Goal: Communication & Community: Answer question/provide support

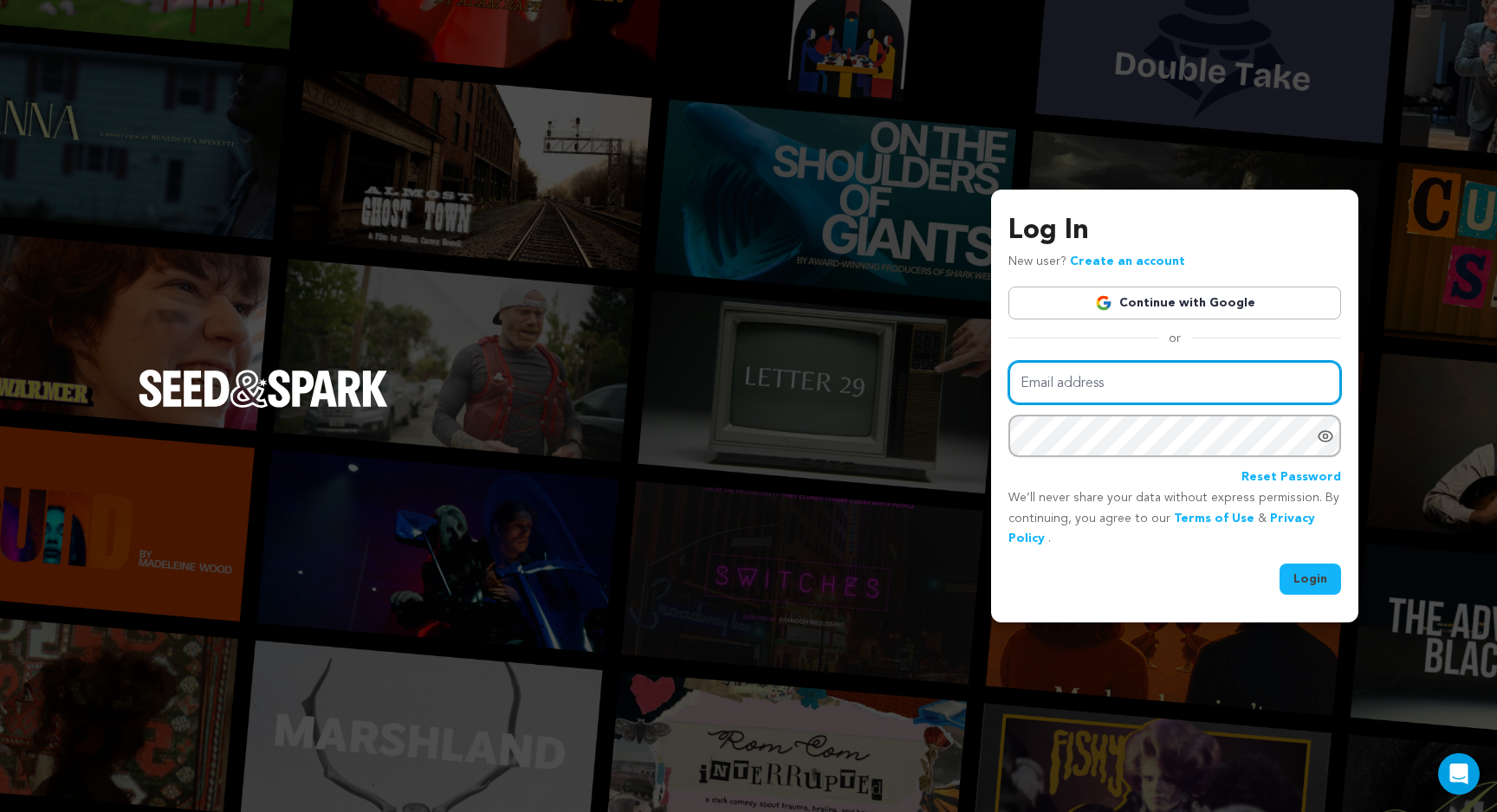
type input "tyler.orsak@gmail.com"
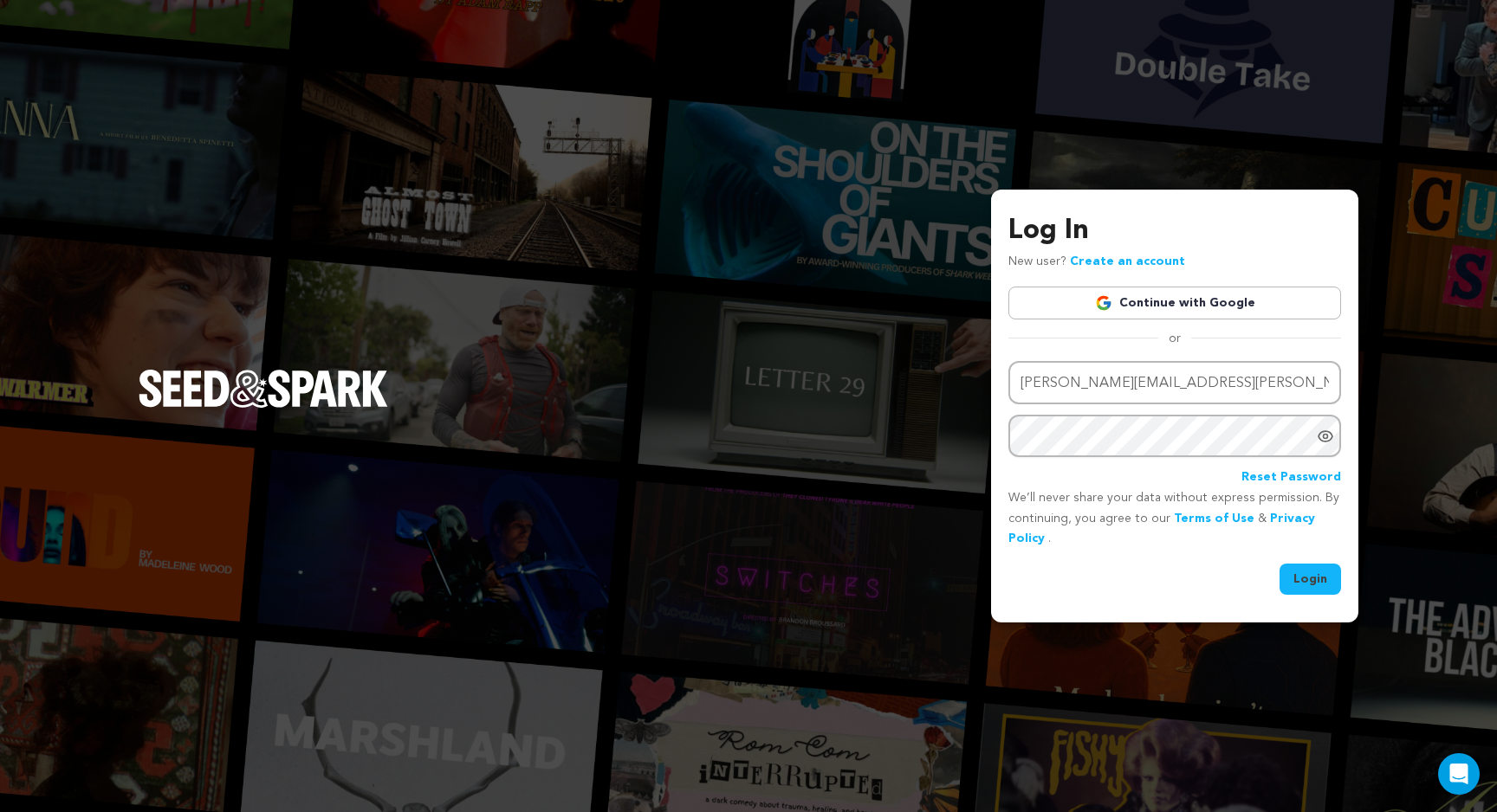
click at [1299, 568] on button "Login" at bounding box center [1309, 579] width 61 height 31
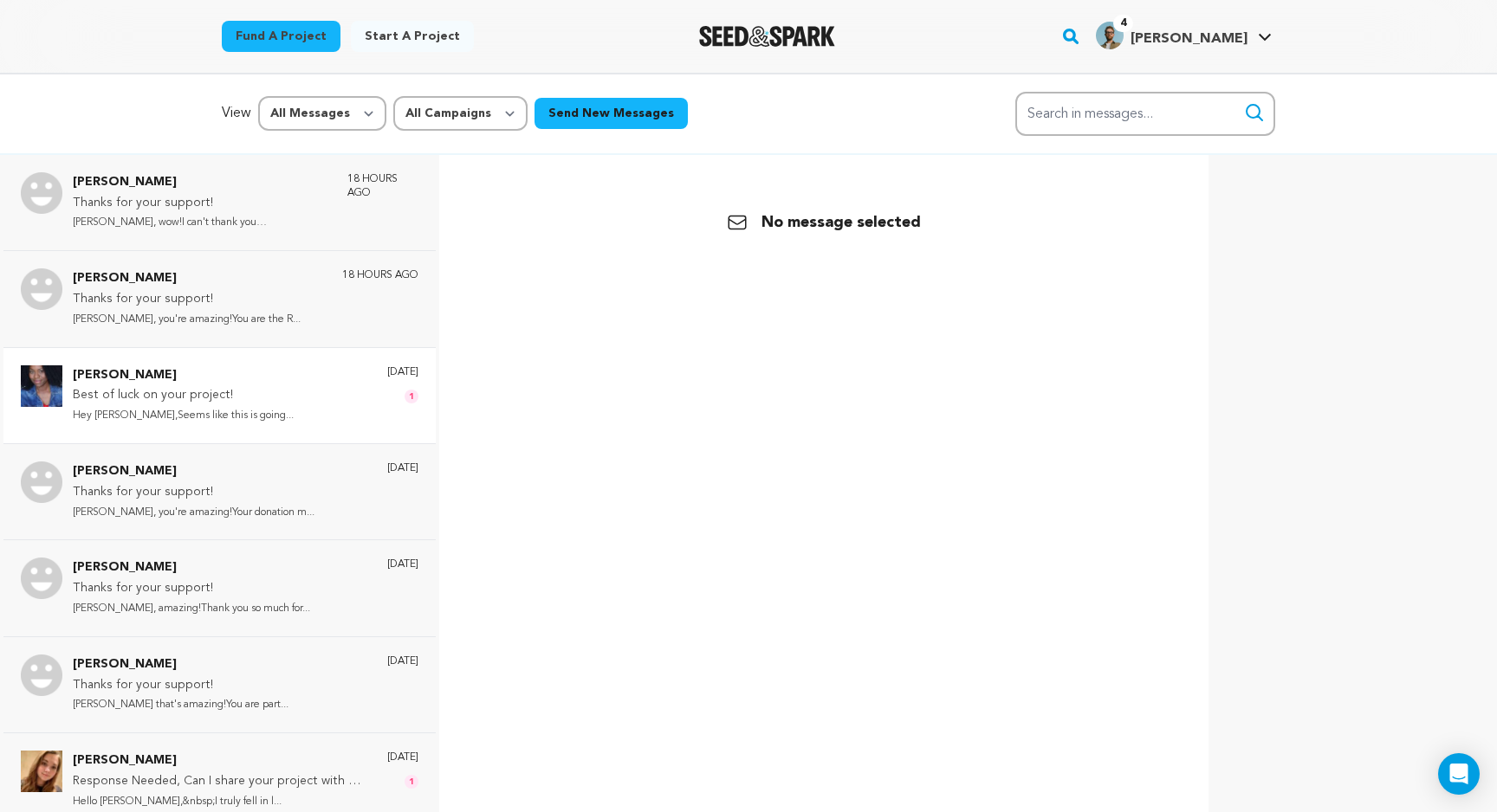
click at [276, 389] on div "Sonya Leslie Best of luck on your project! Hey Tyler,Seems like this is going..…" at bounding box center [245, 395] width 346 height 60
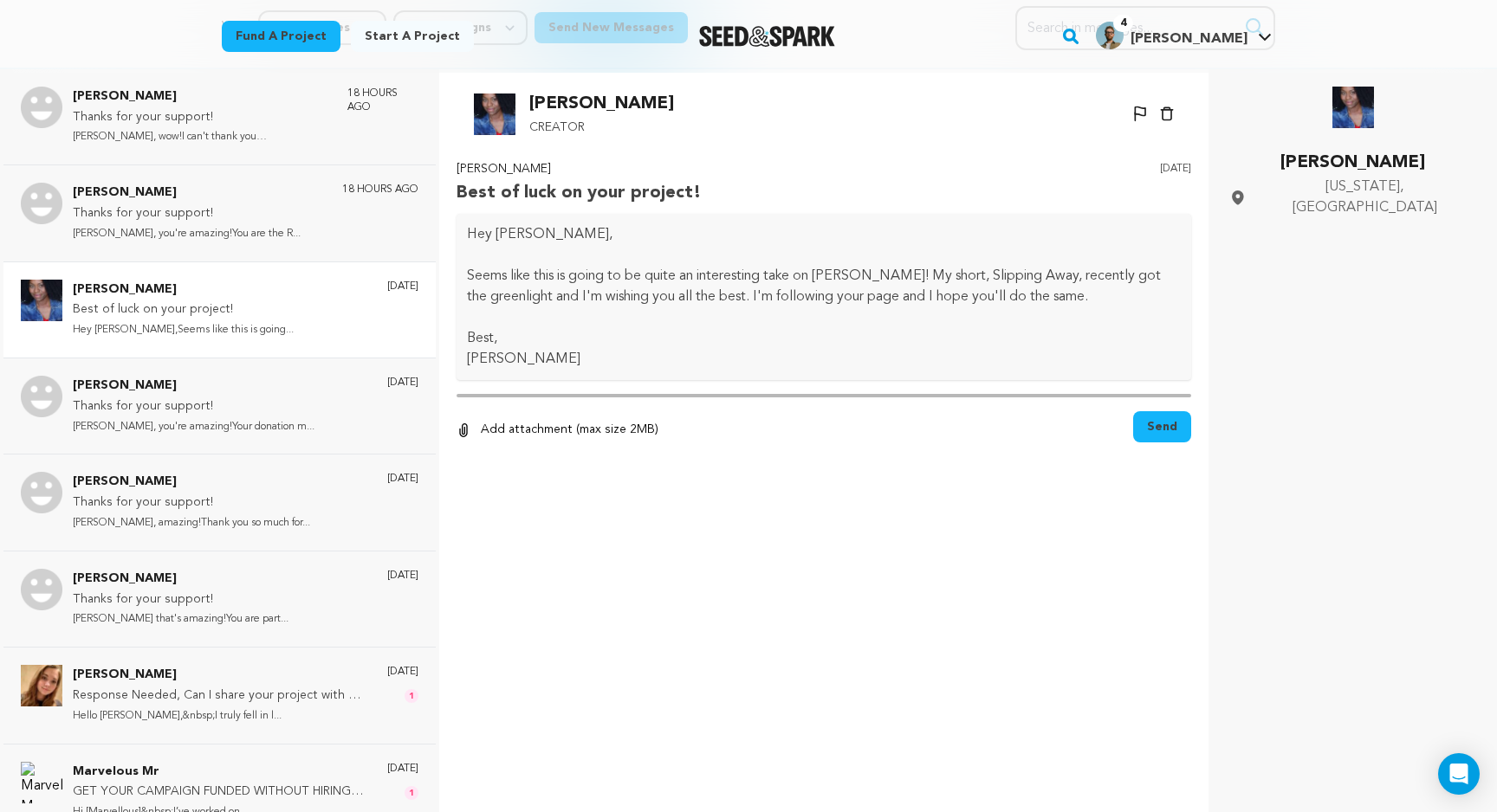
scroll to position [168, 0]
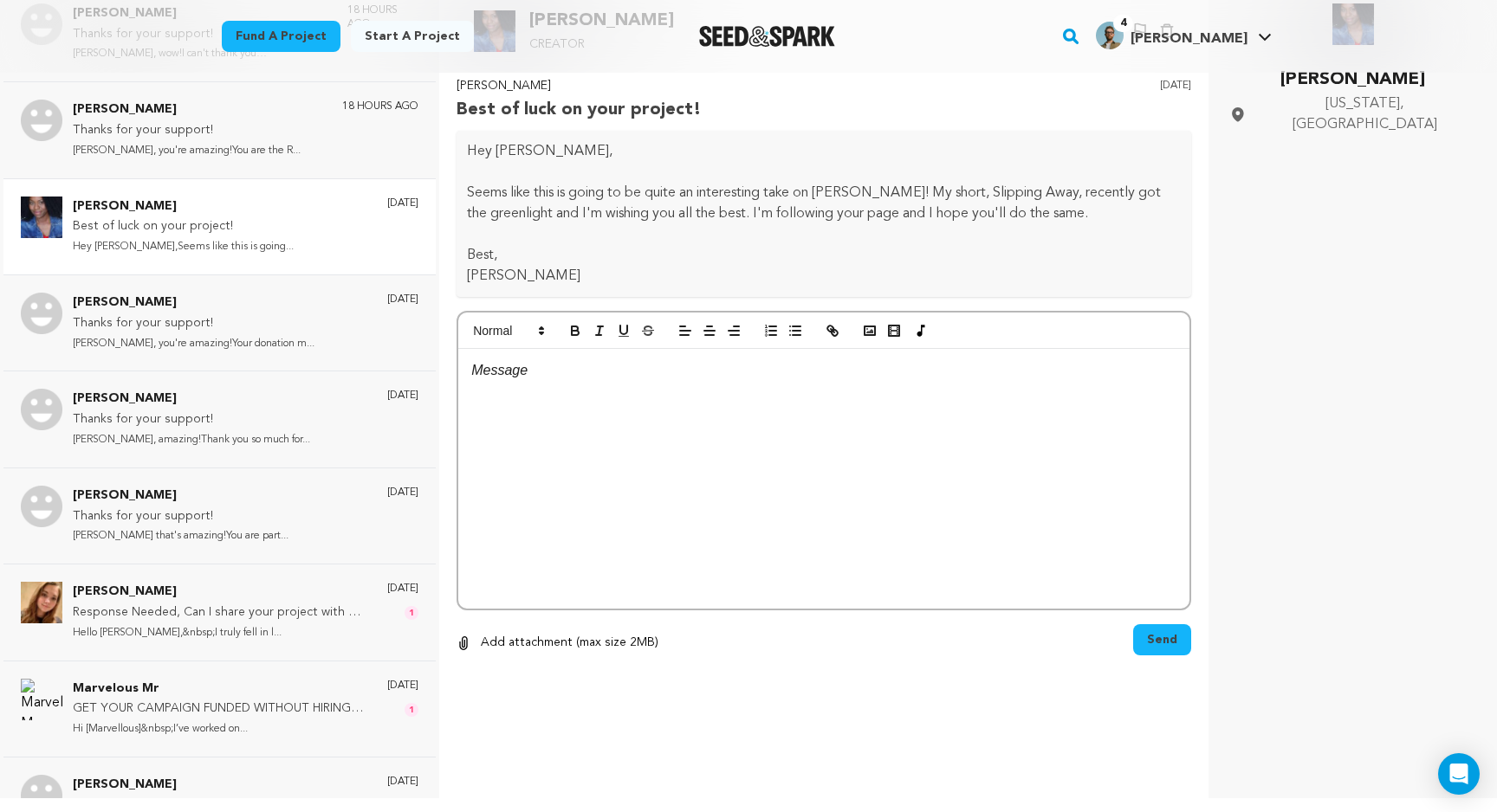
click at [858, 424] on div at bounding box center [824, 479] width 732 height 260
click at [893, 420] on p "I'm not very good at promoting myself, but we're doing our best." at bounding box center [824, 415] width 705 height 23
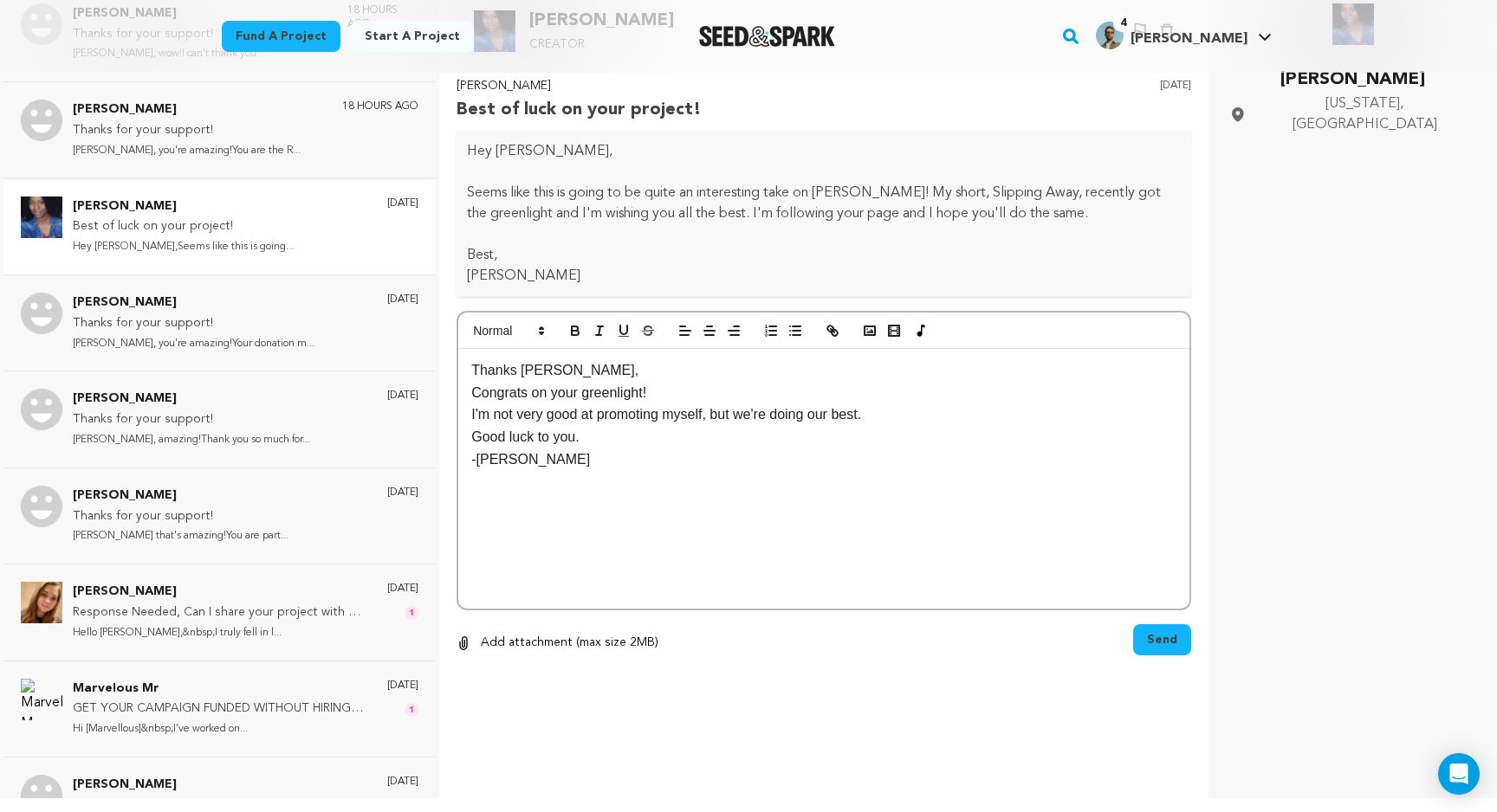
click at [1160, 650] on button "Send" at bounding box center [1162, 640] width 58 height 31
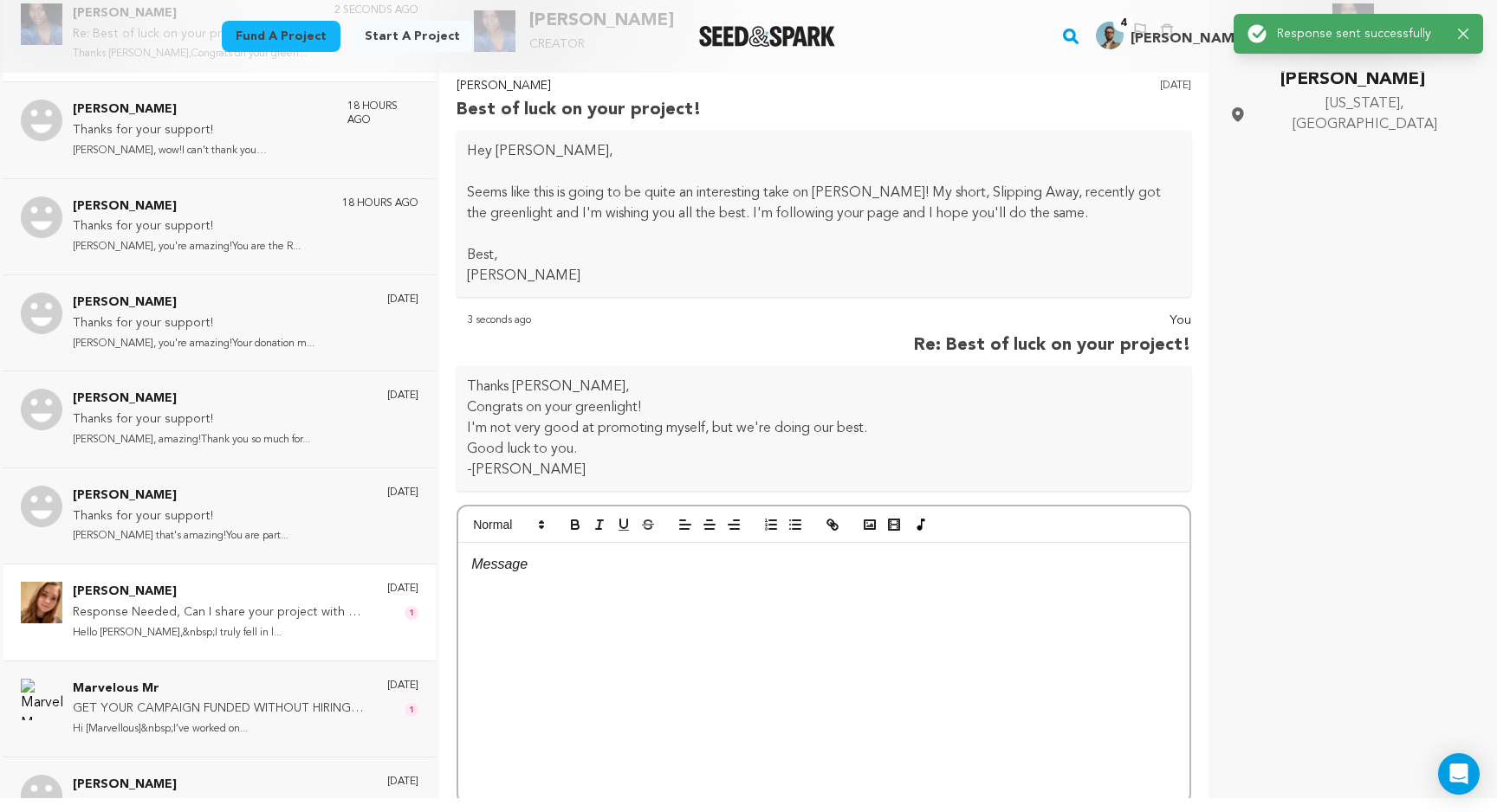
click at [327, 575] on div "Emma Martinez Response Needed, Can I share your project with my friend and fami…" at bounding box center [220, 612] width 432 height 96
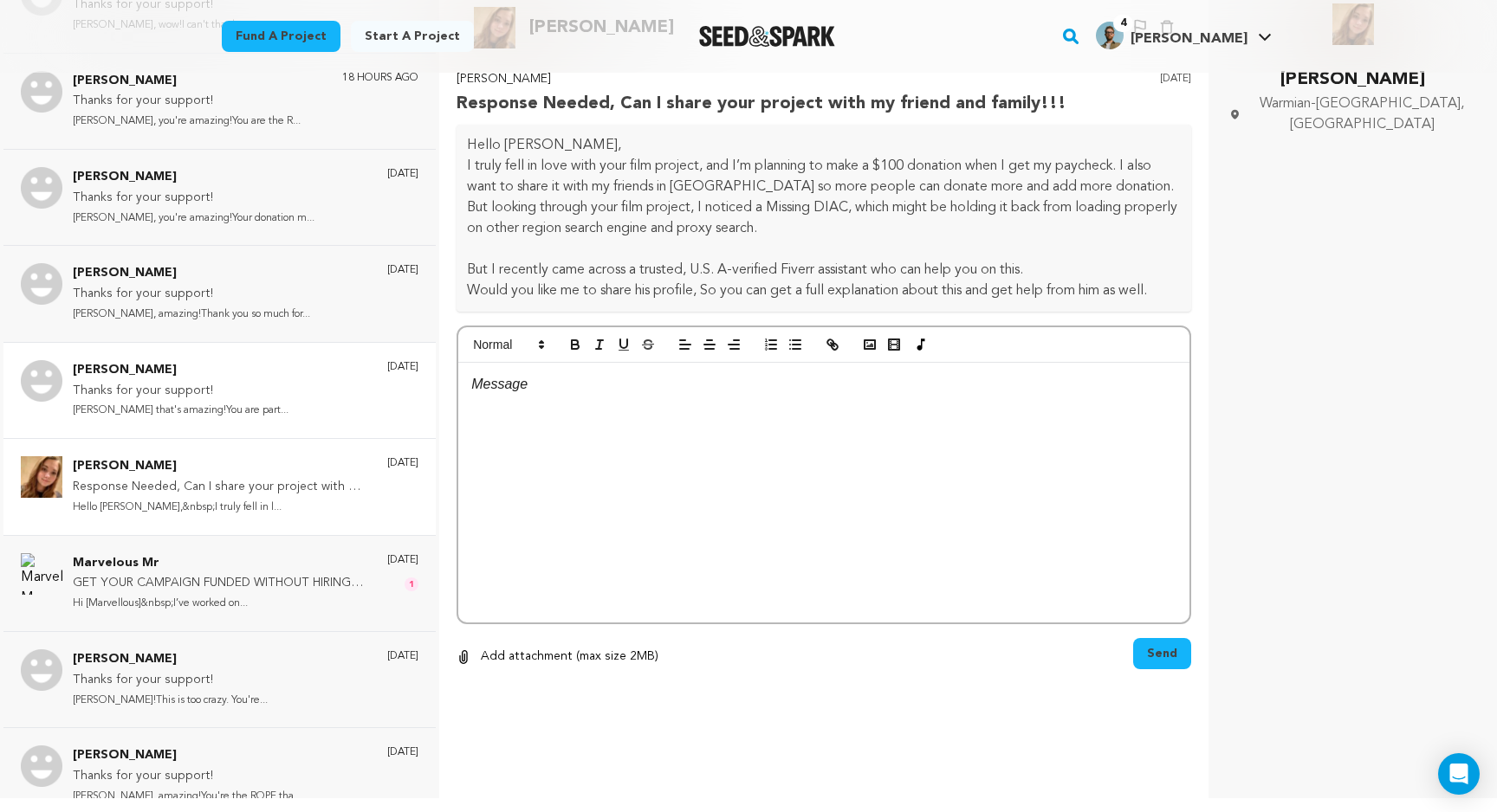
scroll to position [133, 0]
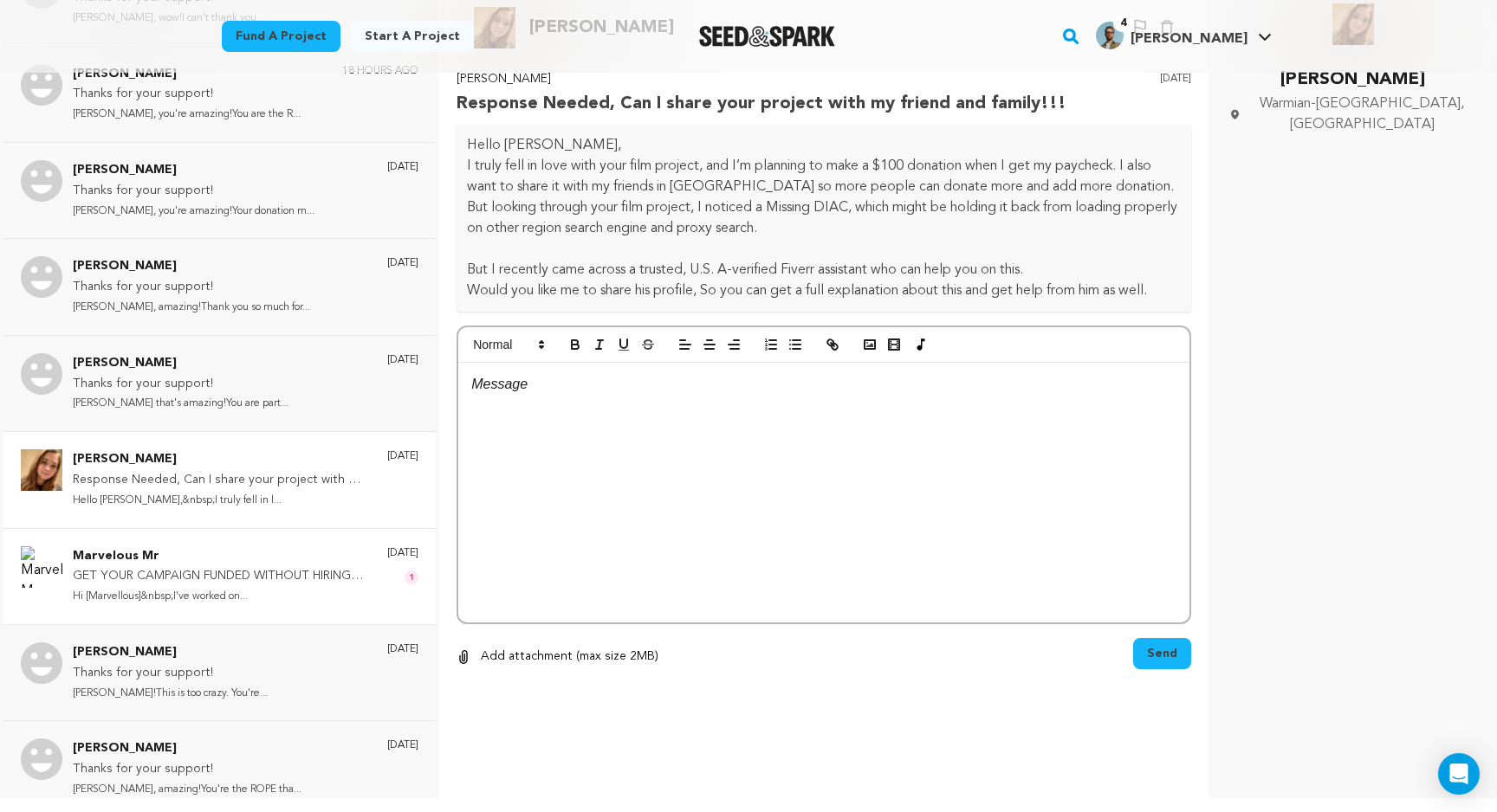
click at [312, 547] on p "Marvelous Mr" at bounding box center [221, 557] width 298 height 21
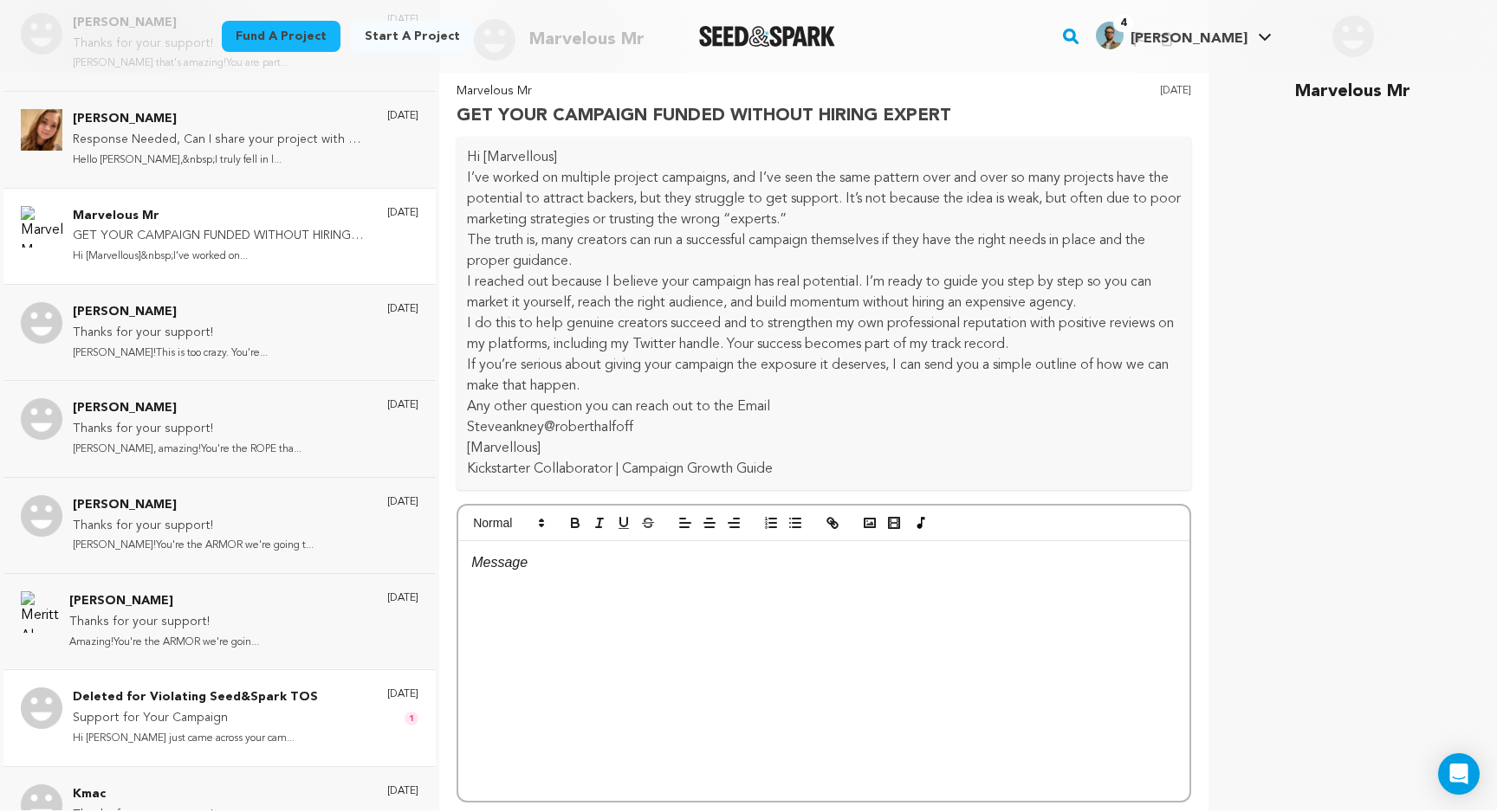
scroll to position [474, 0]
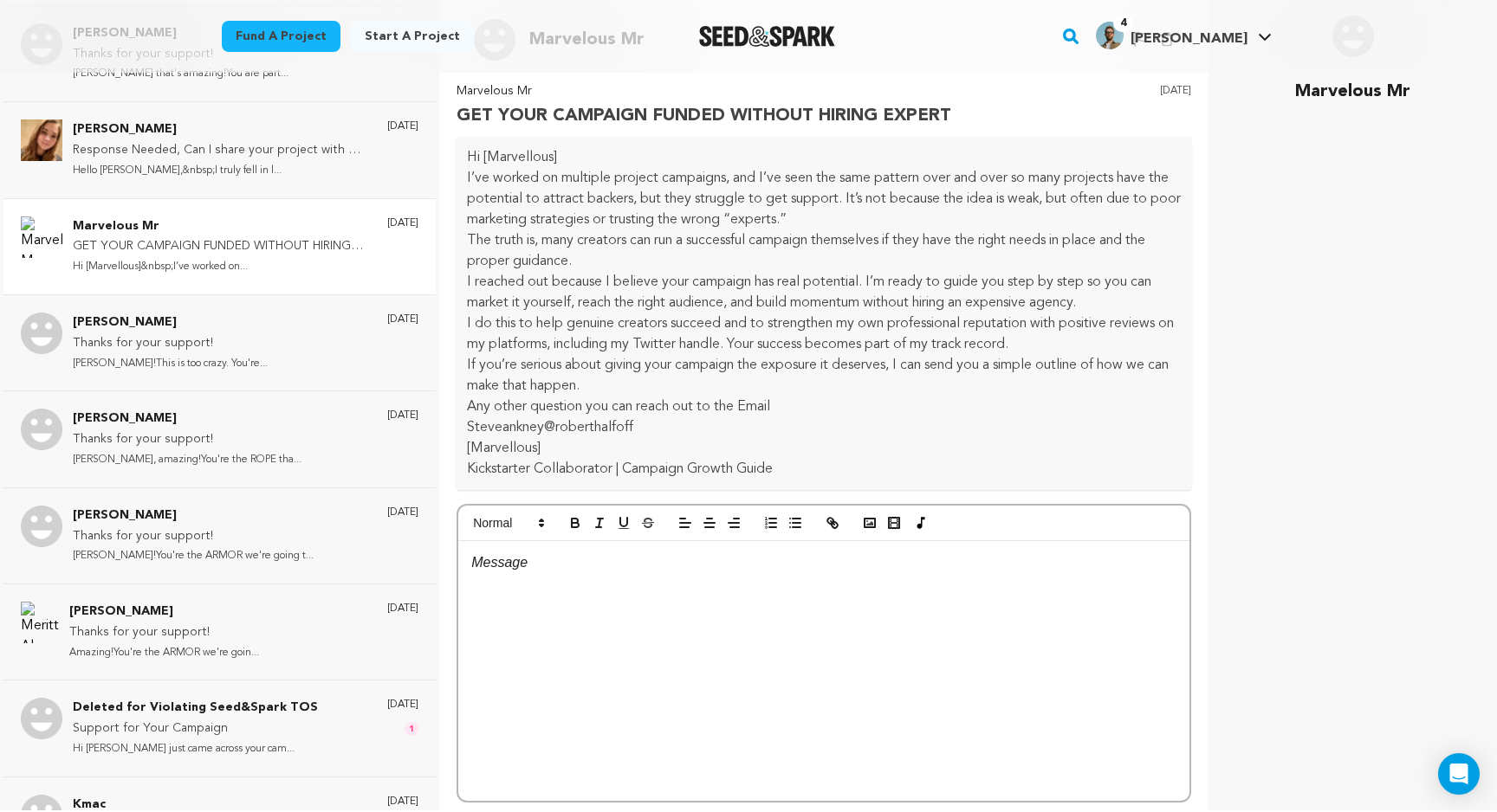
click at [338, 252] on p "GET YOUR CAMPAIGN FUNDED WITHOUT HIRING EXPERT" at bounding box center [221, 246] width 298 height 21
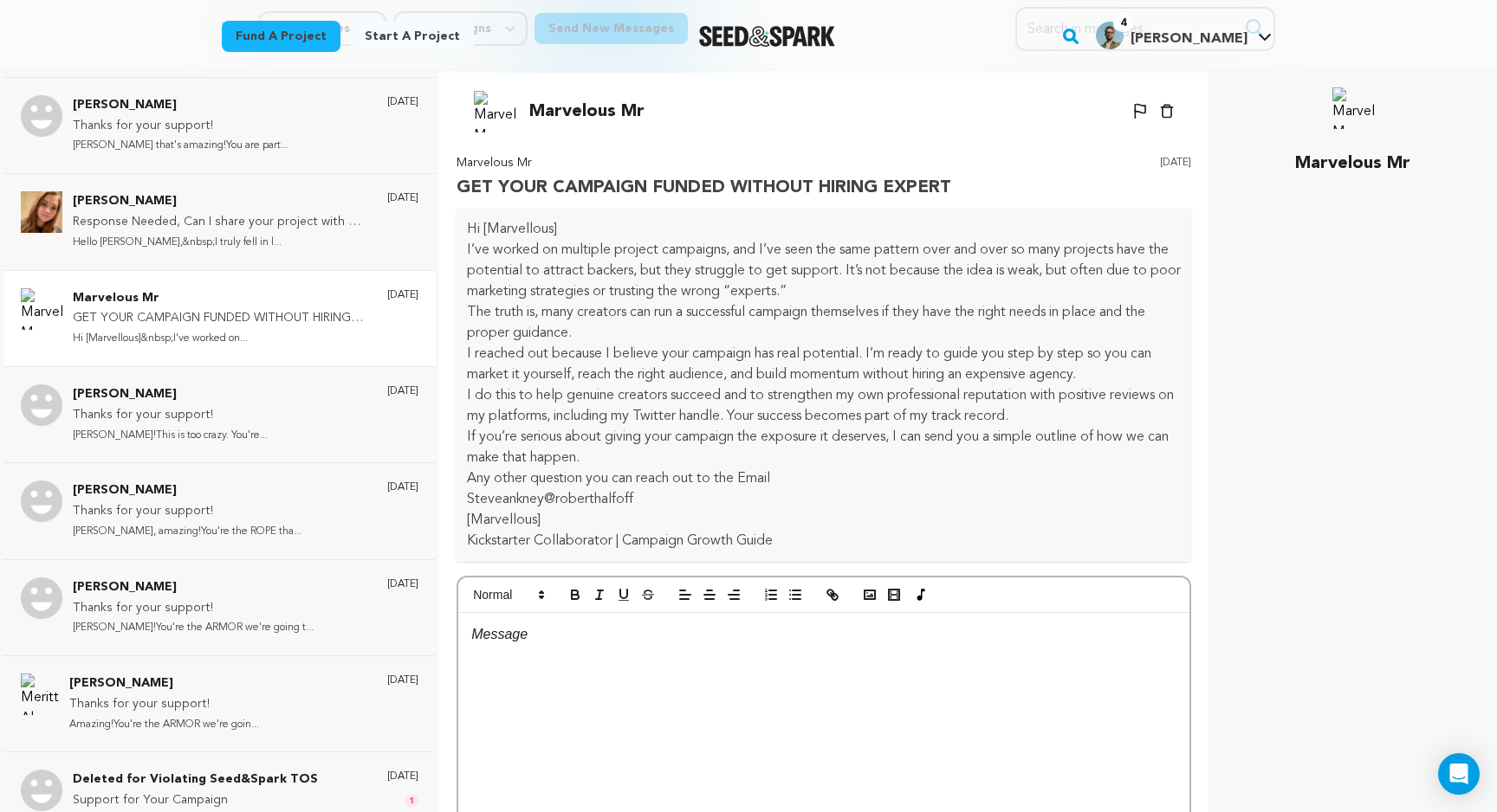
scroll to position [0, 0]
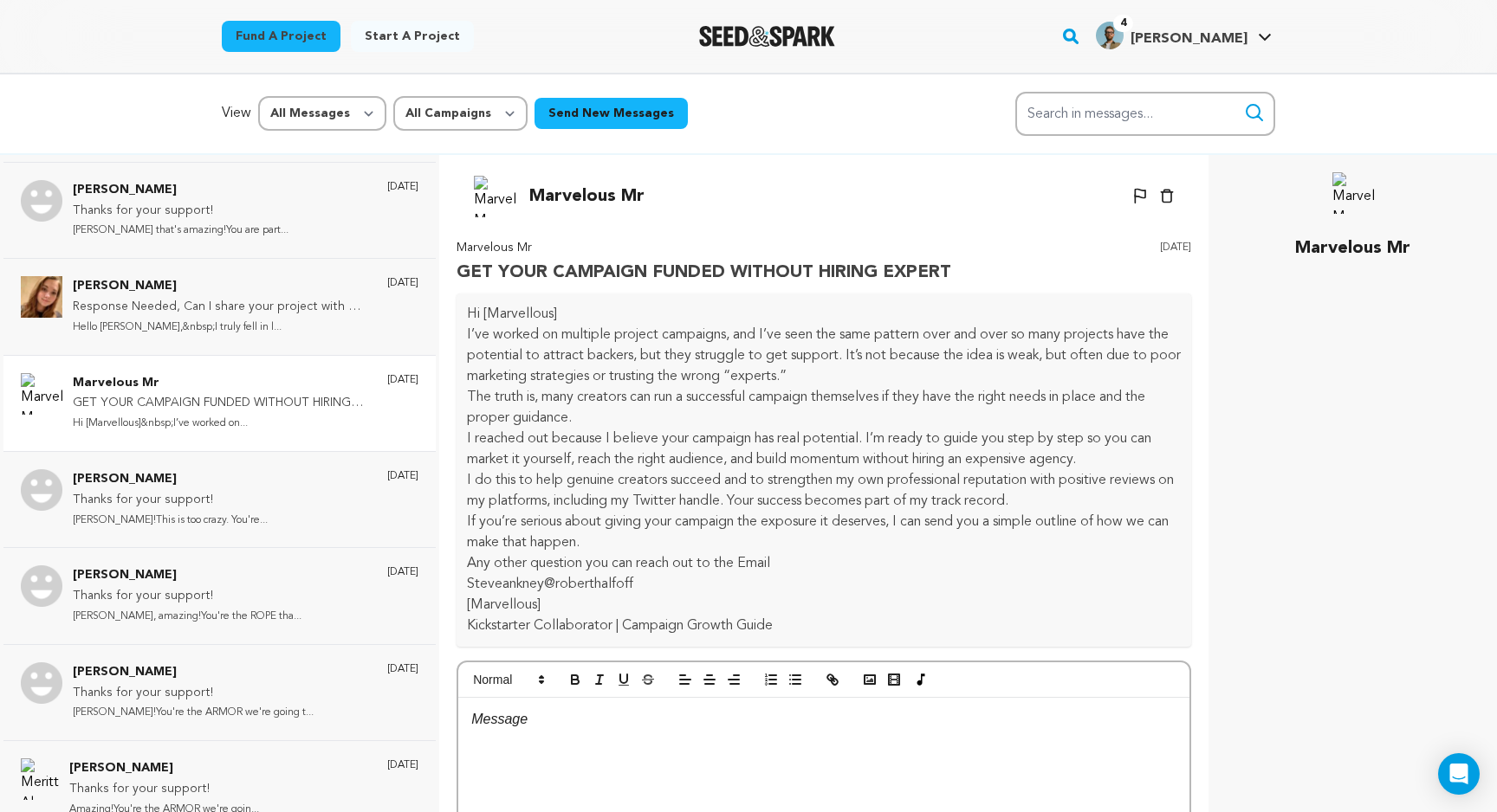
click at [1137, 190] on icon at bounding box center [1140, 196] width 12 height 16
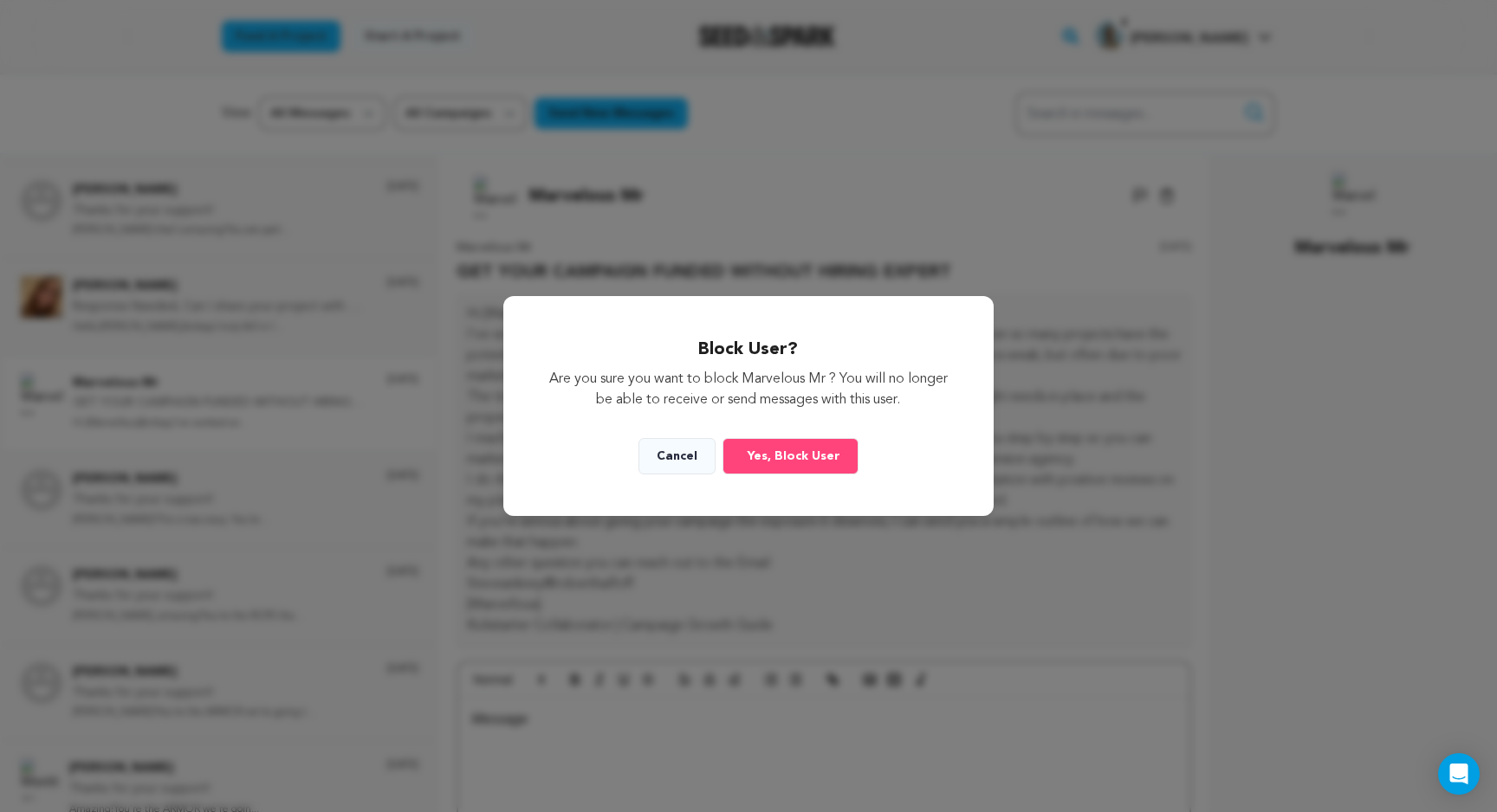
click at [824, 454] on span "Yes, Block User" at bounding box center [794, 456] width 92 height 17
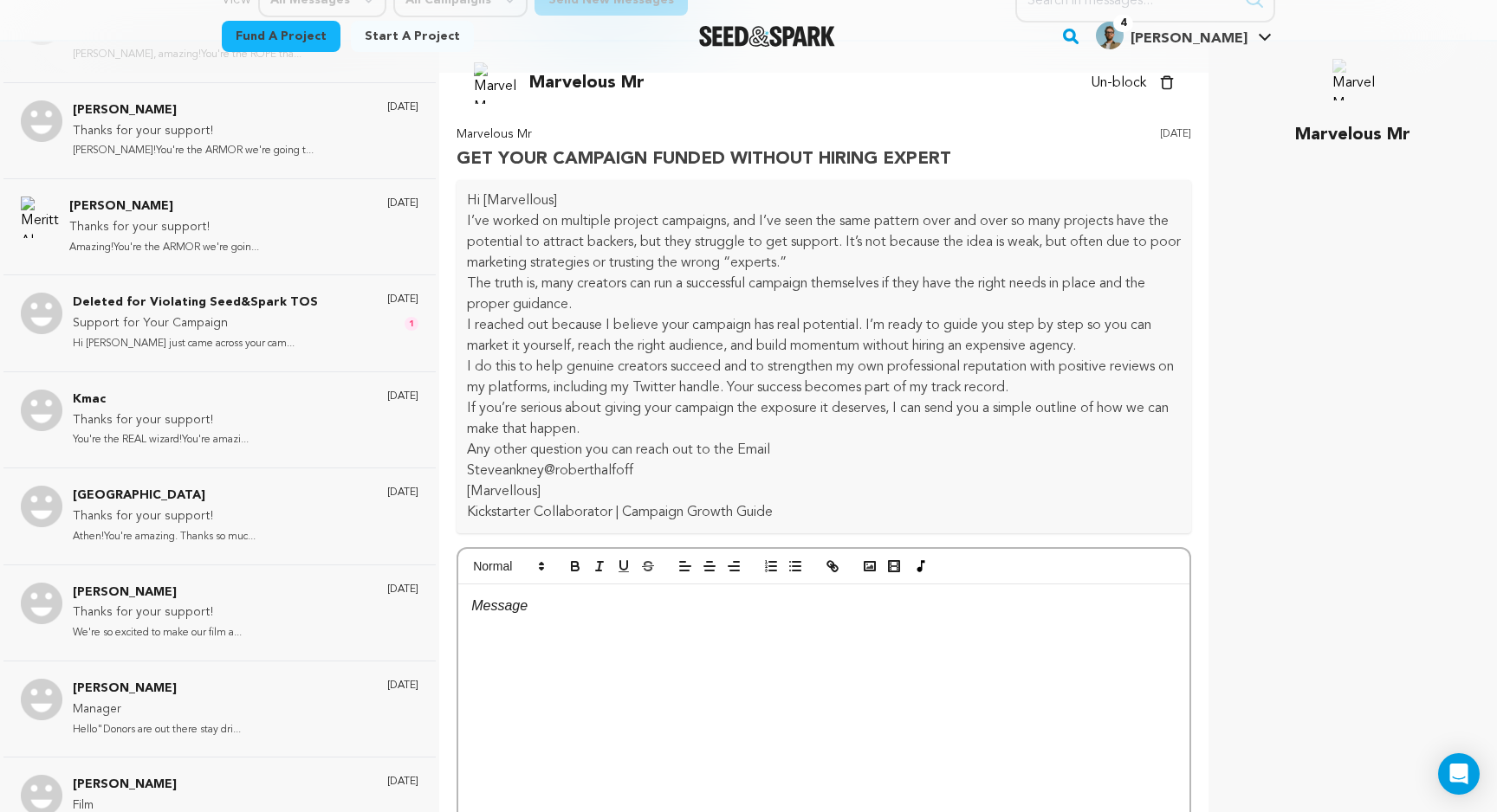
scroll to position [168, 0]
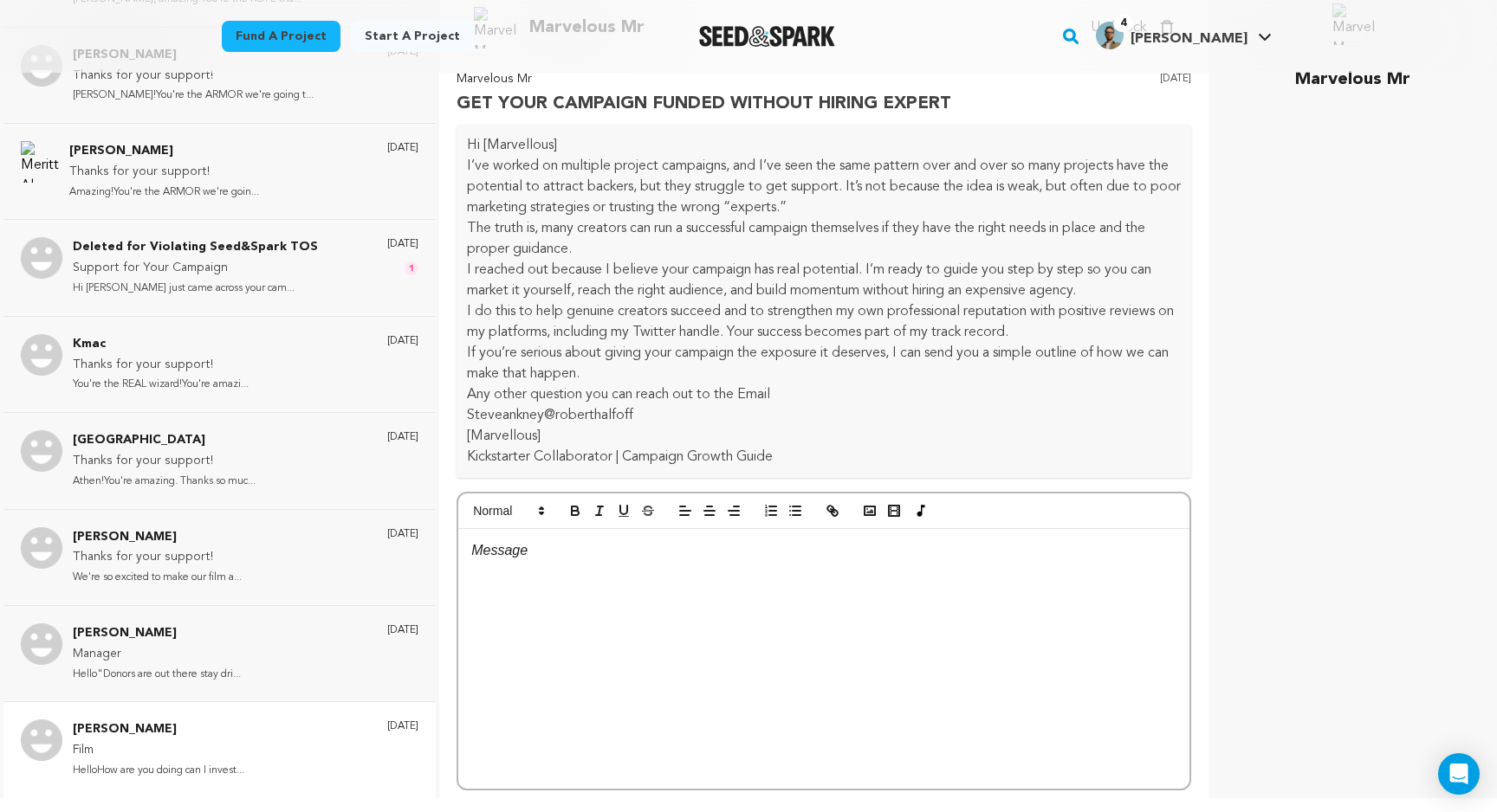
click at [226, 763] on p "HelloHow are you doing can I invest..." at bounding box center [157, 772] width 171 height 20
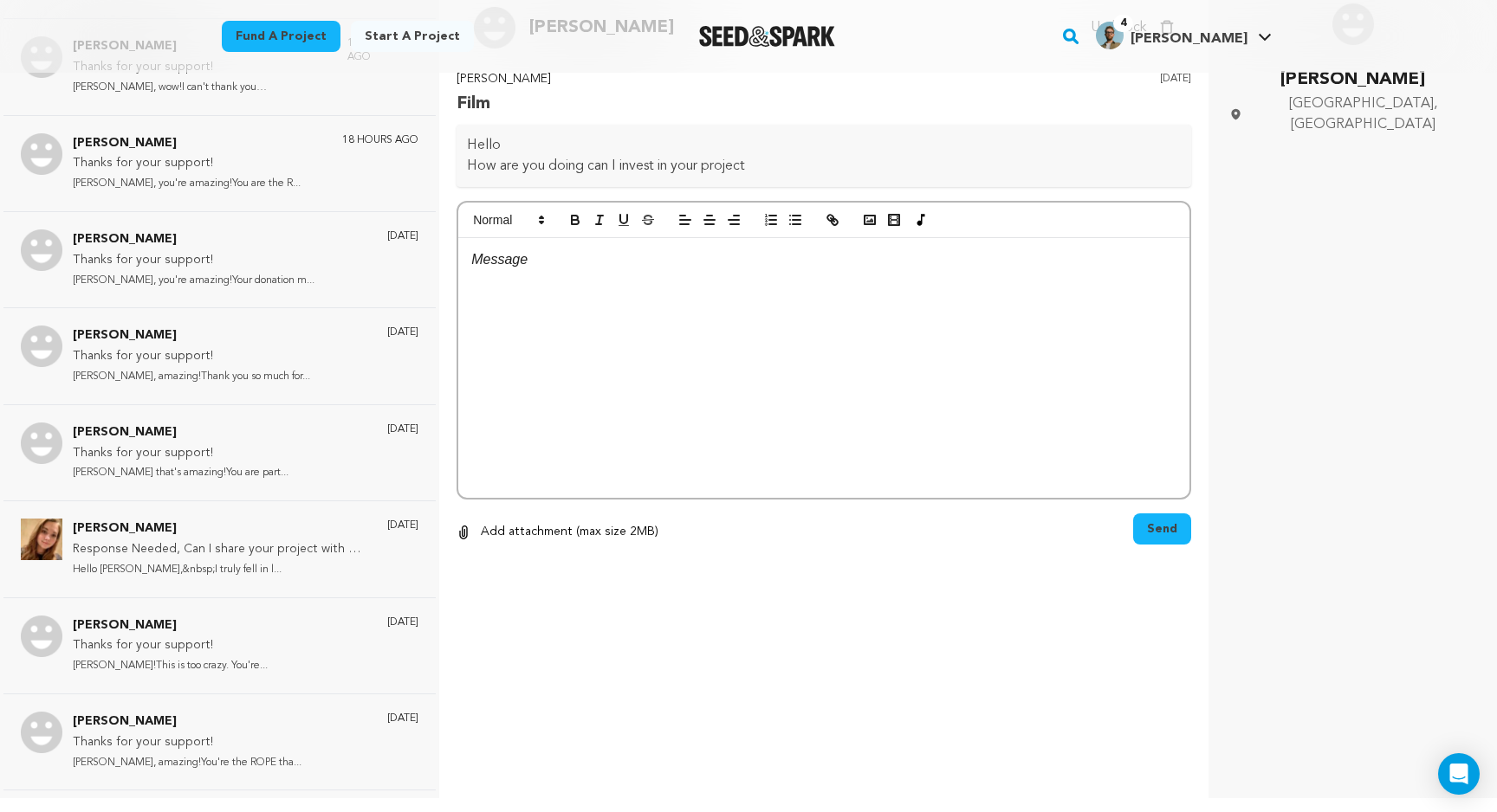
scroll to position [0, 0]
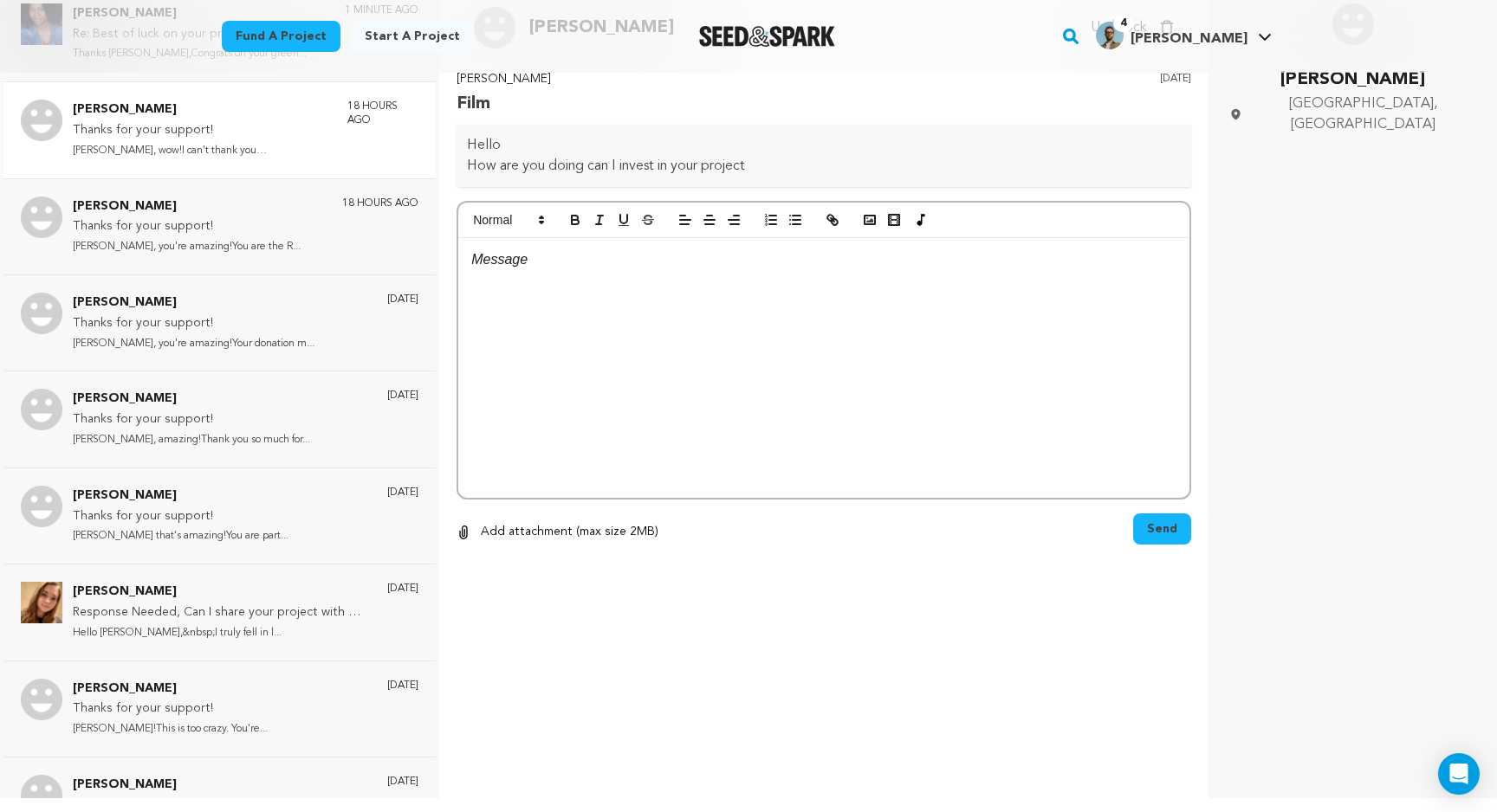
click at [233, 147] on p "Rebecca, wow!I can't thank you enou..." at bounding box center [201, 151] width 257 height 20
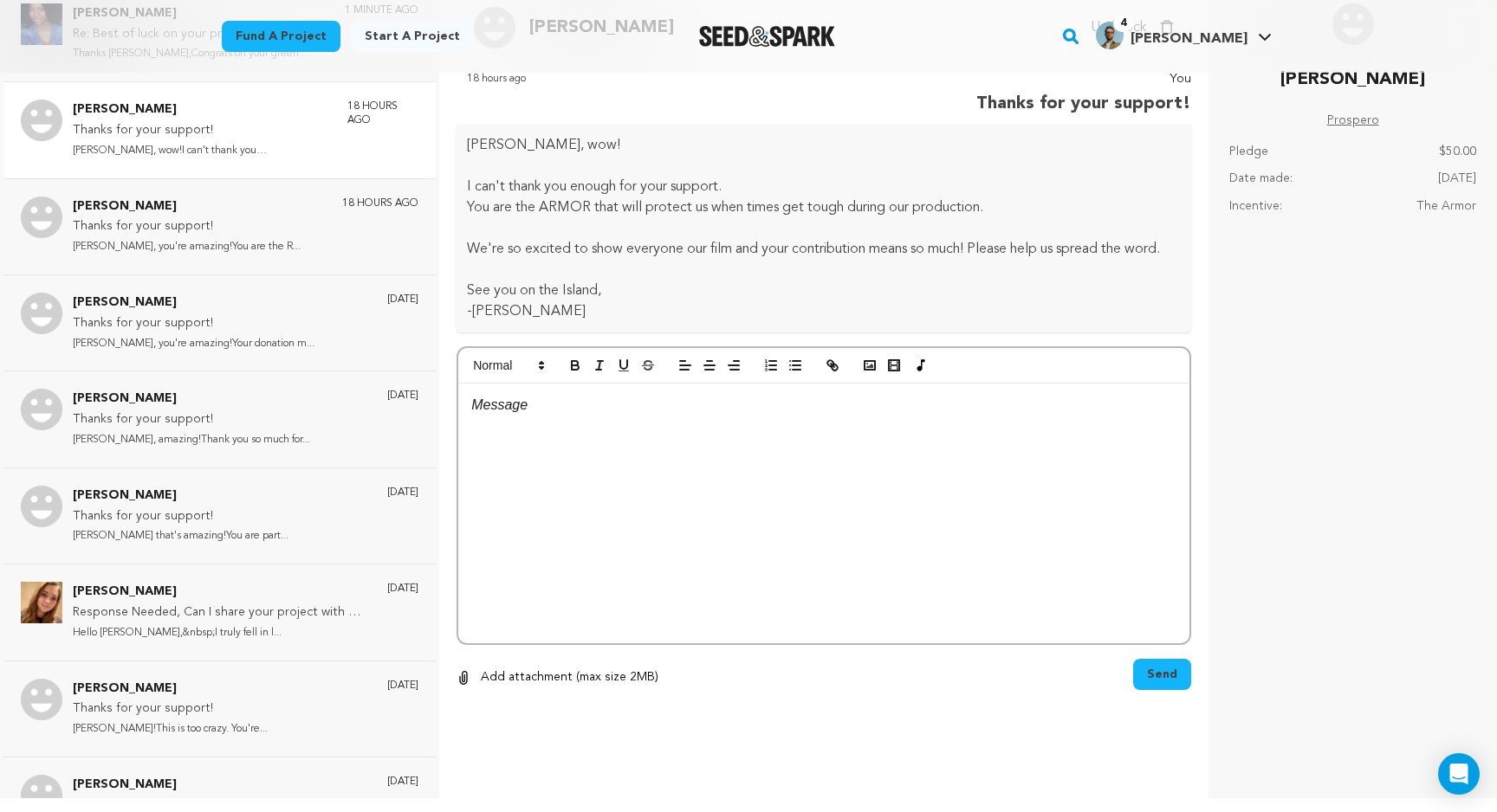
click at [835, 34] on img "Seed&Spark Homepage" at bounding box center [767, 36] width 136 height 21
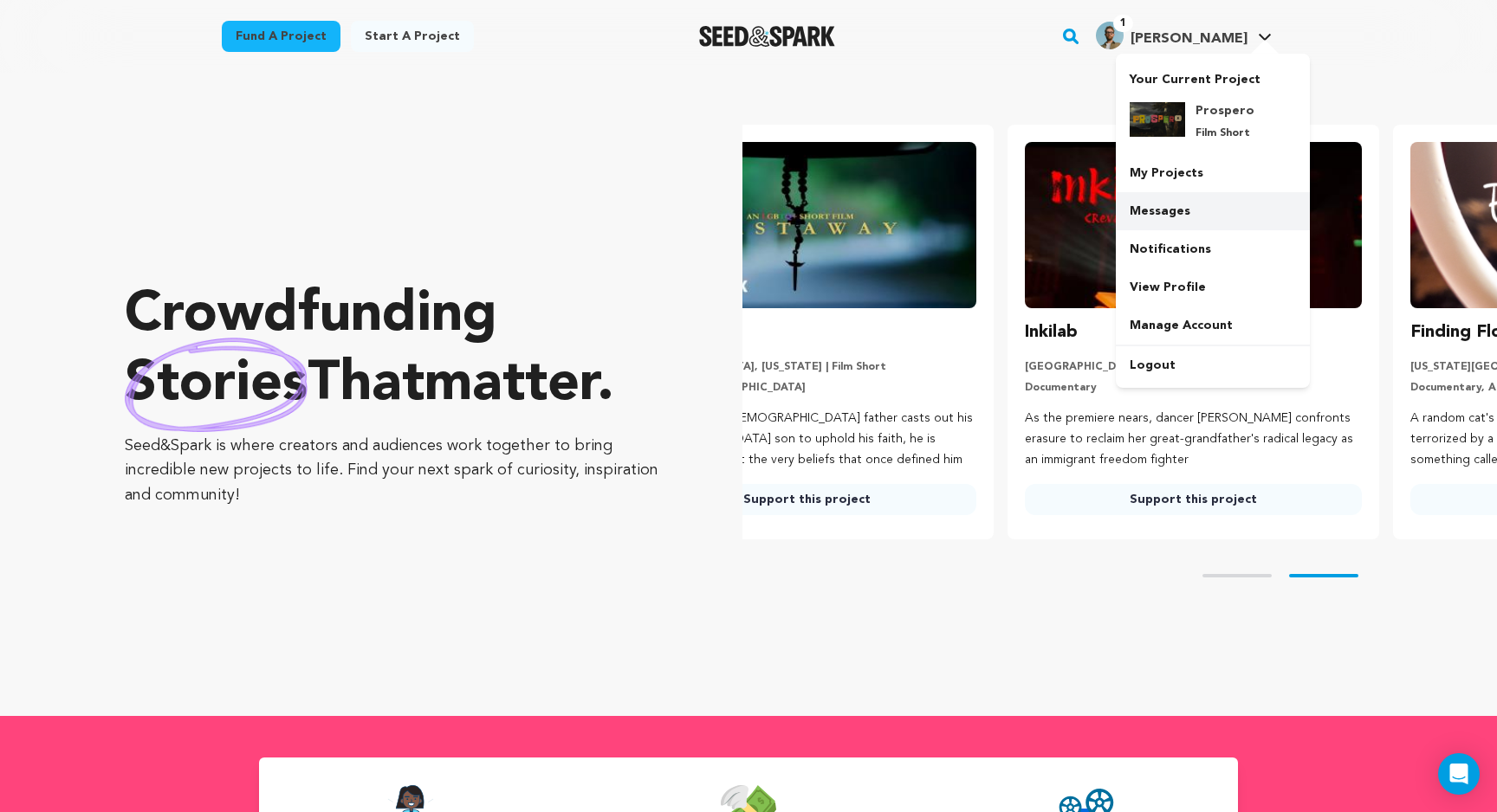
click at [1199, 209] on link "Messages" at bounding box center [1213, 211] width 194 height 38
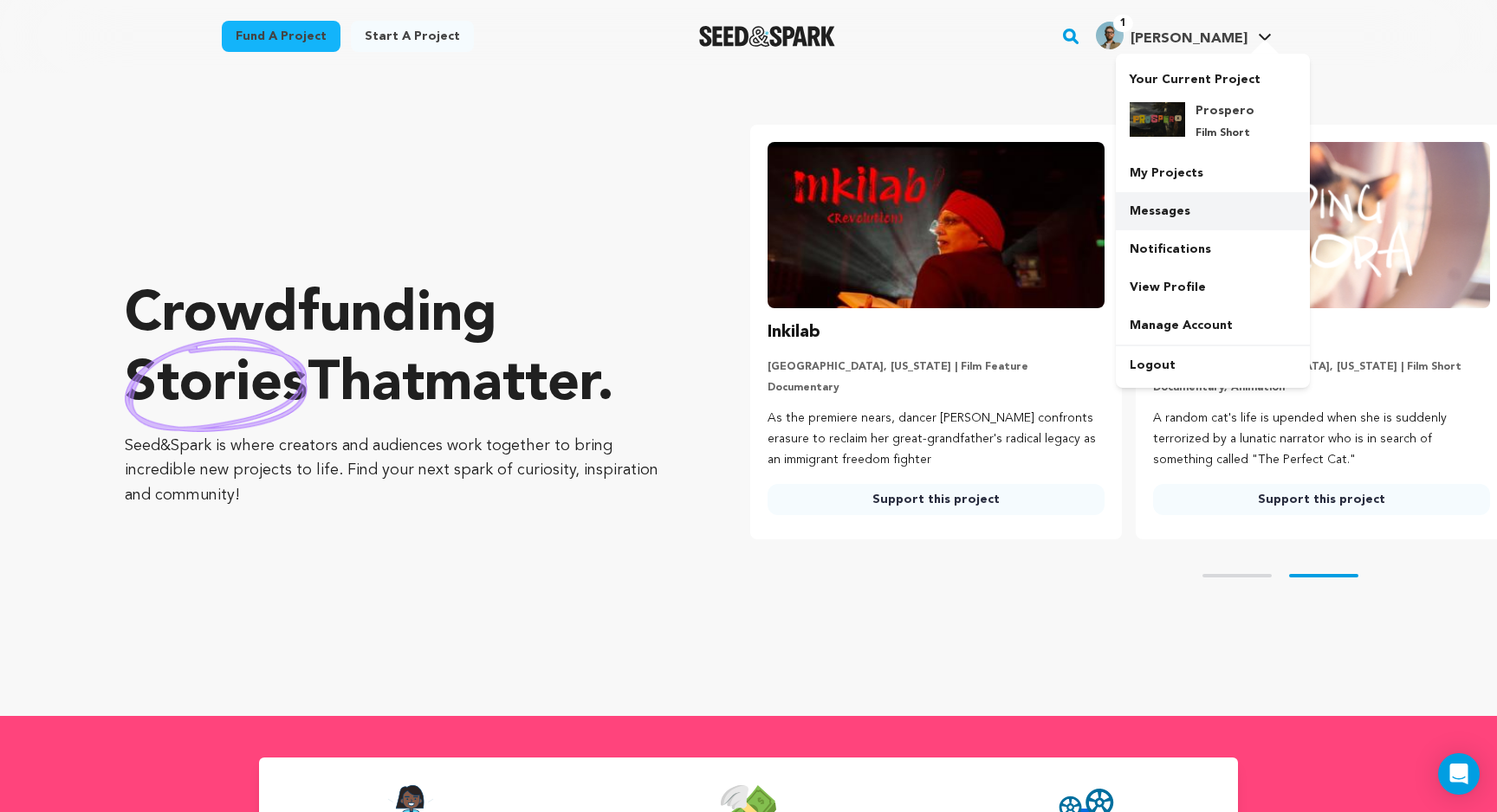
scroll to position [0, 399]
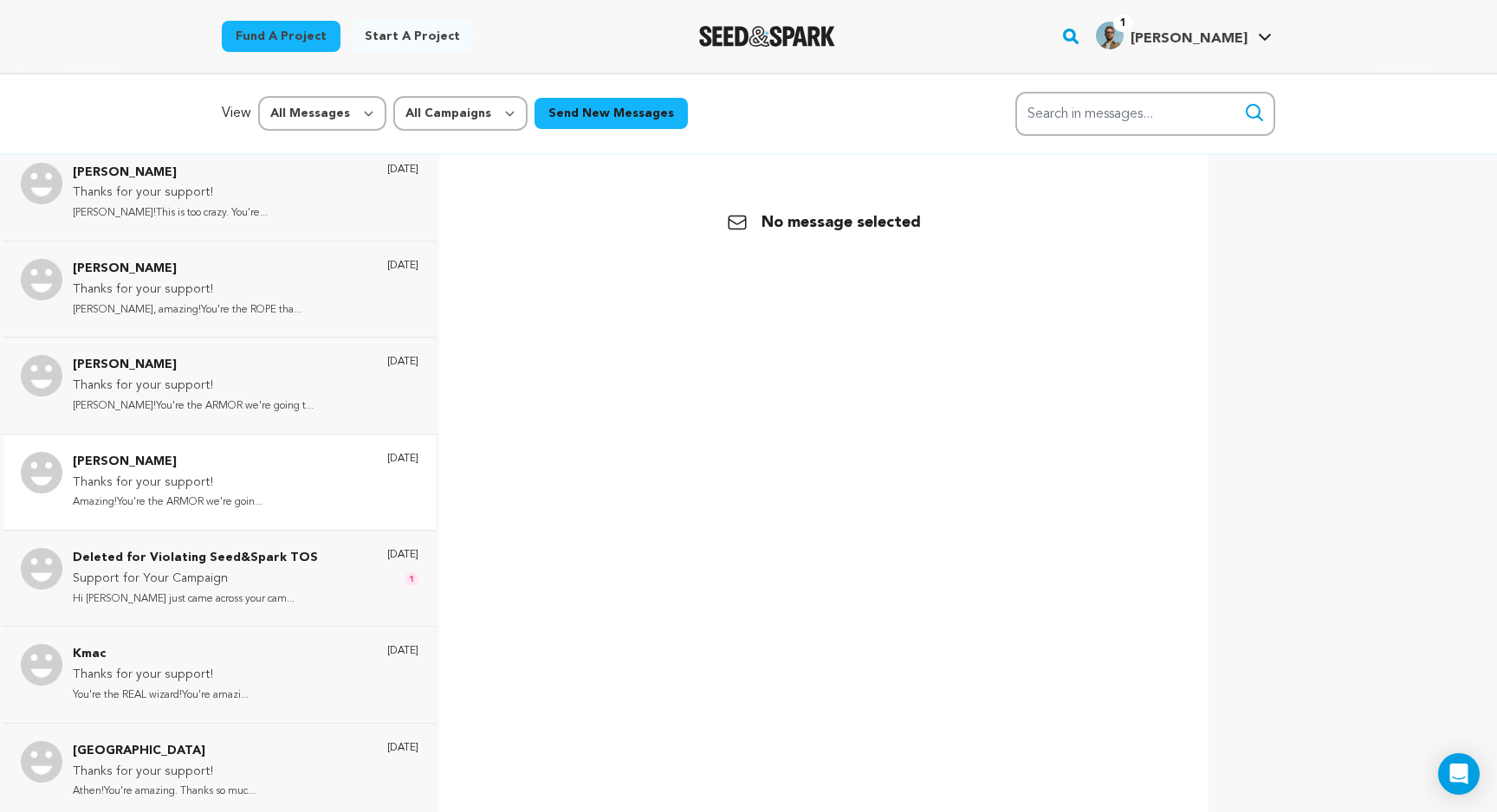
scroll to position [827, 0]
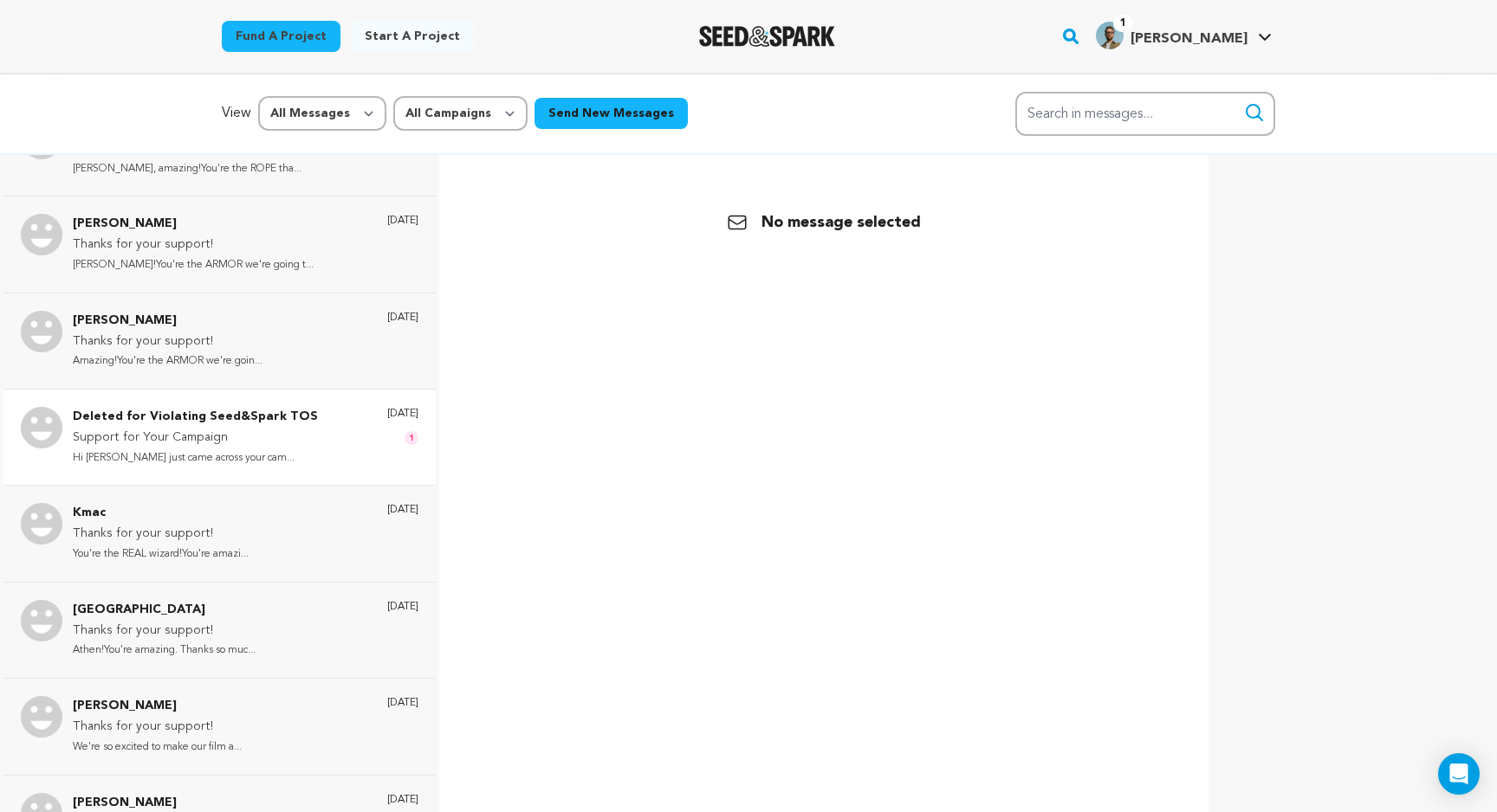
click at [387, 454] on div "2 days ago 1" at bounding box center [403, 438] width 31 height 60
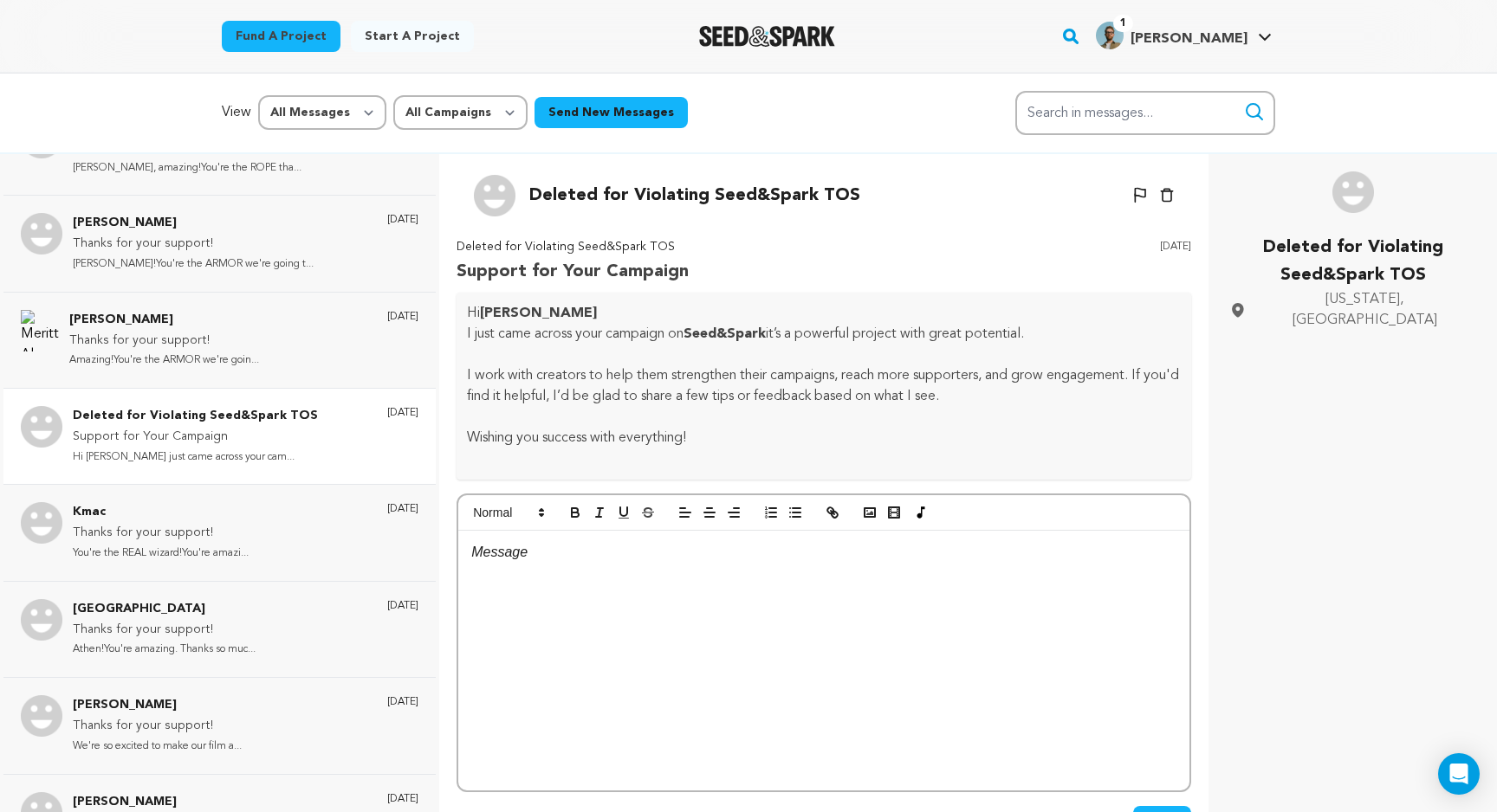
scroll to position [0, 0]
click at [1168, 200] on icon "button" at bounding box center [1166, 196] width 14 height 15
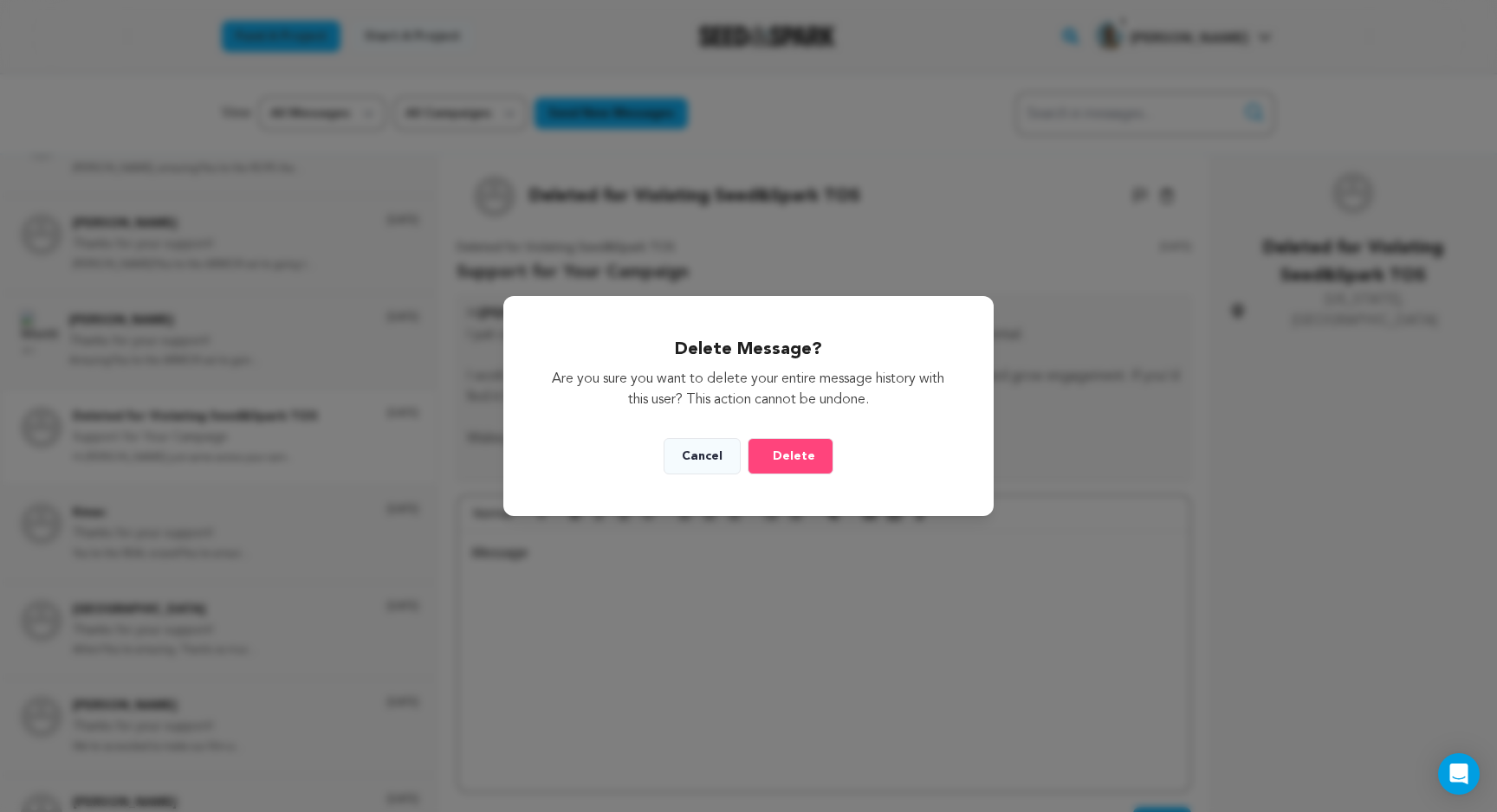
click at [768, 464] on button "Delete" at bounding box center [791, 457] width 86 height 37
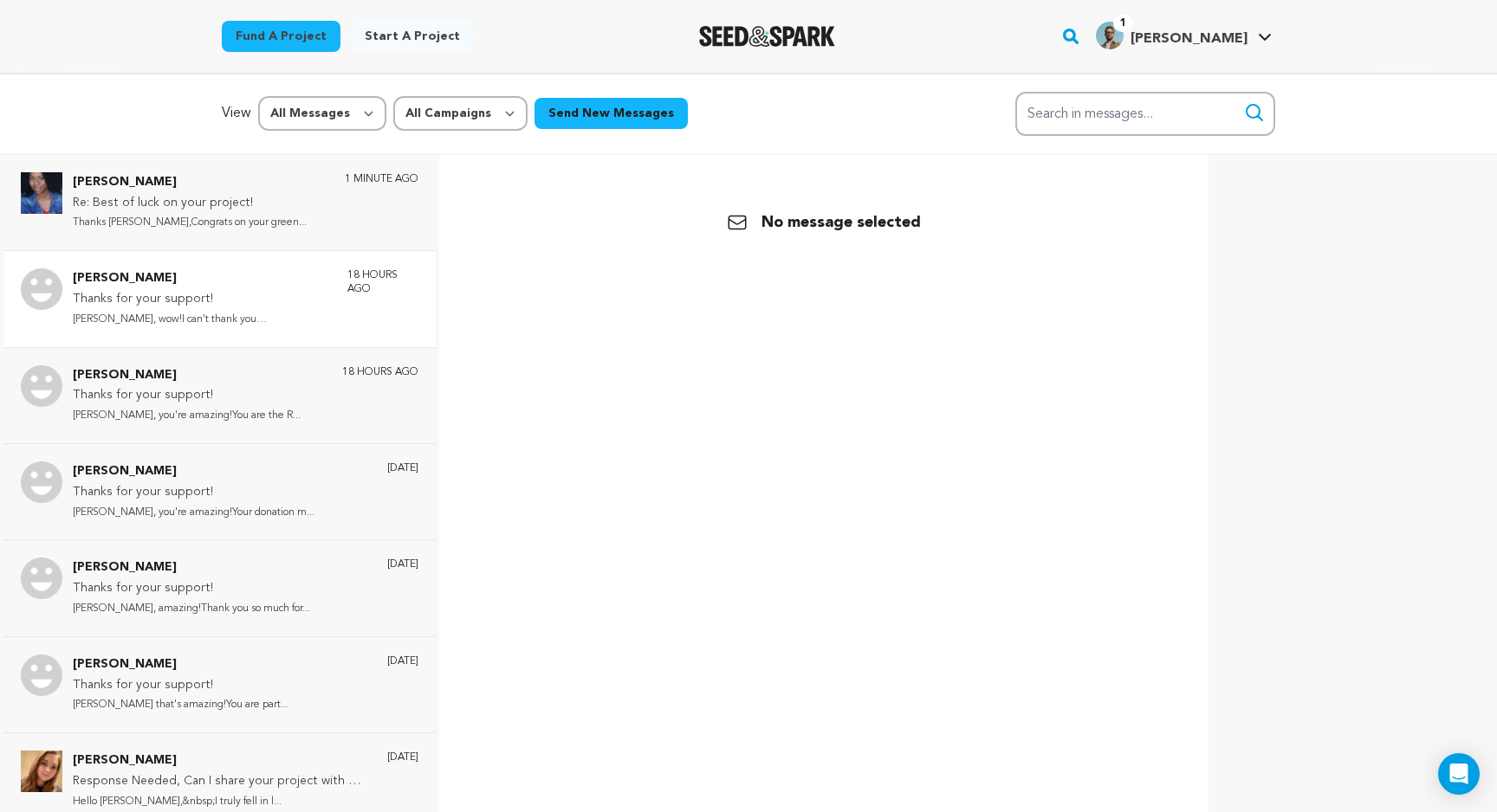
click at [287, 314] on div "Rebecca Melancon Thanks for your support! Rebecca, wow!I can't thank you enou..…" at bounding box center [245, 298] width 346 height 60
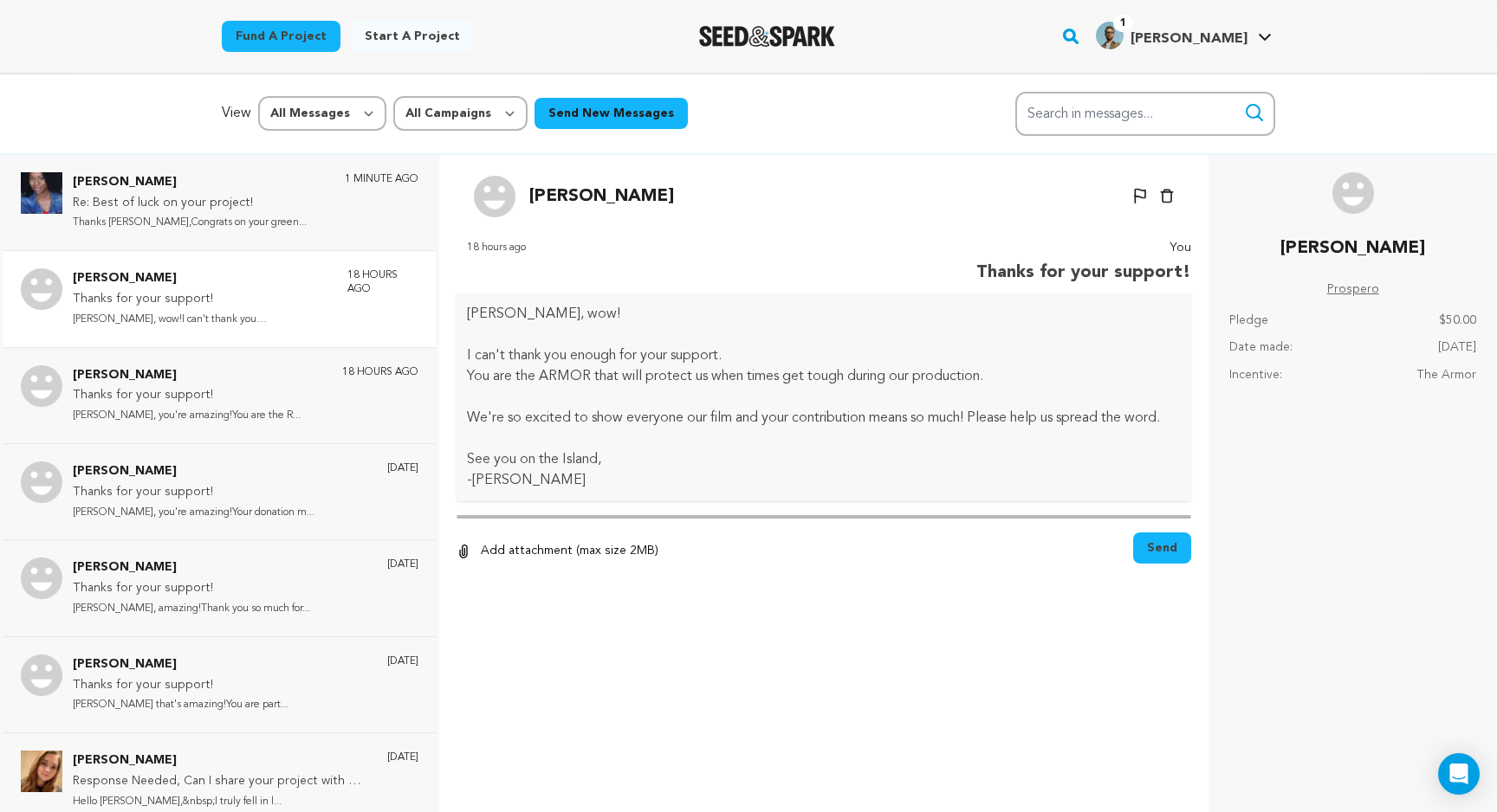
click at [293, 309] on div "Rebecca Melancon Thanks for your support! Rebecca, wow!I can't thank you enou..…" at bounding box center [245, 298] width 346 height 60
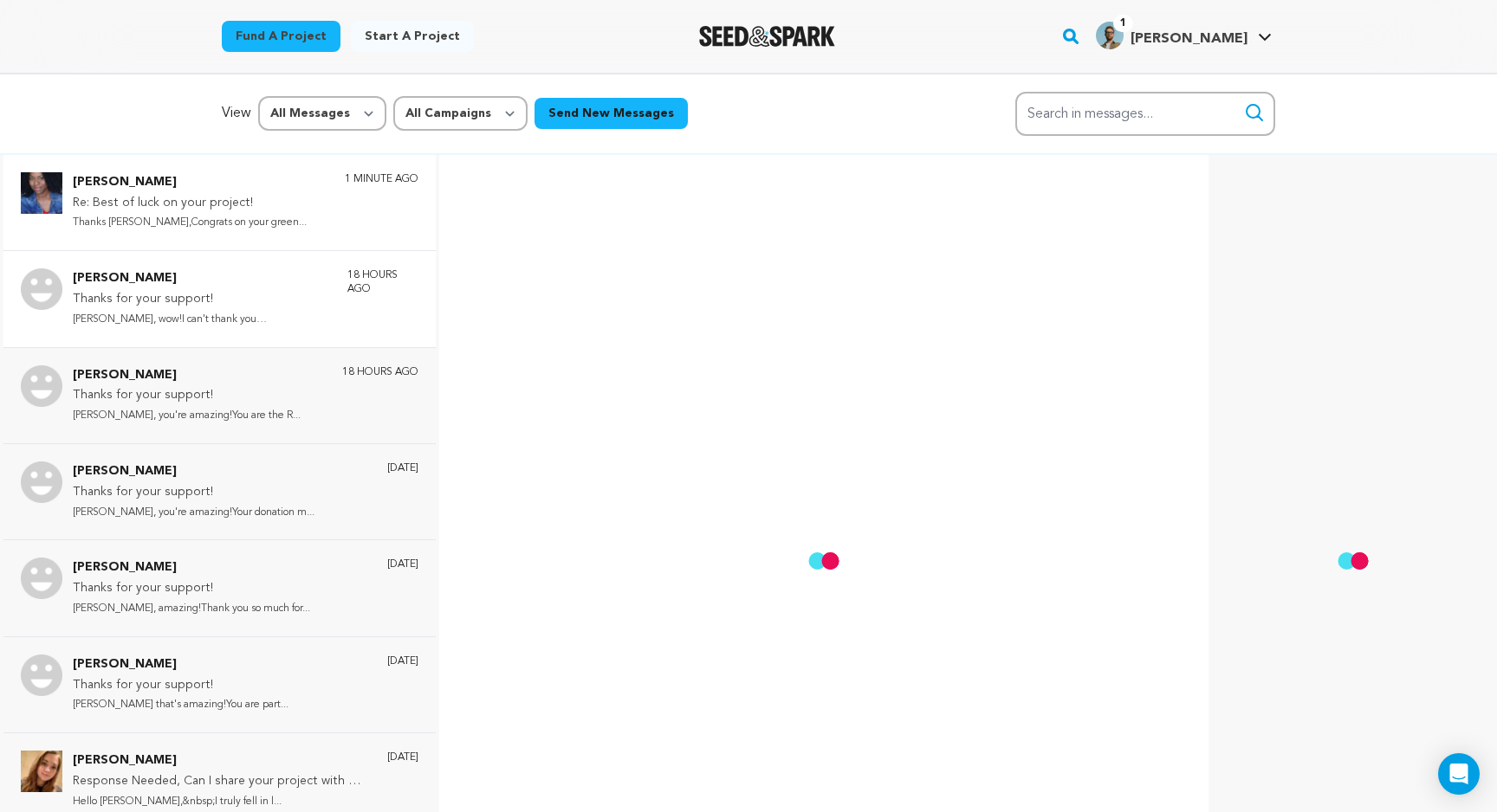
click at [314, 212] on div "Sonya Leslie Re: Best of luck on your project! Thanks Sonya,Congrats on your gr…" at bounding box center [245, 202] width 346 height 60
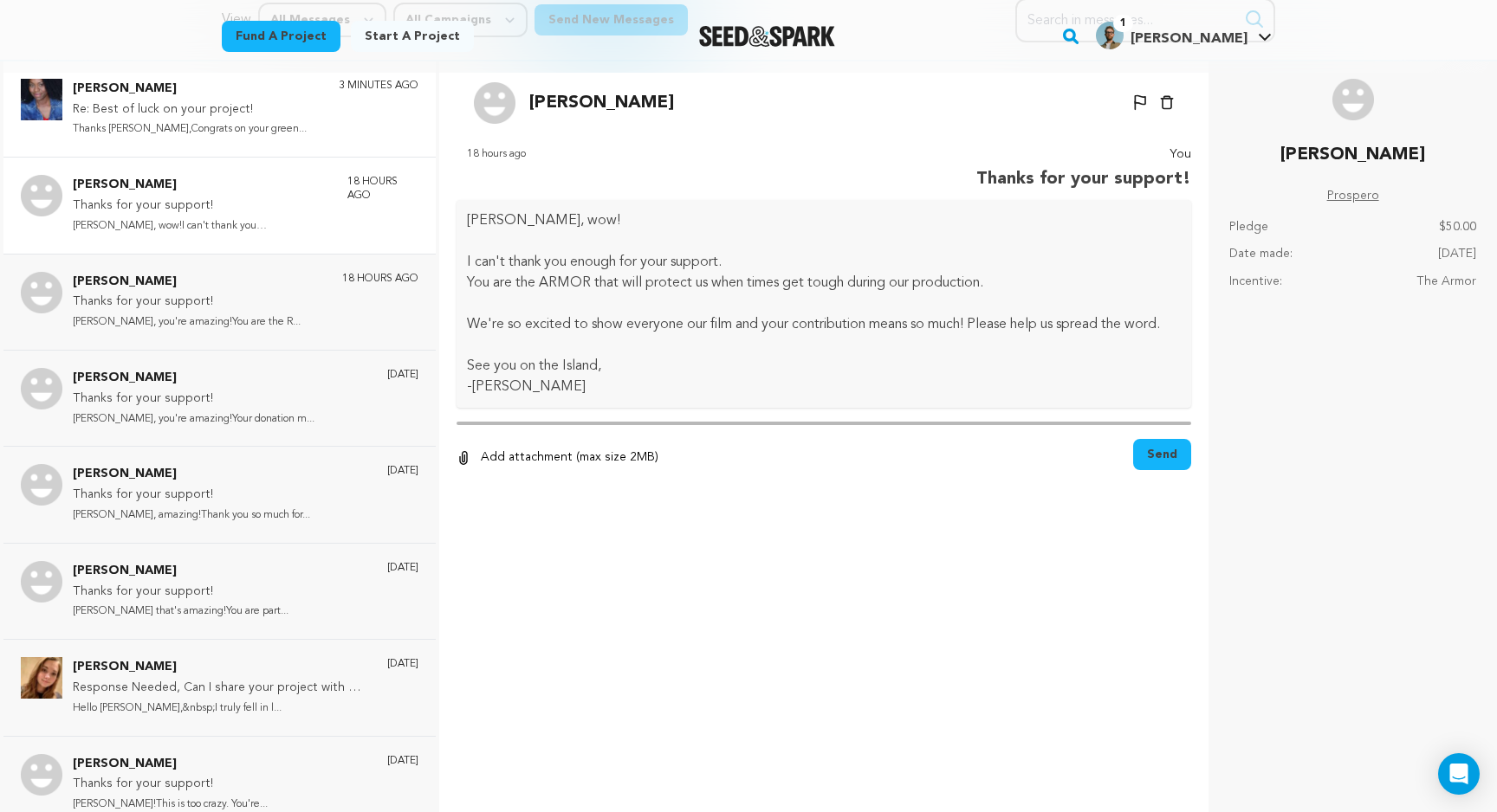
scroll to position [168, 0]
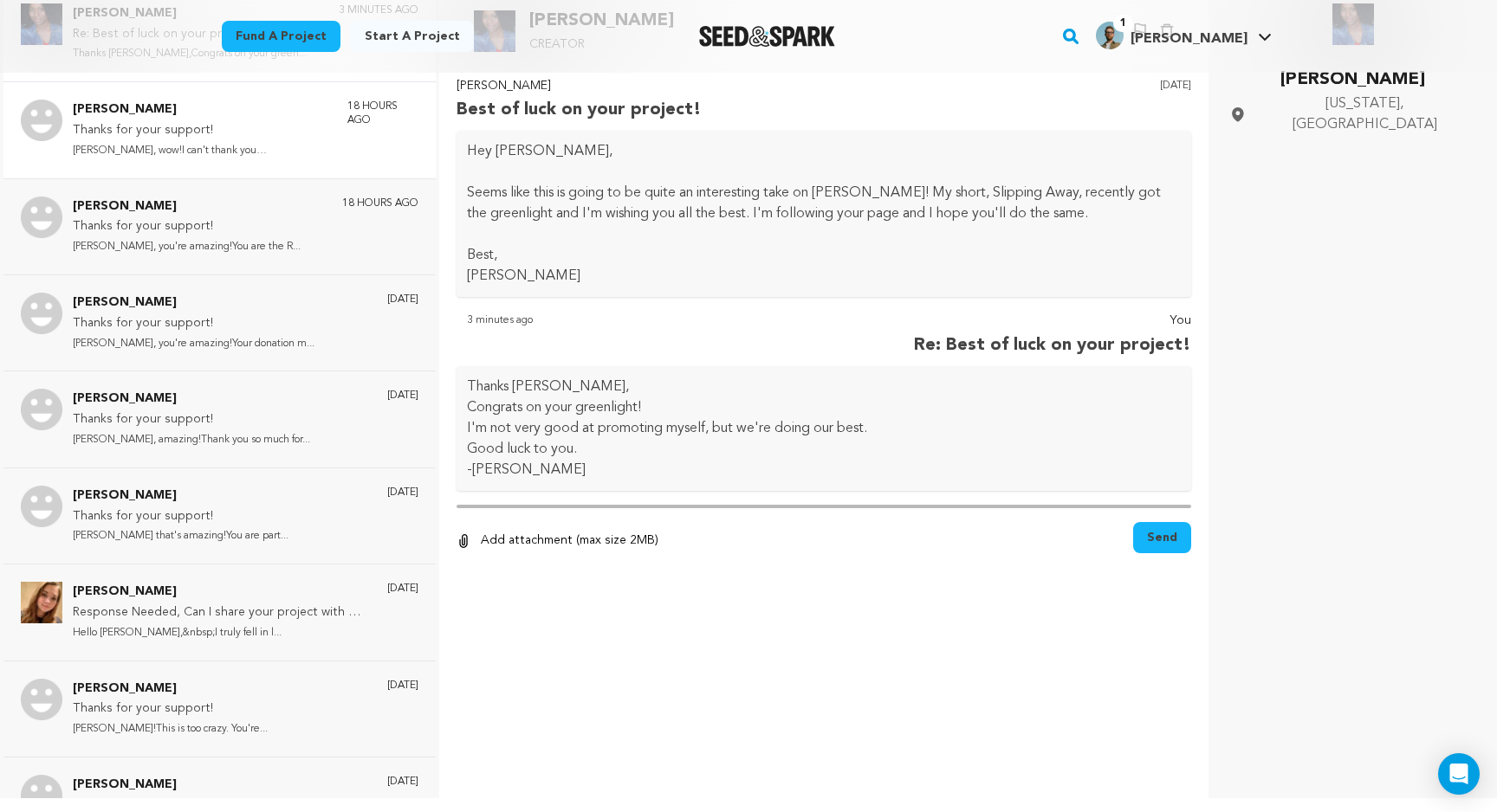
click at [249, 136] on p "Thanks for your support!" at bounding box center [201, 131] width 257 height 21
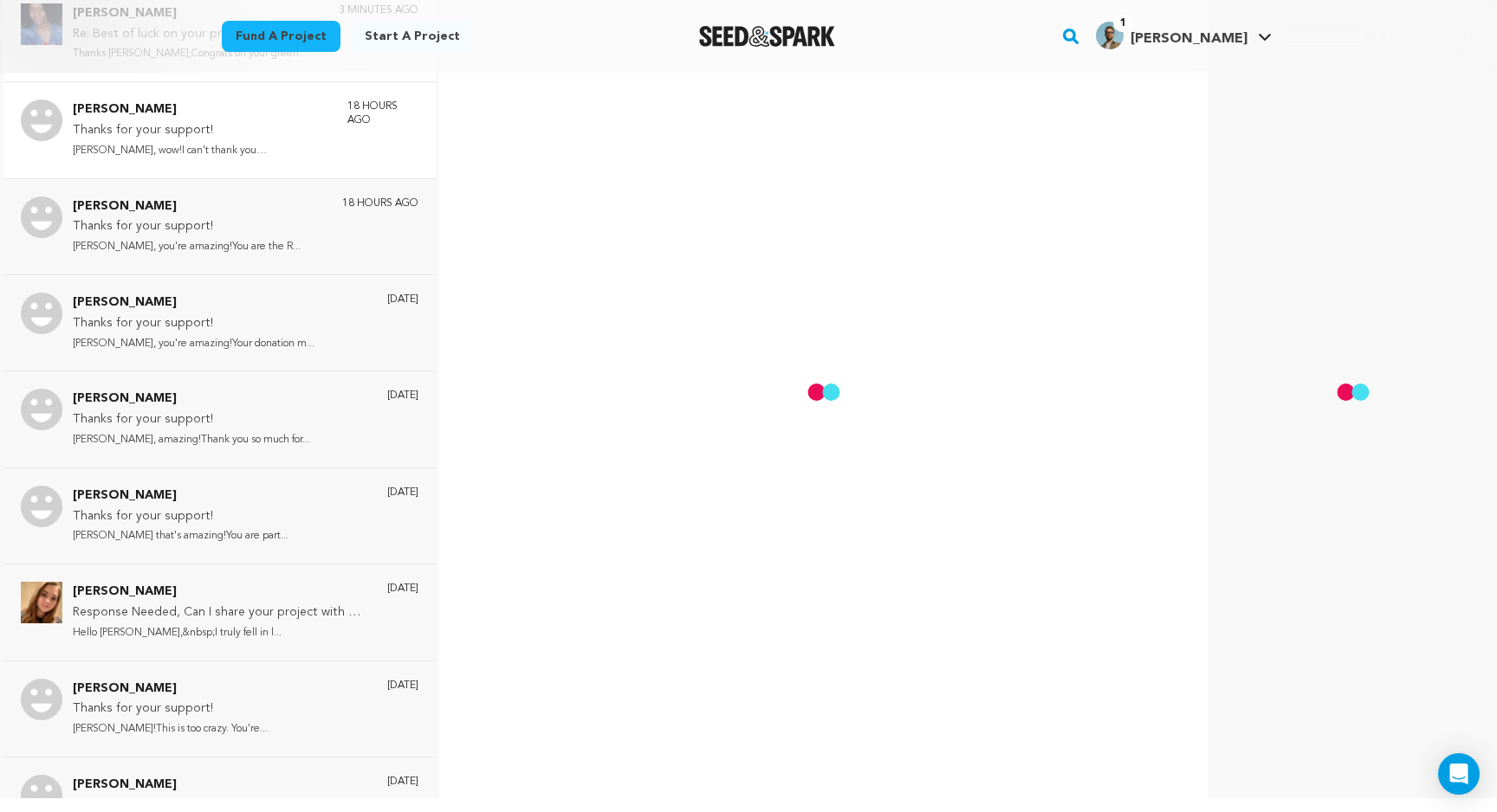
scroll to position [0, 0]
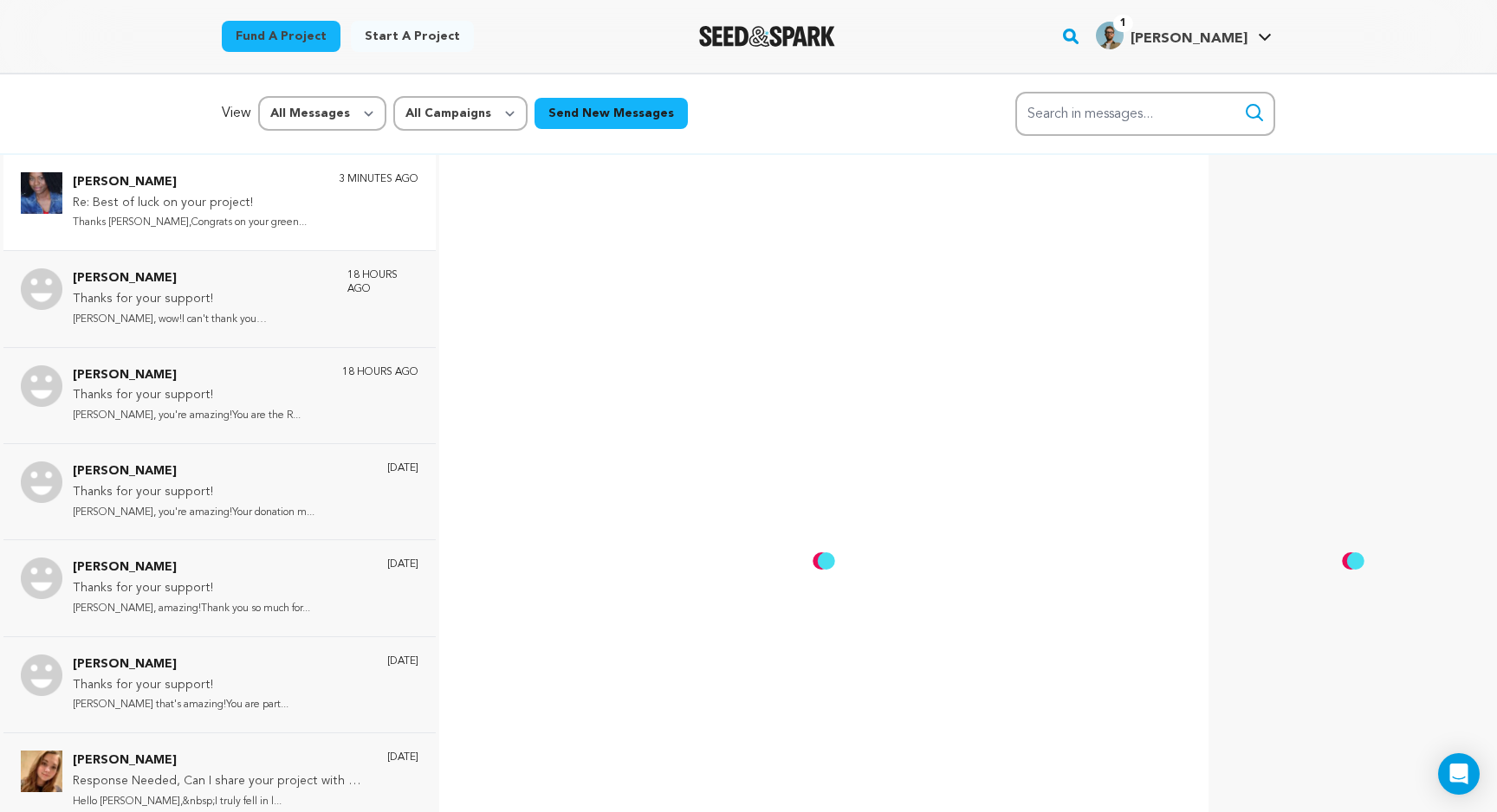
click at [780, 45] on img "Seed&Spark Homepage" at bounding box center [767, 36] width 136 height 21
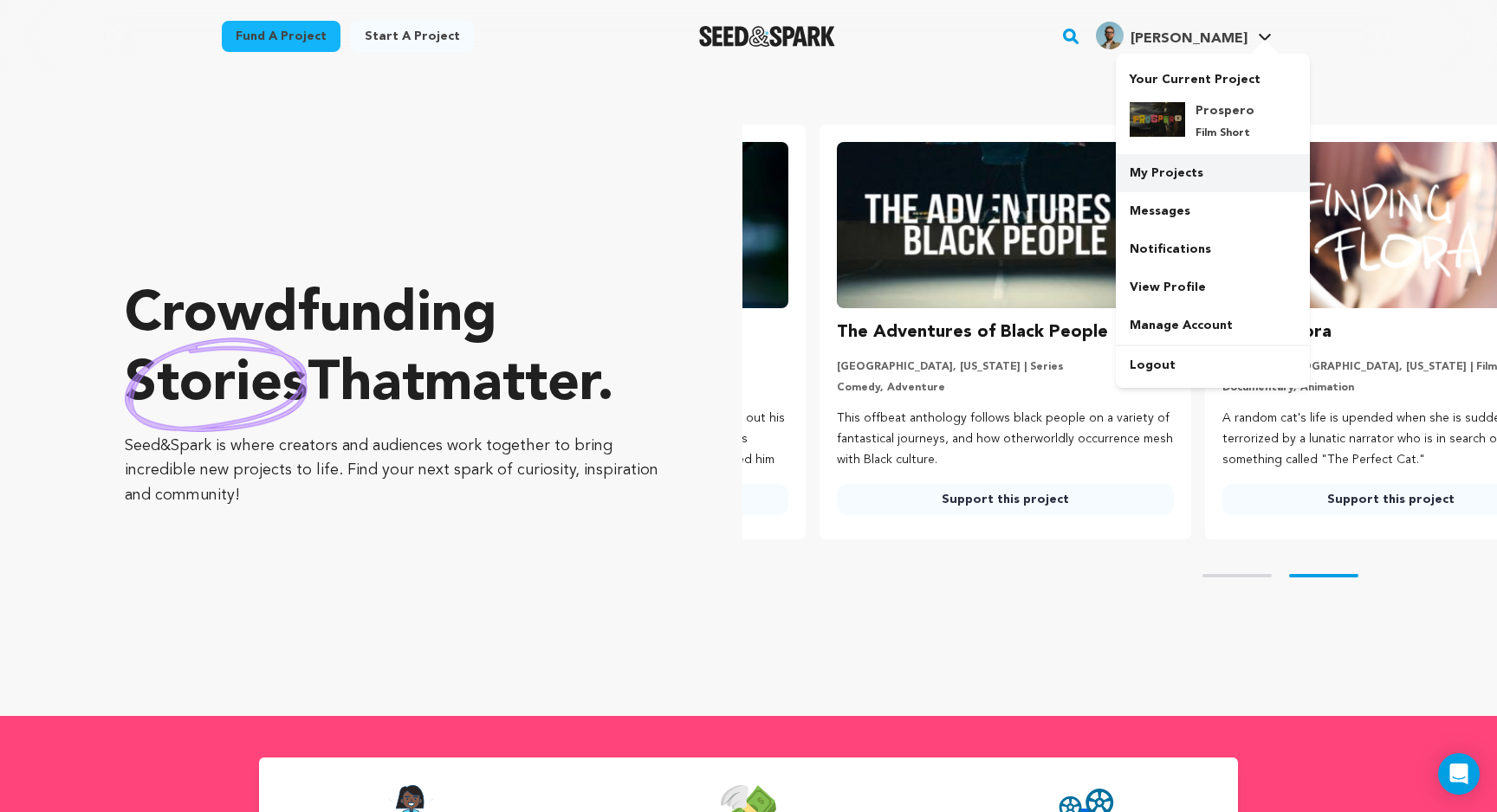
scroll to position [0, 399]
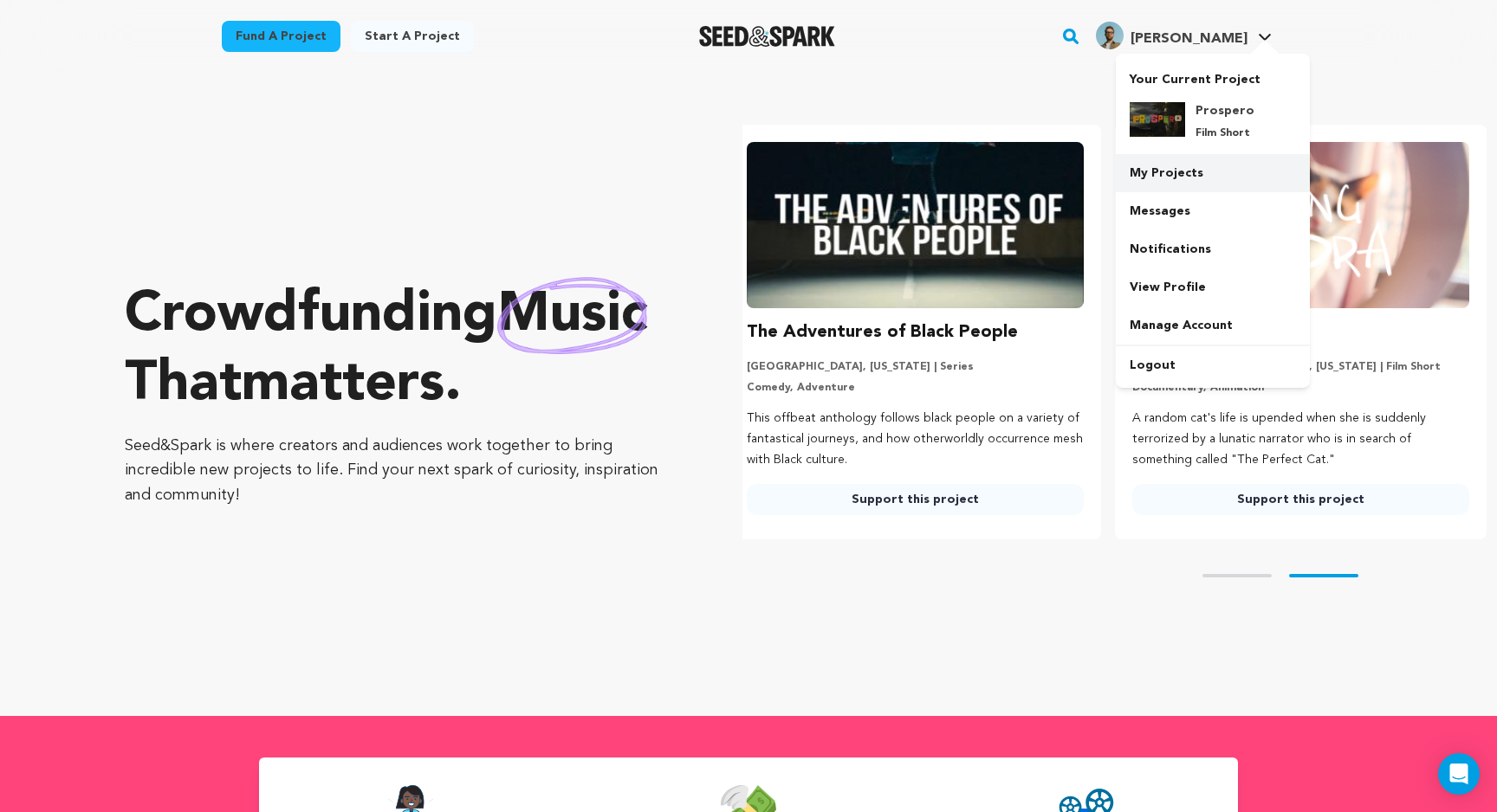
click at [1204, 176] on link "My Projects" at bounding box center [1213, 173] width 194 height 38
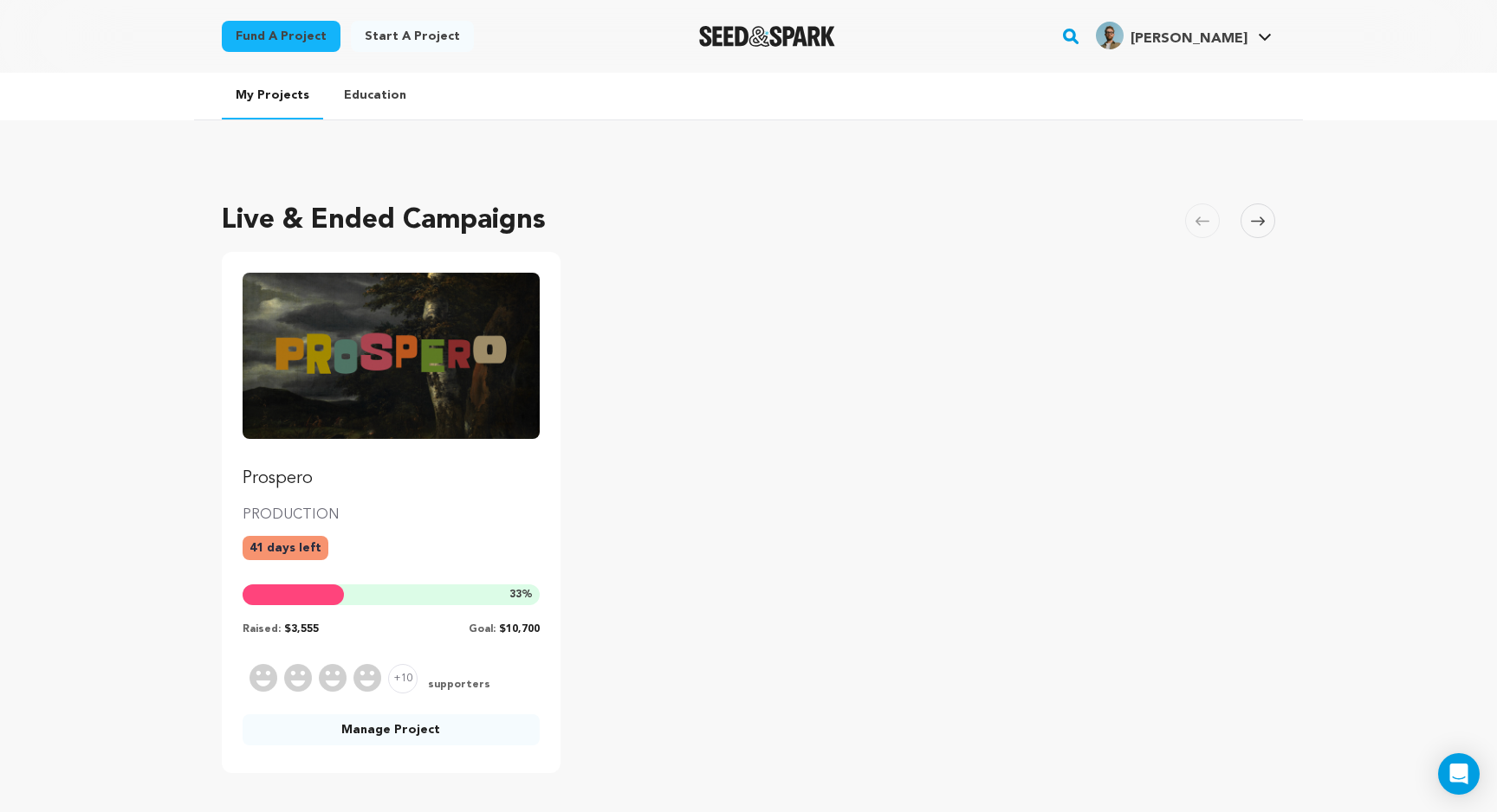
click at [771, 39] on img "Seed&Spark Homepage" at bounding box center [767, 36] width 136 height 21
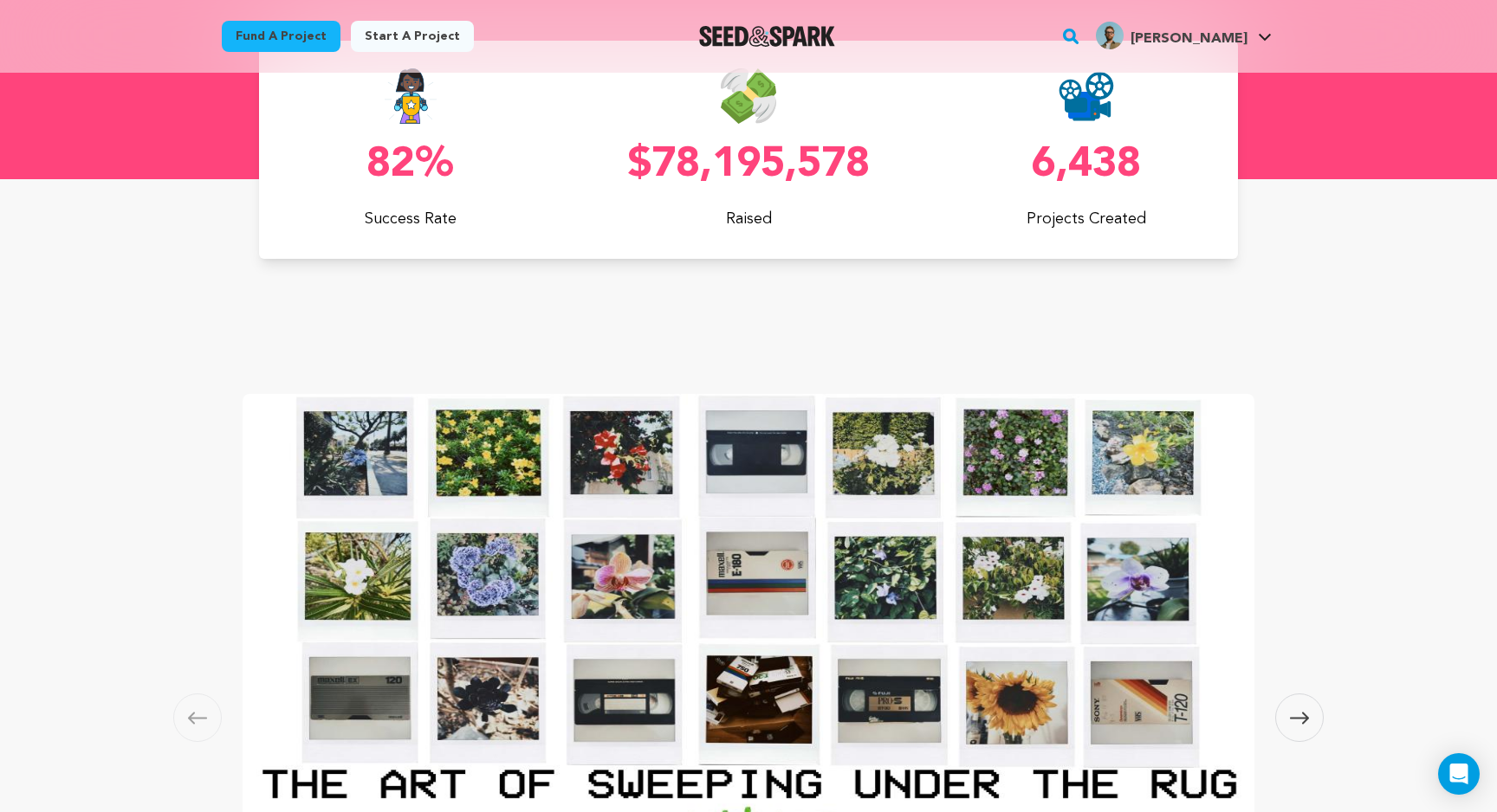
click at [835, 28] on img "Seed&Spark Homepage" at bounding box center [767, 36] width 136 height 21
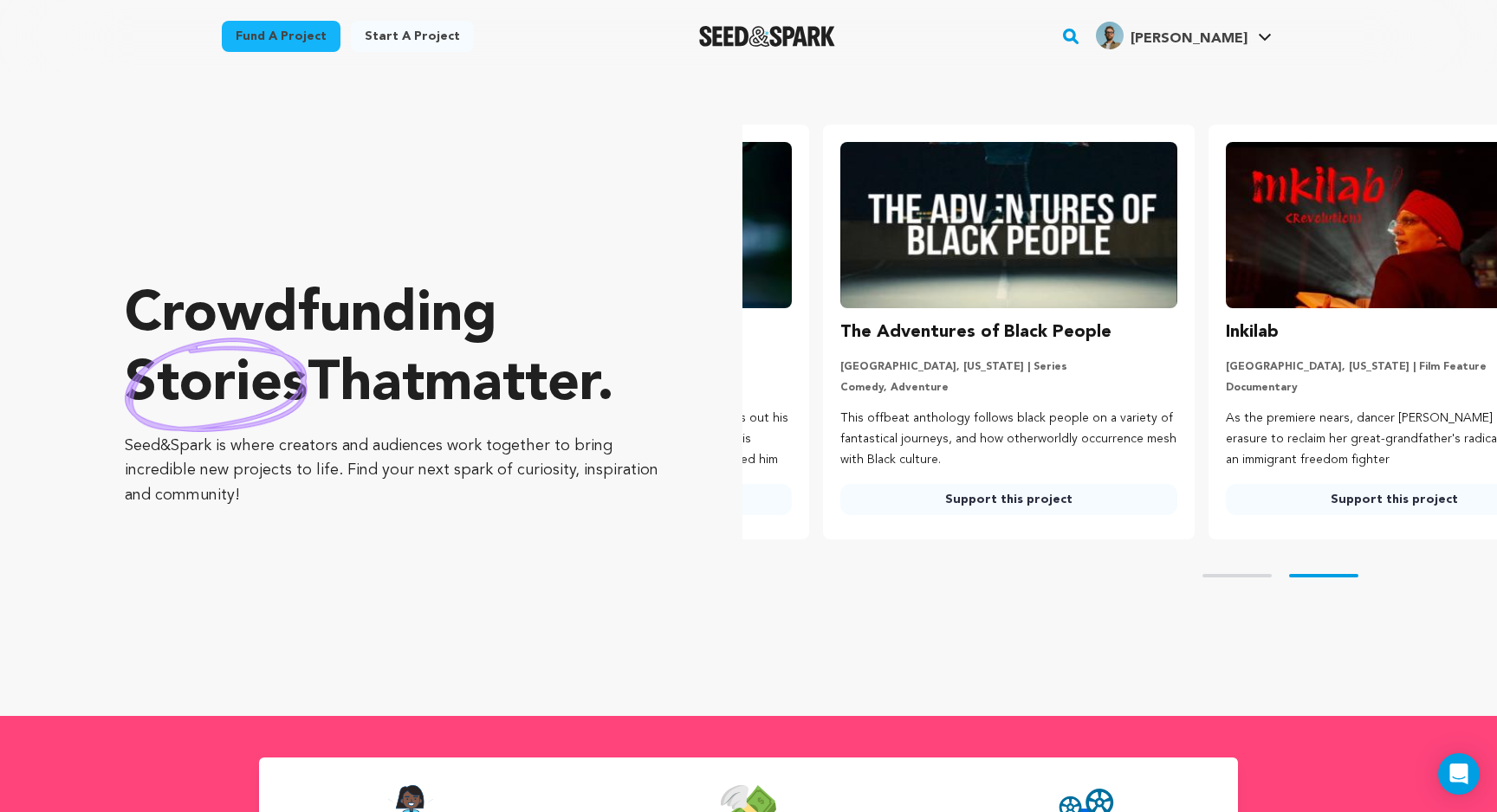
scroll to position [0, 376]
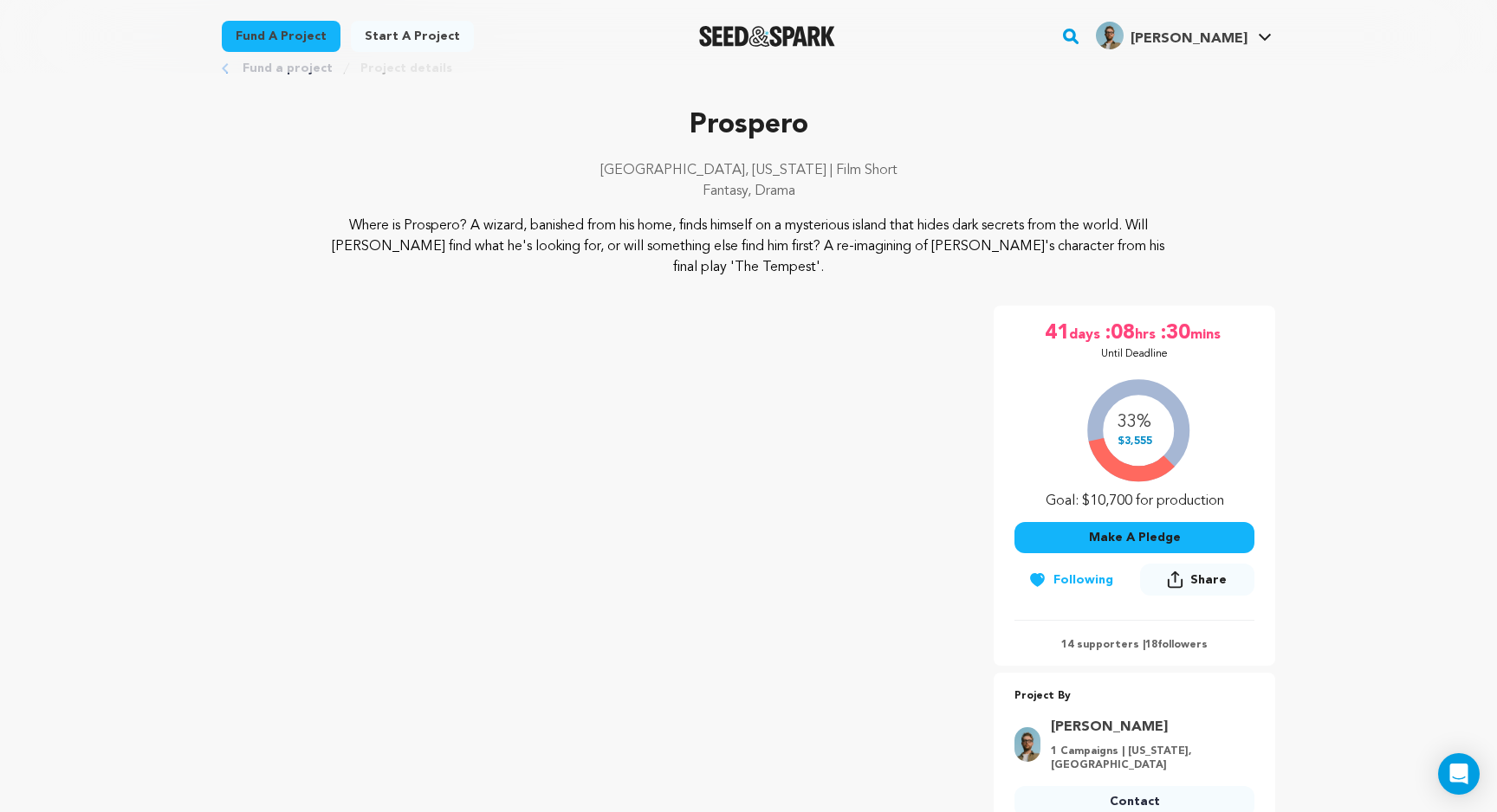
scroll to position [83, 0]
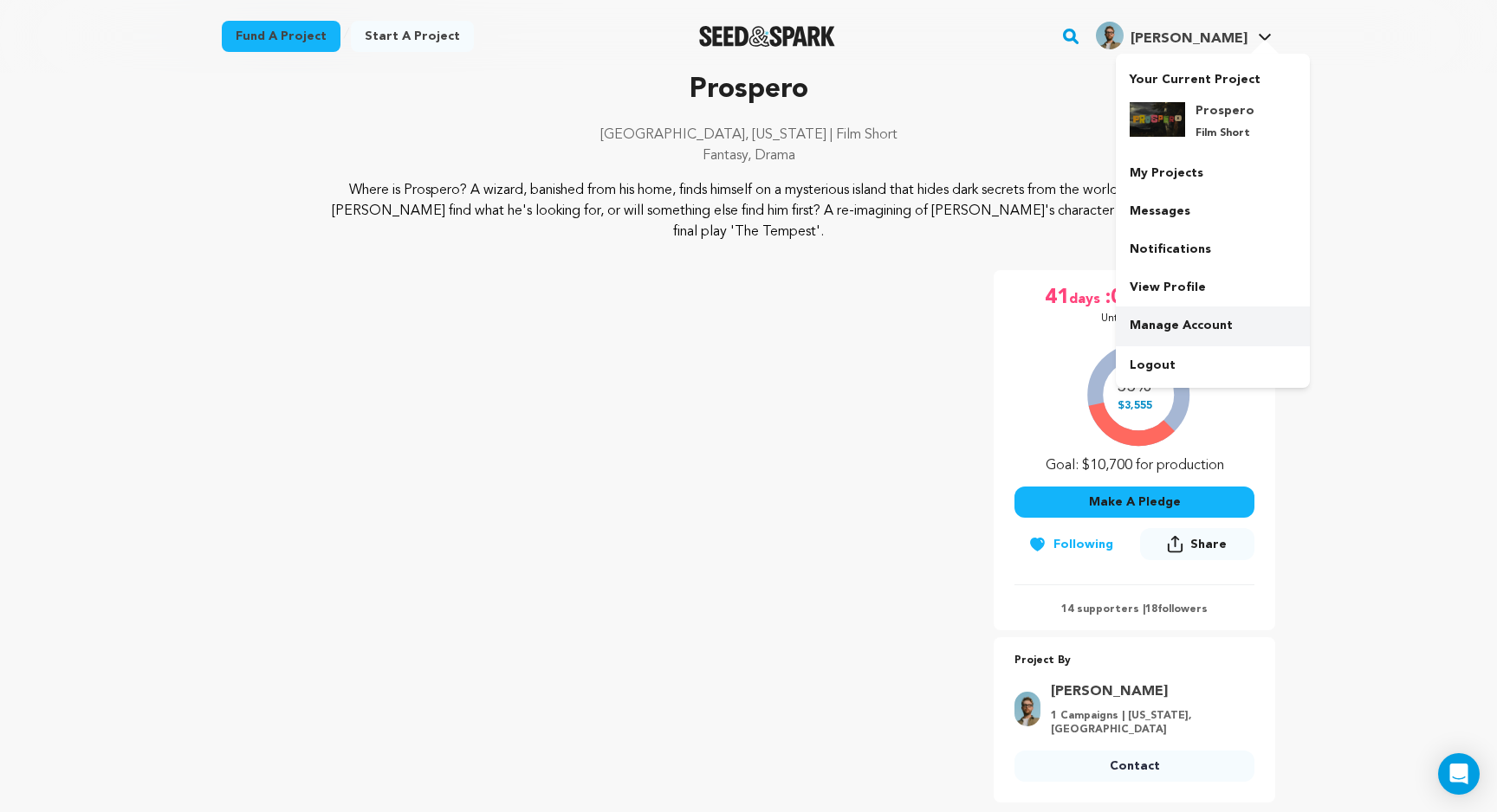
click at [1203, 316] on link "Manage Account" at bounding box center [1213, 326] width 194 height 38
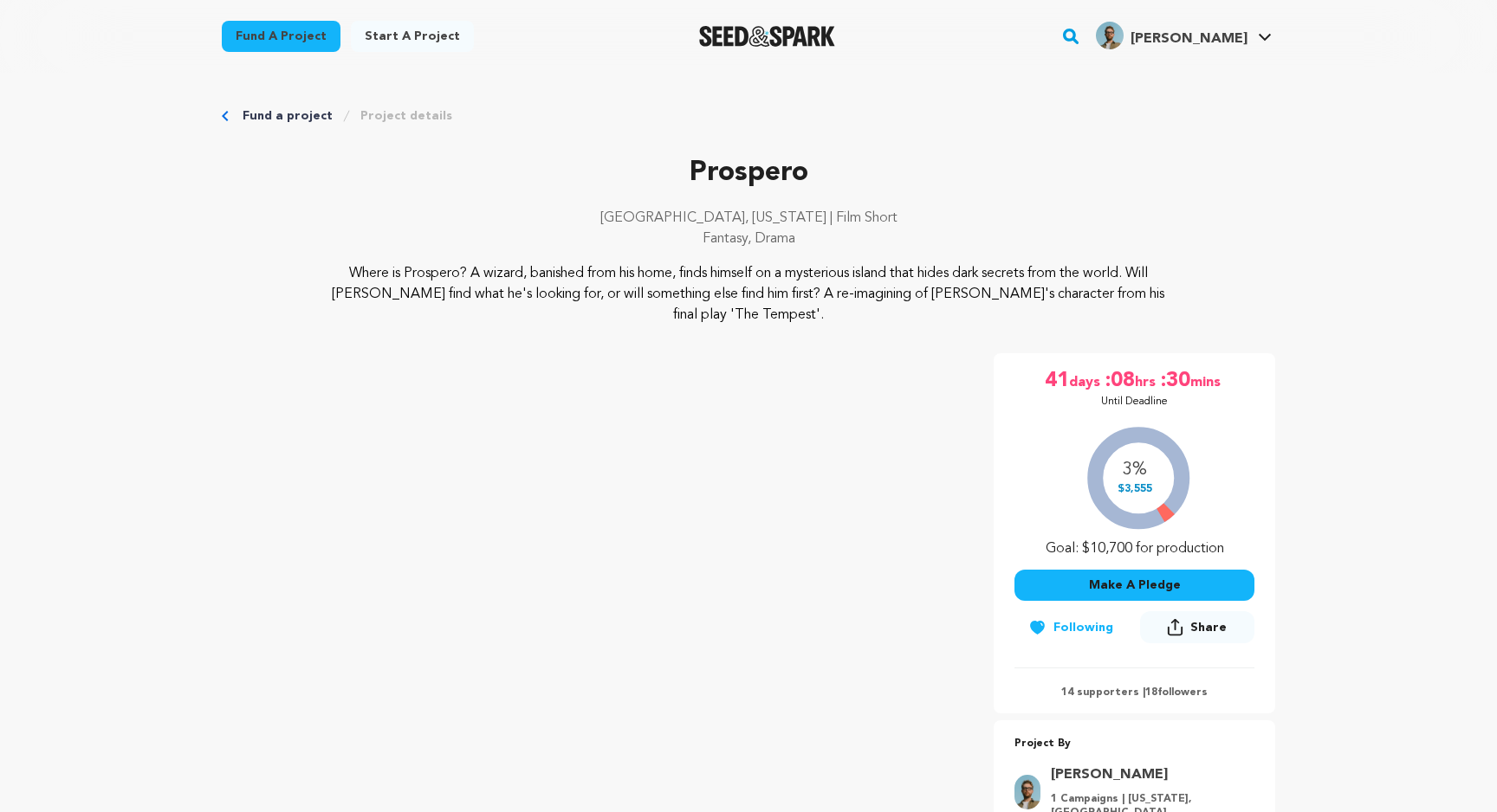
scroll to position [83, 0]
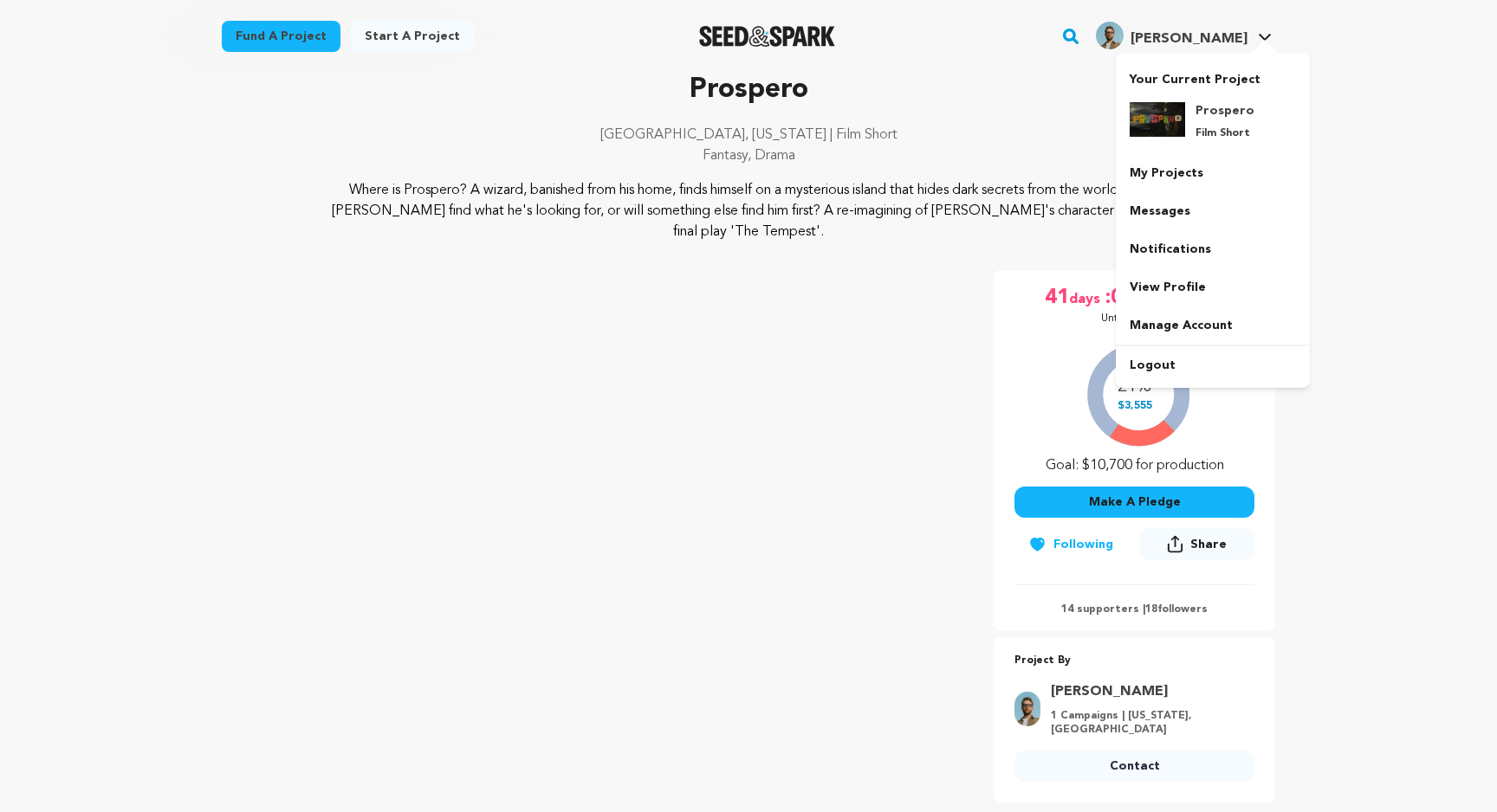
click at [1253, 36] on link "Tyler O. Tyler O." at bounding box center [1184, 34] width 183 height 31
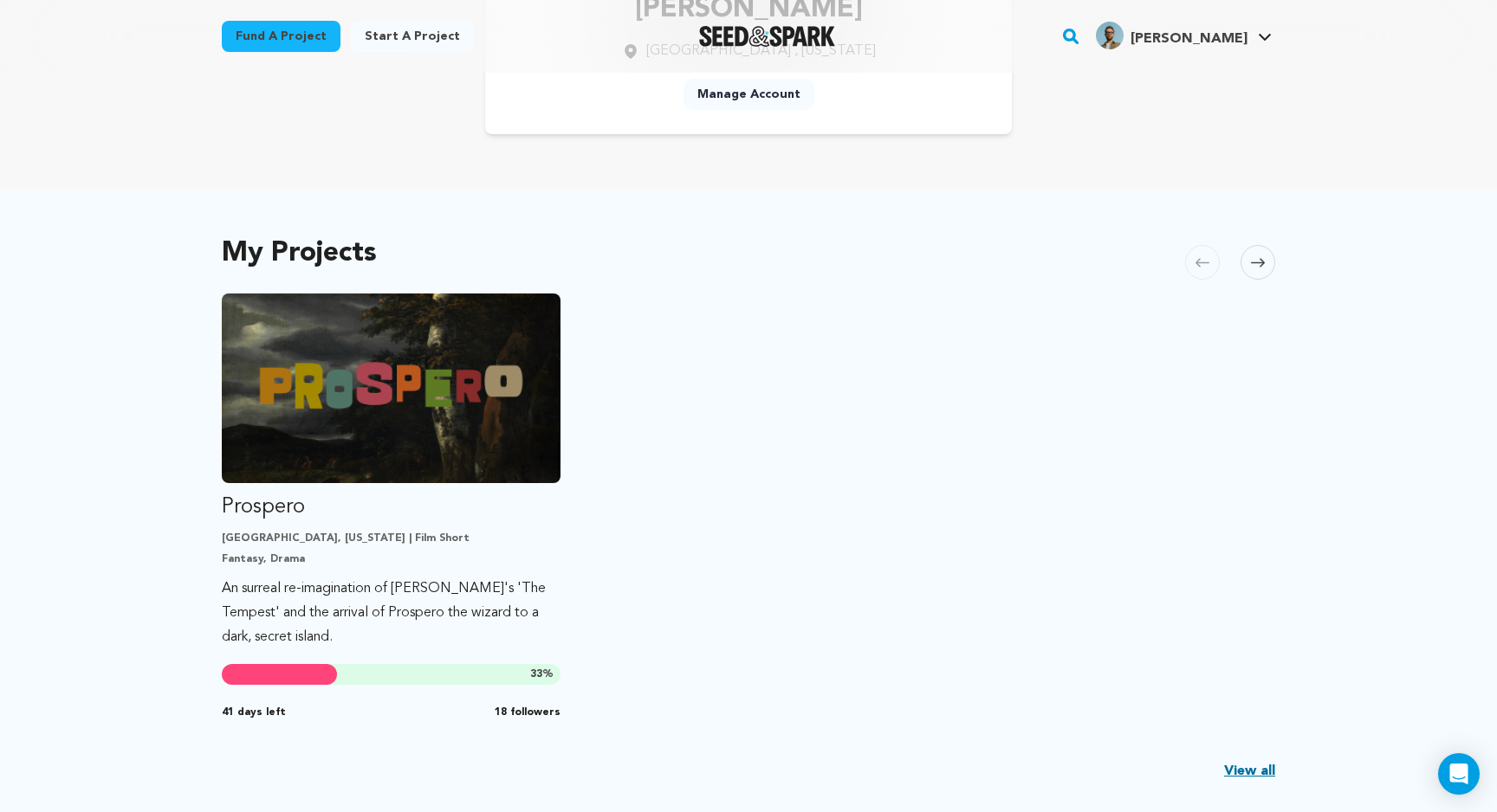
scroll to position [413, 0]
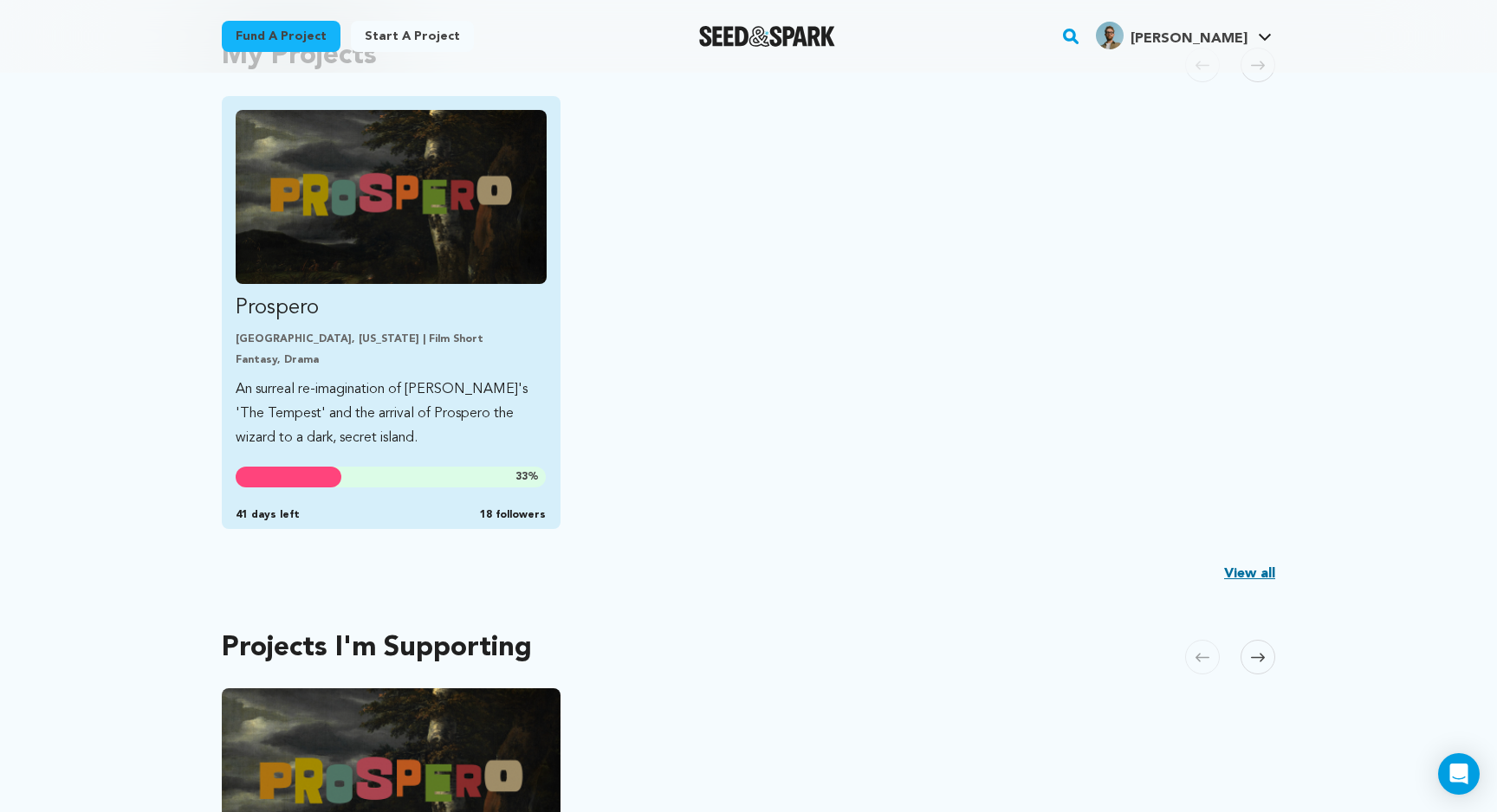
click at [439, 390] on p "An surreal re-imagination of Shakespeare's 'The Tempest' and the arrival of Pro…" at bounding box center [391, 414] width 311 height 72
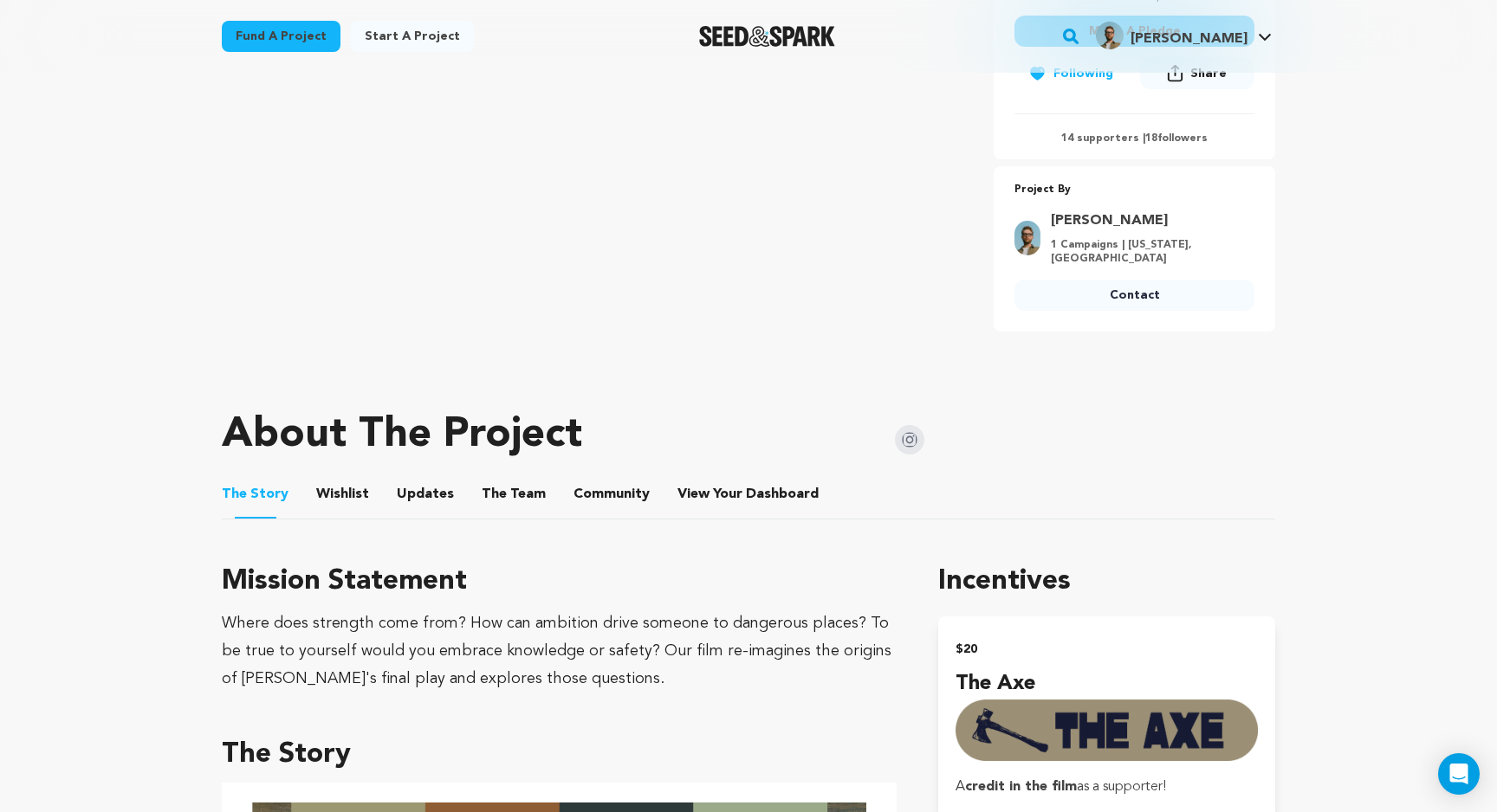
scroll to position [613, 0]
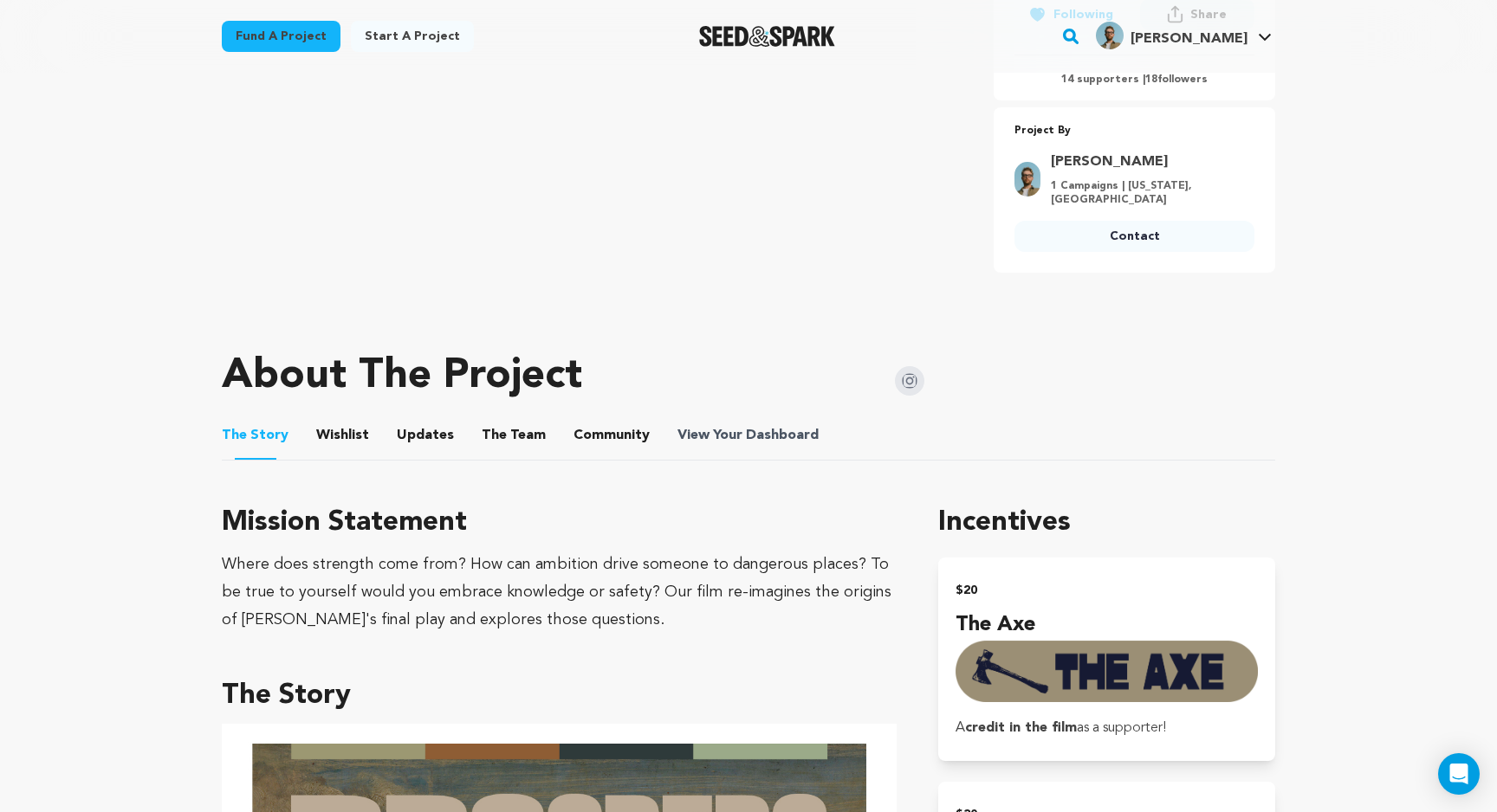
click at [746, 431] on span "Dashboard" at bounding box center [782, 436] width 72 height 21
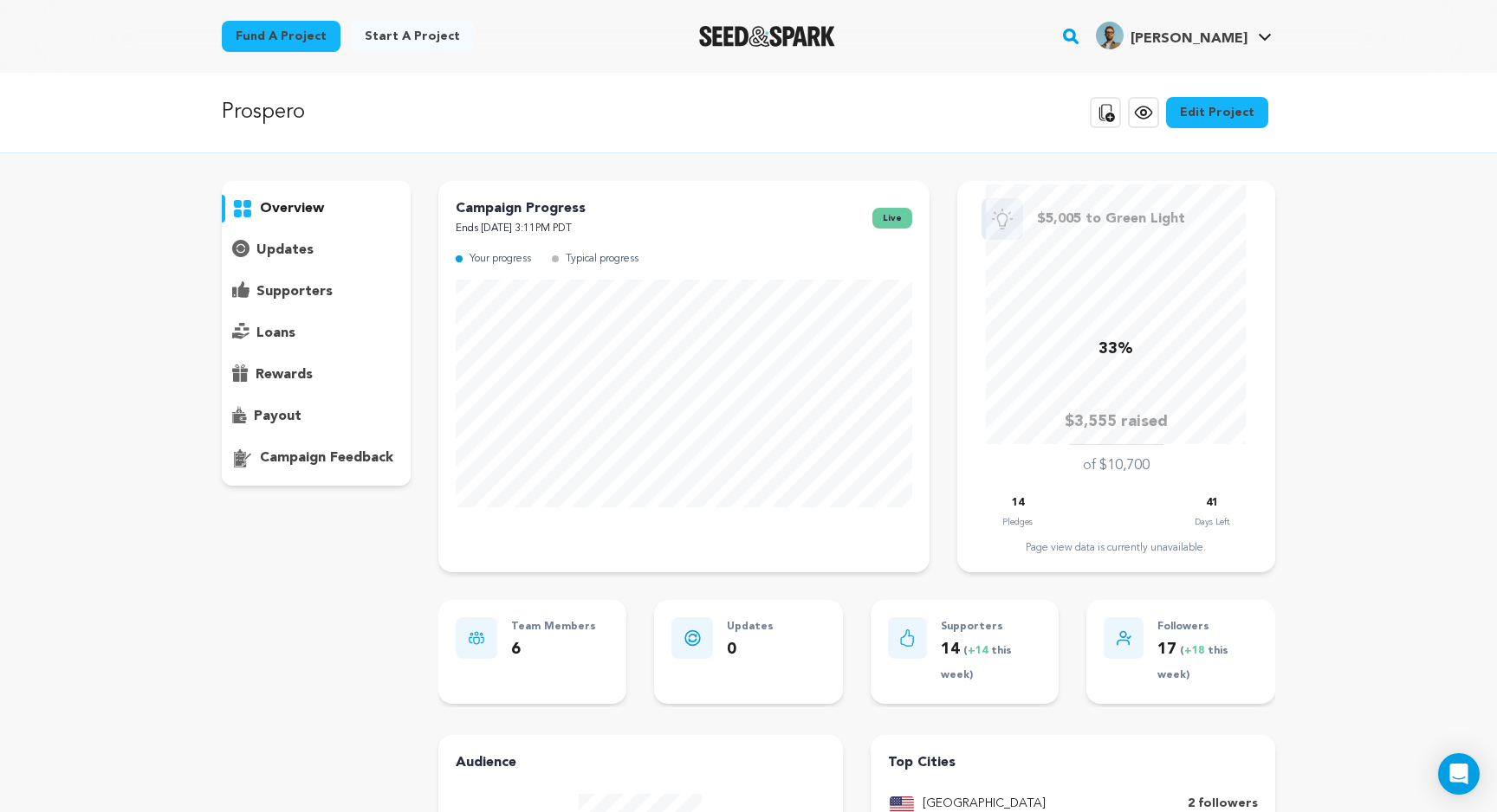
click at [314, 286] on p "supporters" at bounding box center [294, 291] width 76 height 21
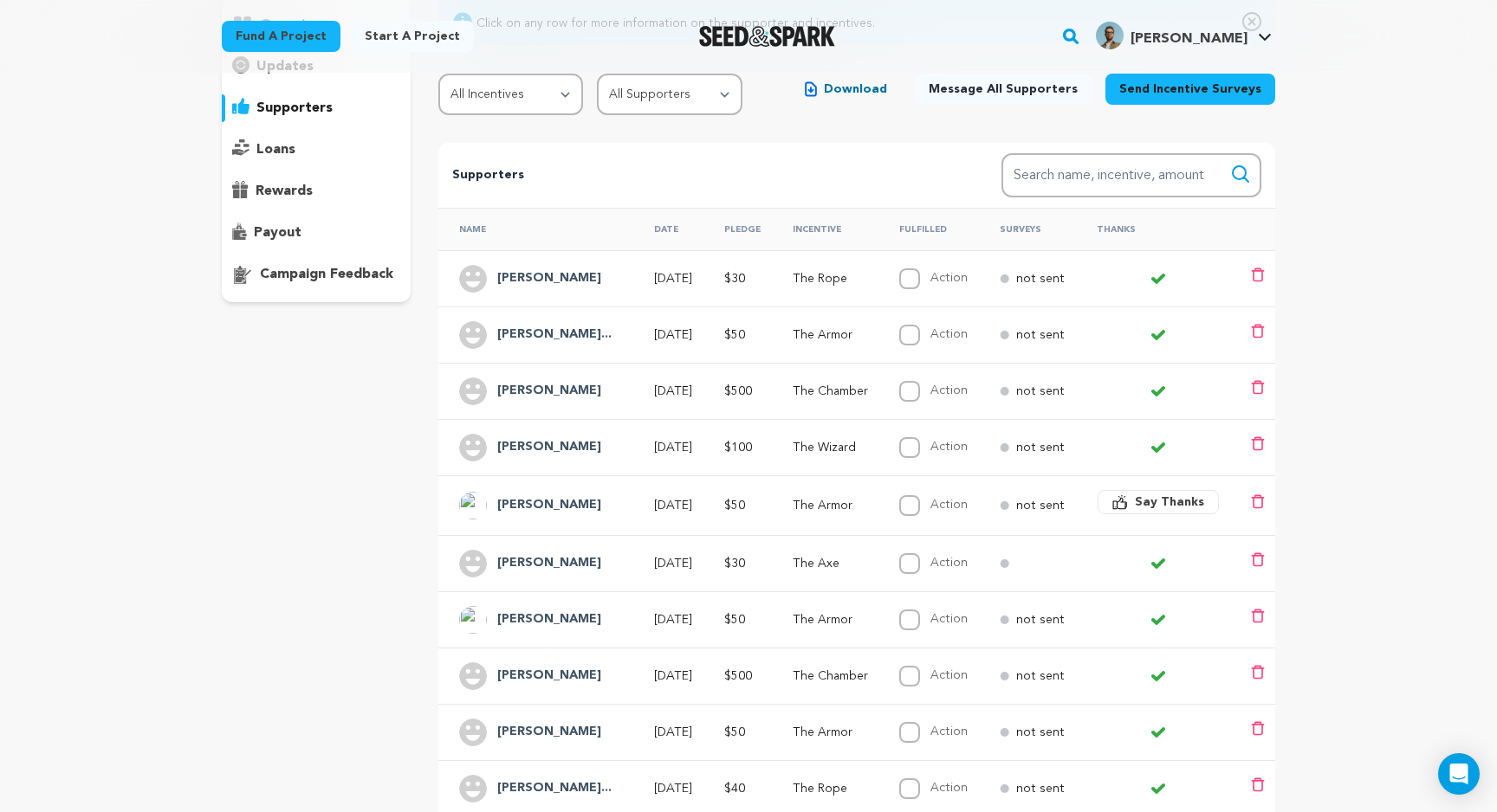
scroll to position [232, 0]
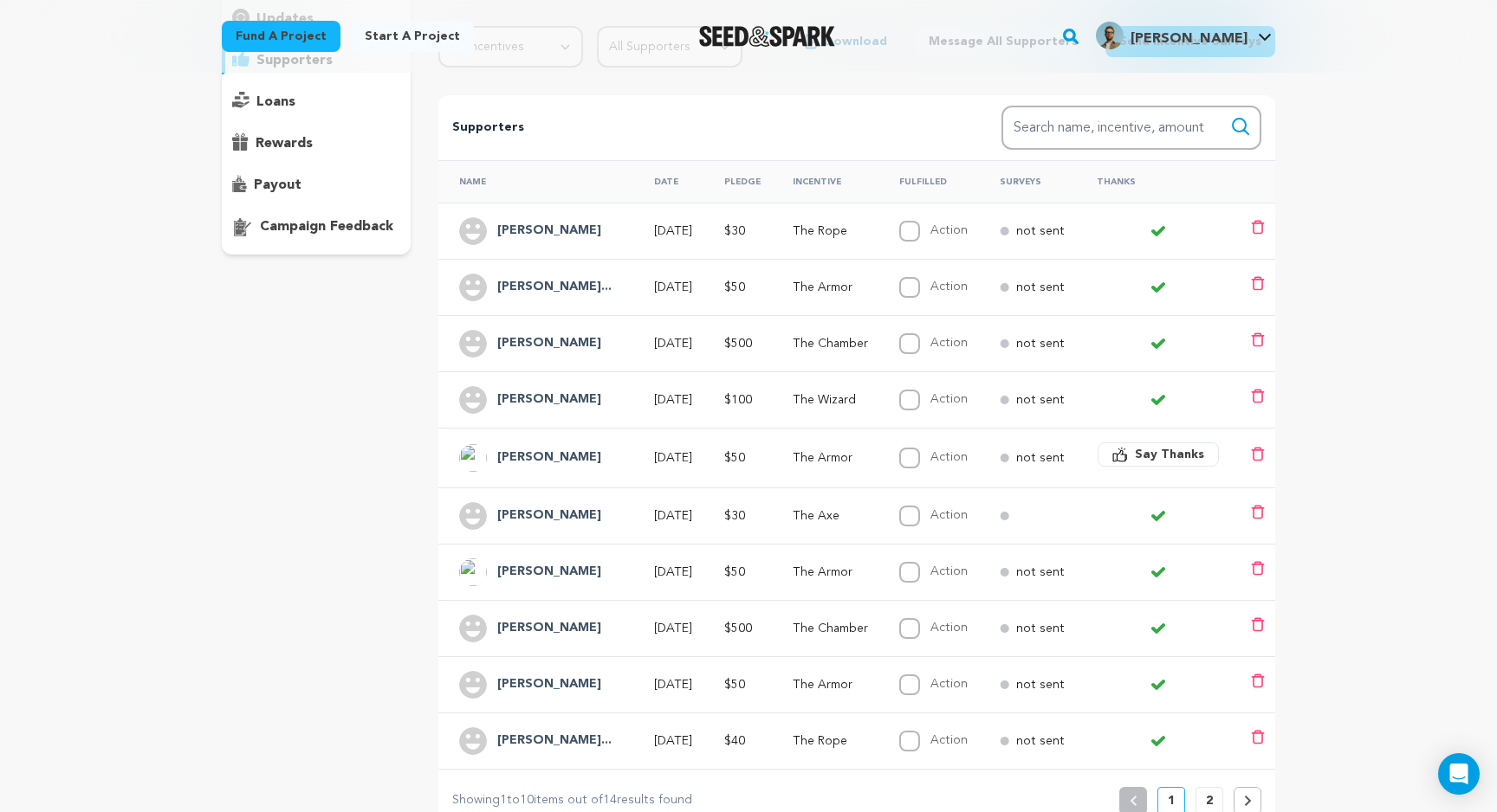
click at [567, 281] on h4 "[PERSON_NAME]..." at bounding box center [554, 287] width 114 height 21
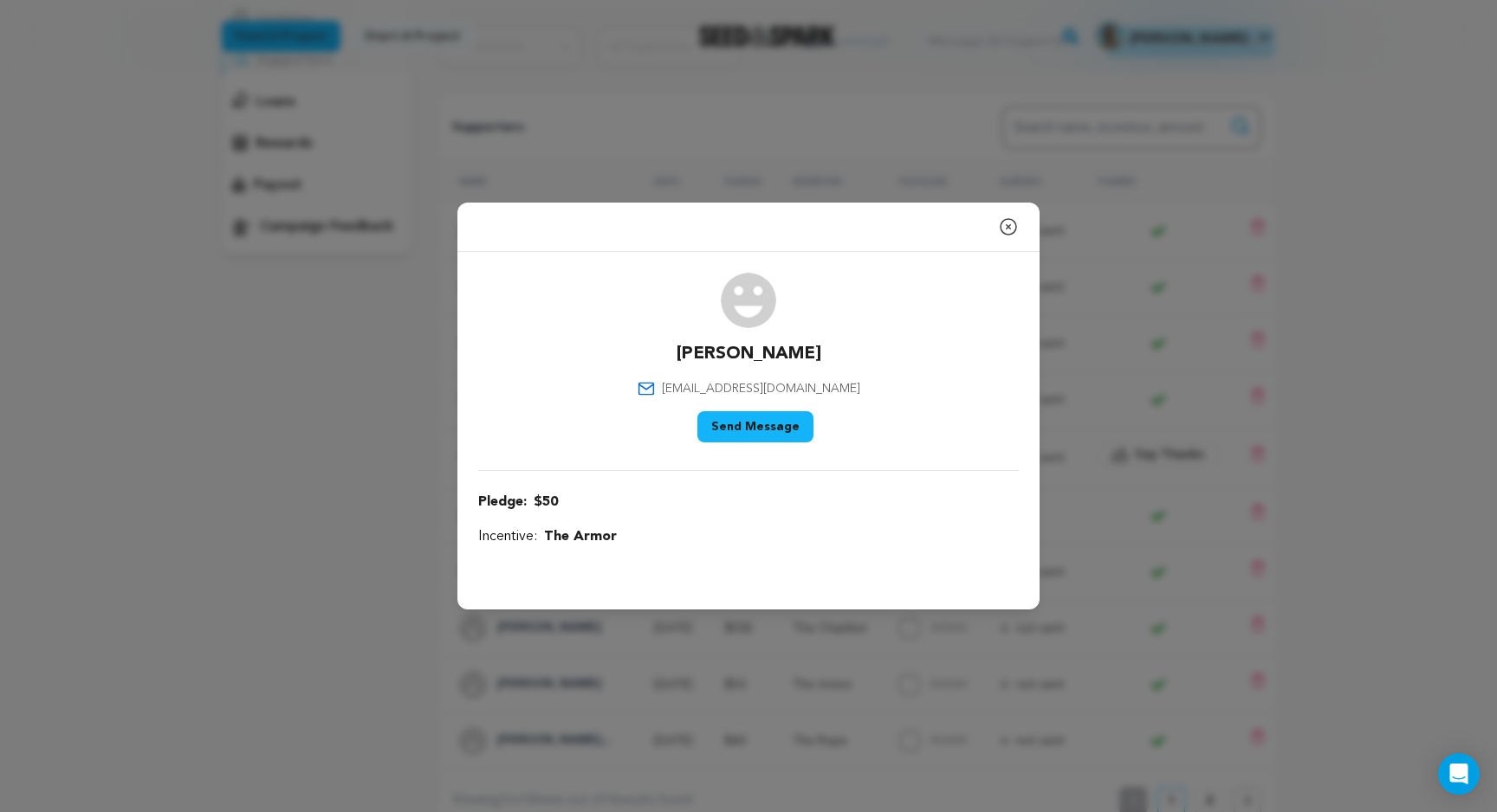
drag, startPoint x: 840, startPoint y: 353, endPoint x: 664, endPoint y: 354, distance: 176.0
click at [664, 354] on div "Rebecca Melancon rebeccamelancon@gmail.com Say Thank You Send Message" at bounding box center [748, 361] width 540 height 177
copy p "Rebecca Melancon"
click at [1015, 223] on icon "button" at bounding box center [1008, 226] width 16 height 16
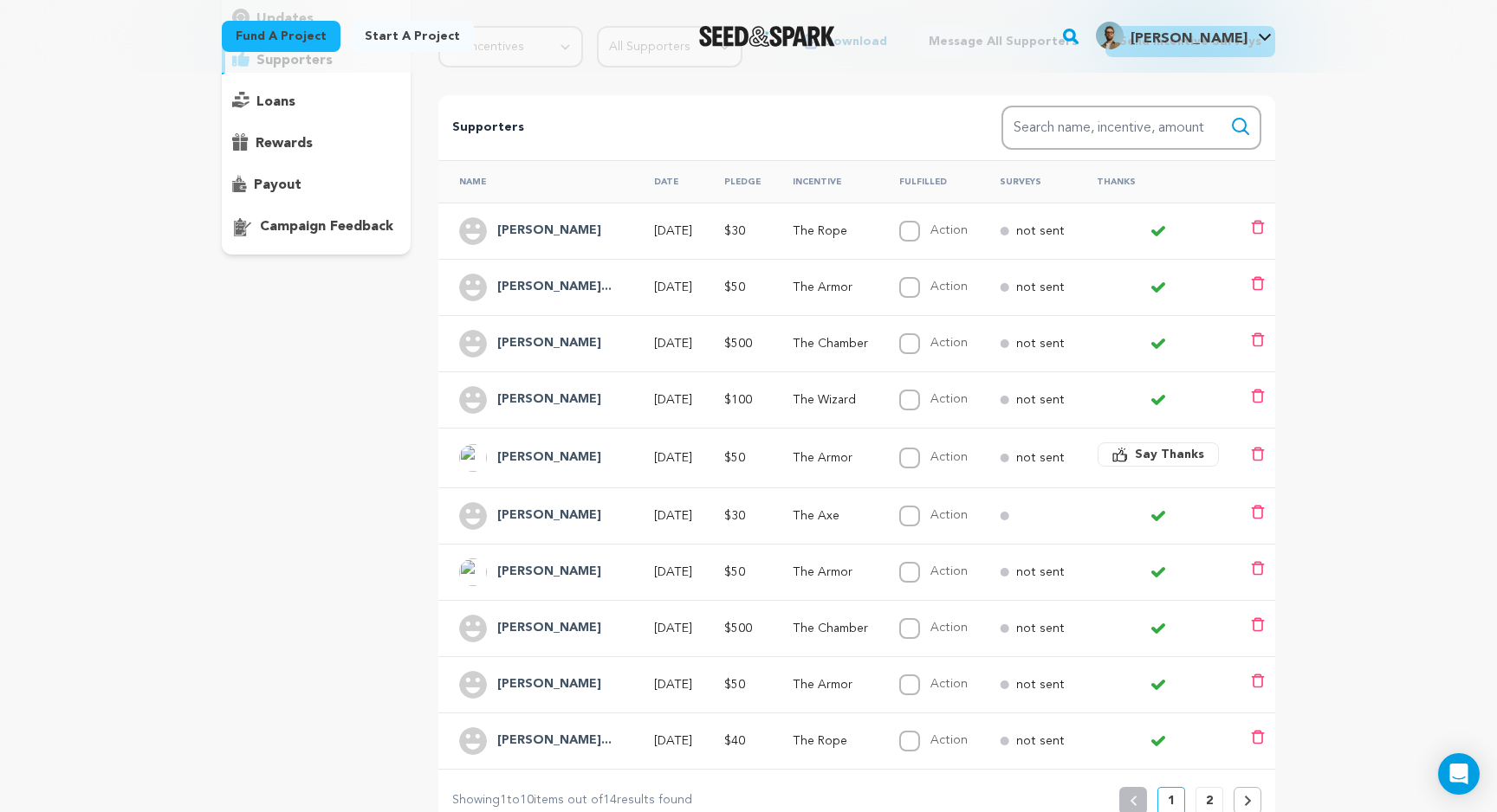
click at [517, 340] on h4 "[PERSON_NAME]" at bounding box center [549, 343] width 104 height 21
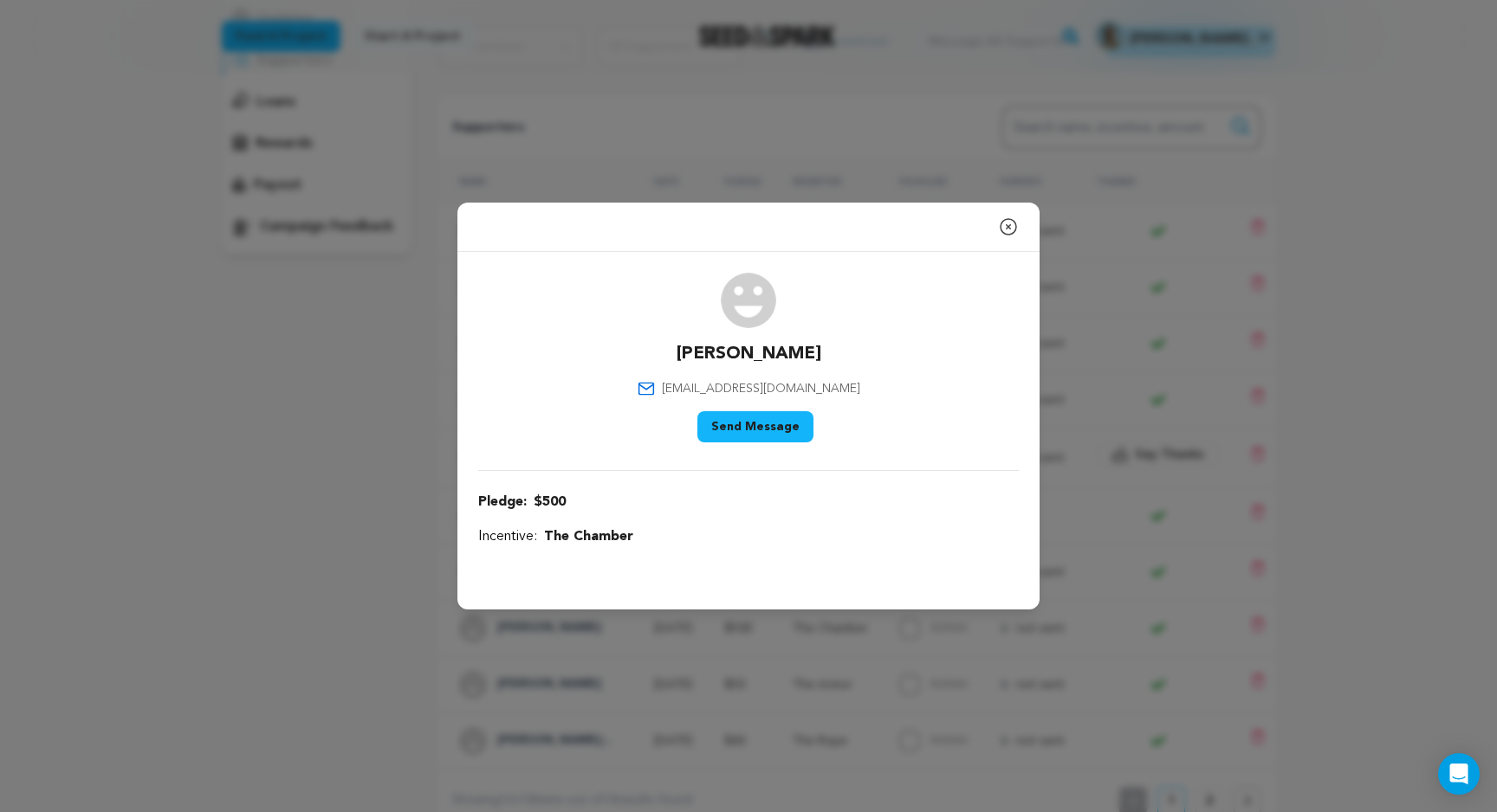
click at [1228, 612] on div "Close modal Daniel dperaza501@gmail.com" at bounding box center [748, 406] width 1497 height 812
click at [1009, 224] on icon "button" at bounding box center [1008, 226] width 16 height 16
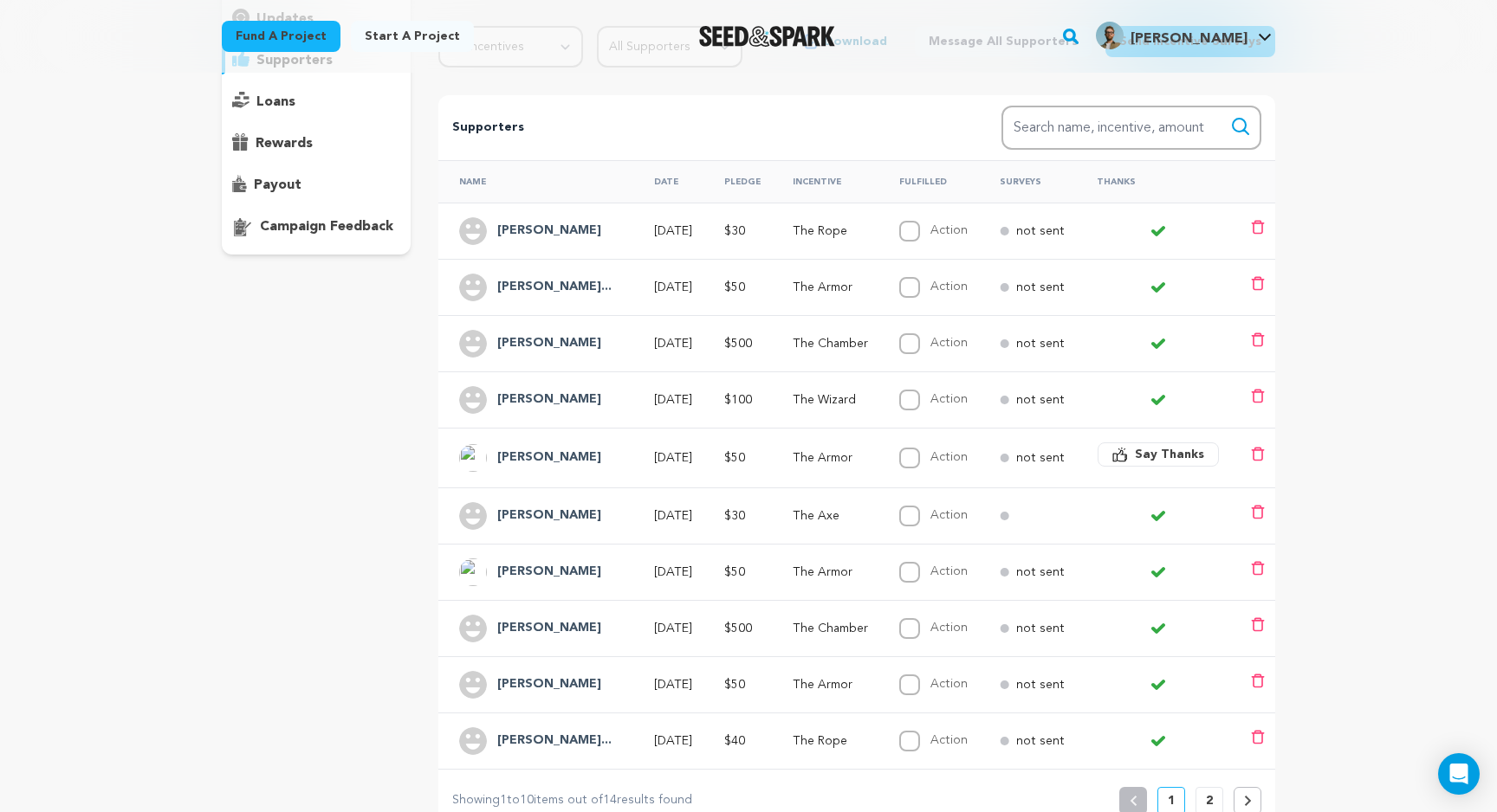
click at [1203, 791] on button "2" at bounding box center [1210, 801] width 27 height 27
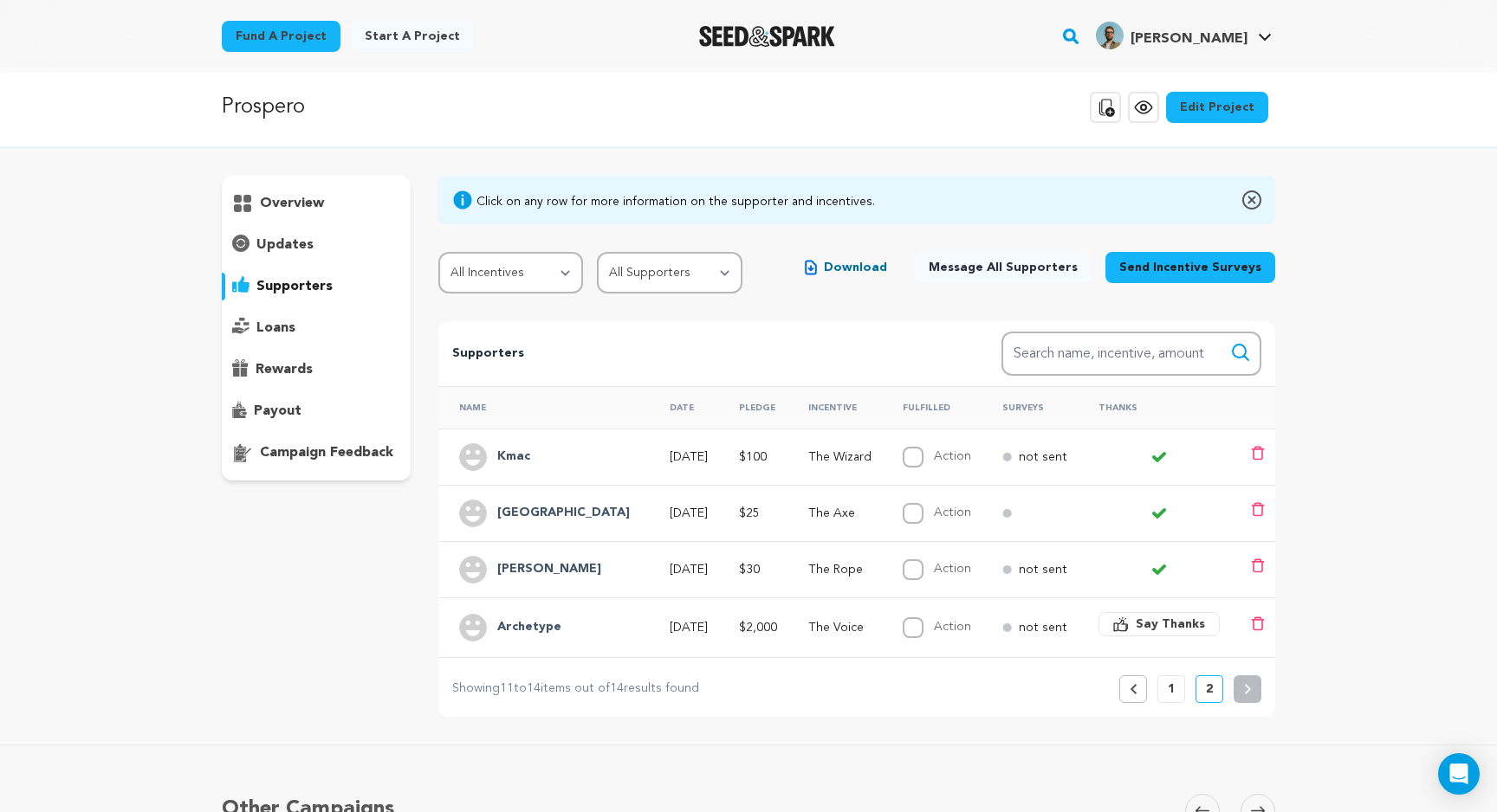
scroll to position [0, 0]
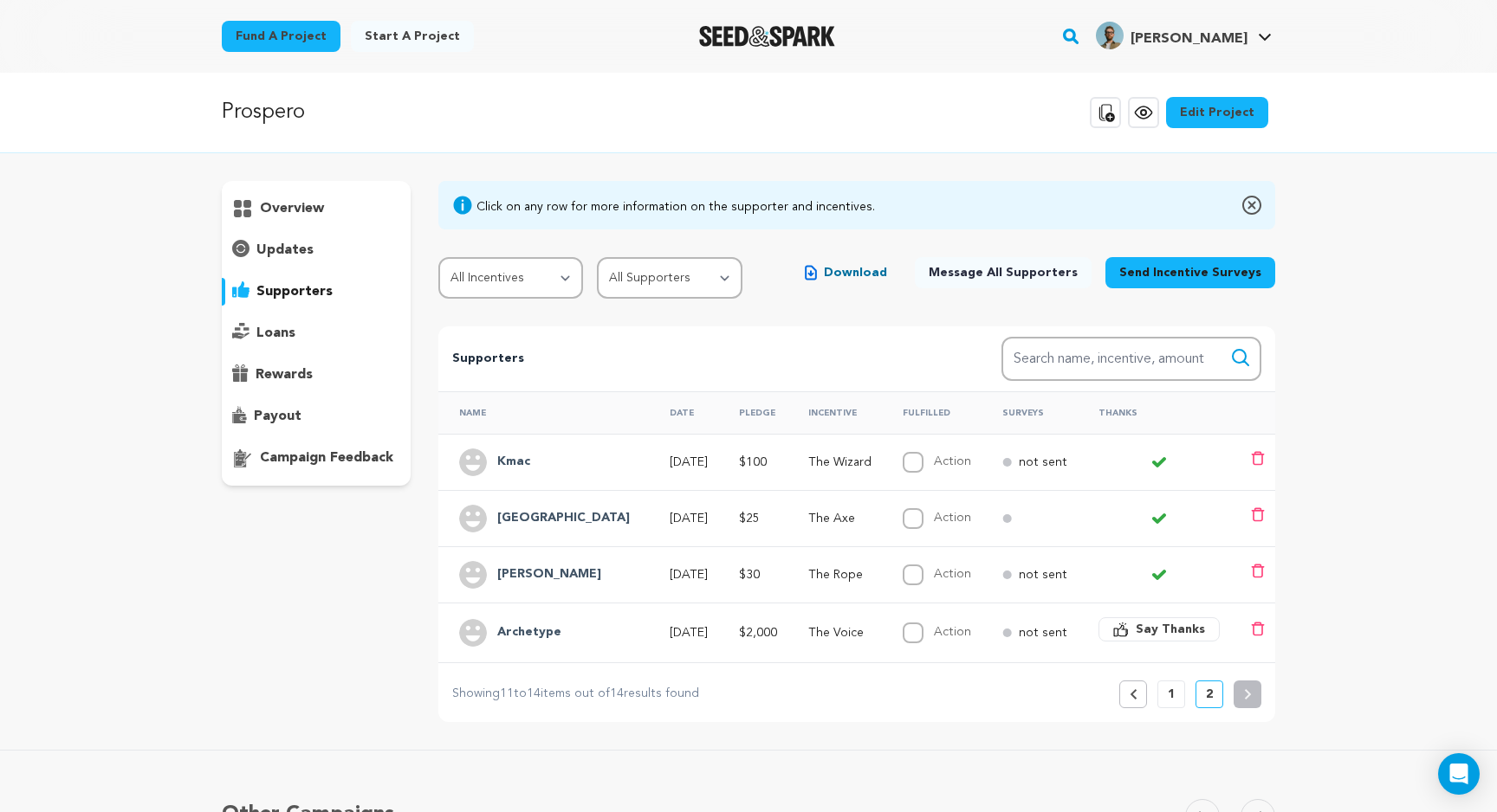
click at [1169, 696] on p "1" at bounding box center [1171, 694] width 7 height 17
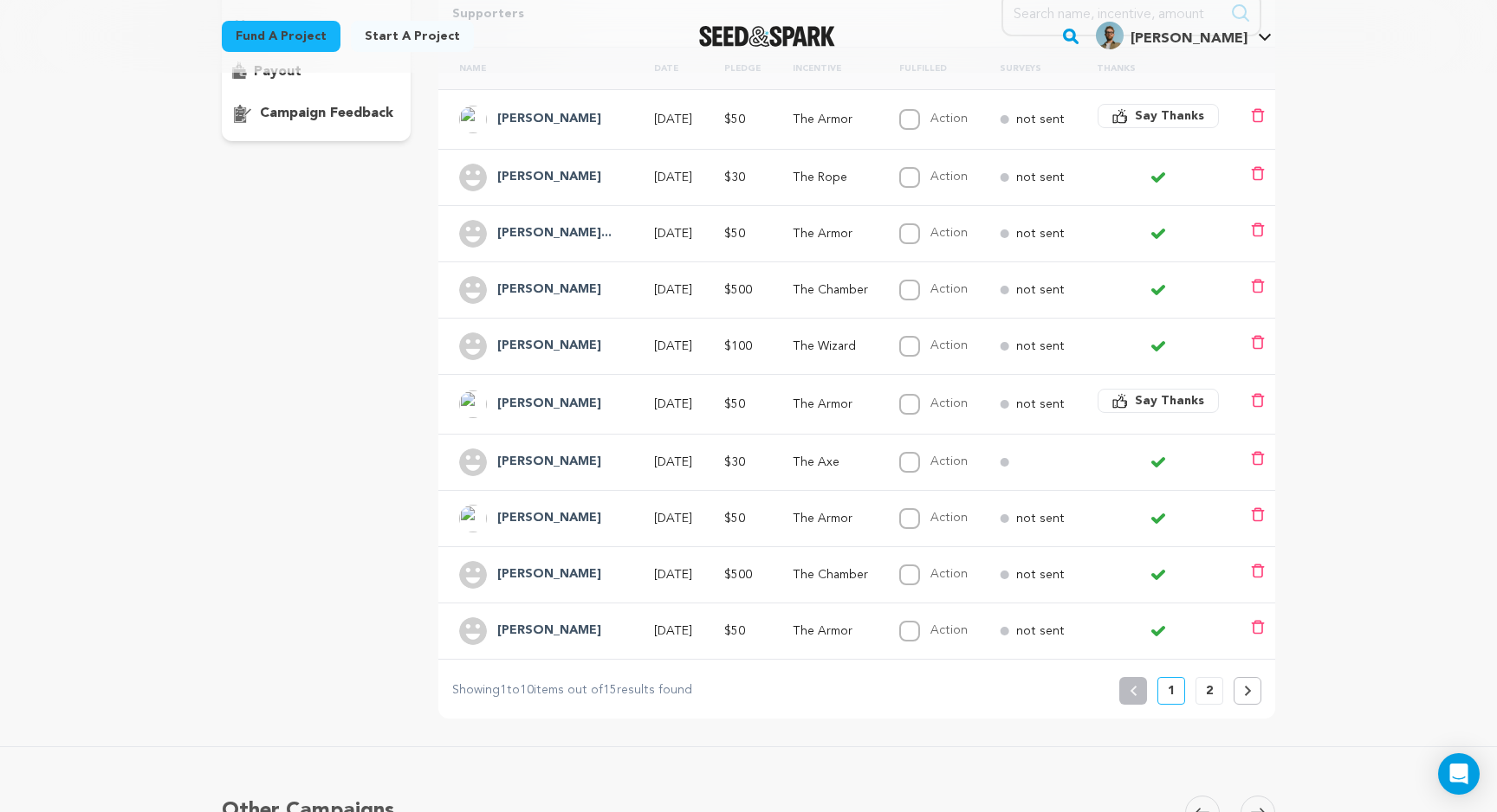
scroll to position [132, 0]
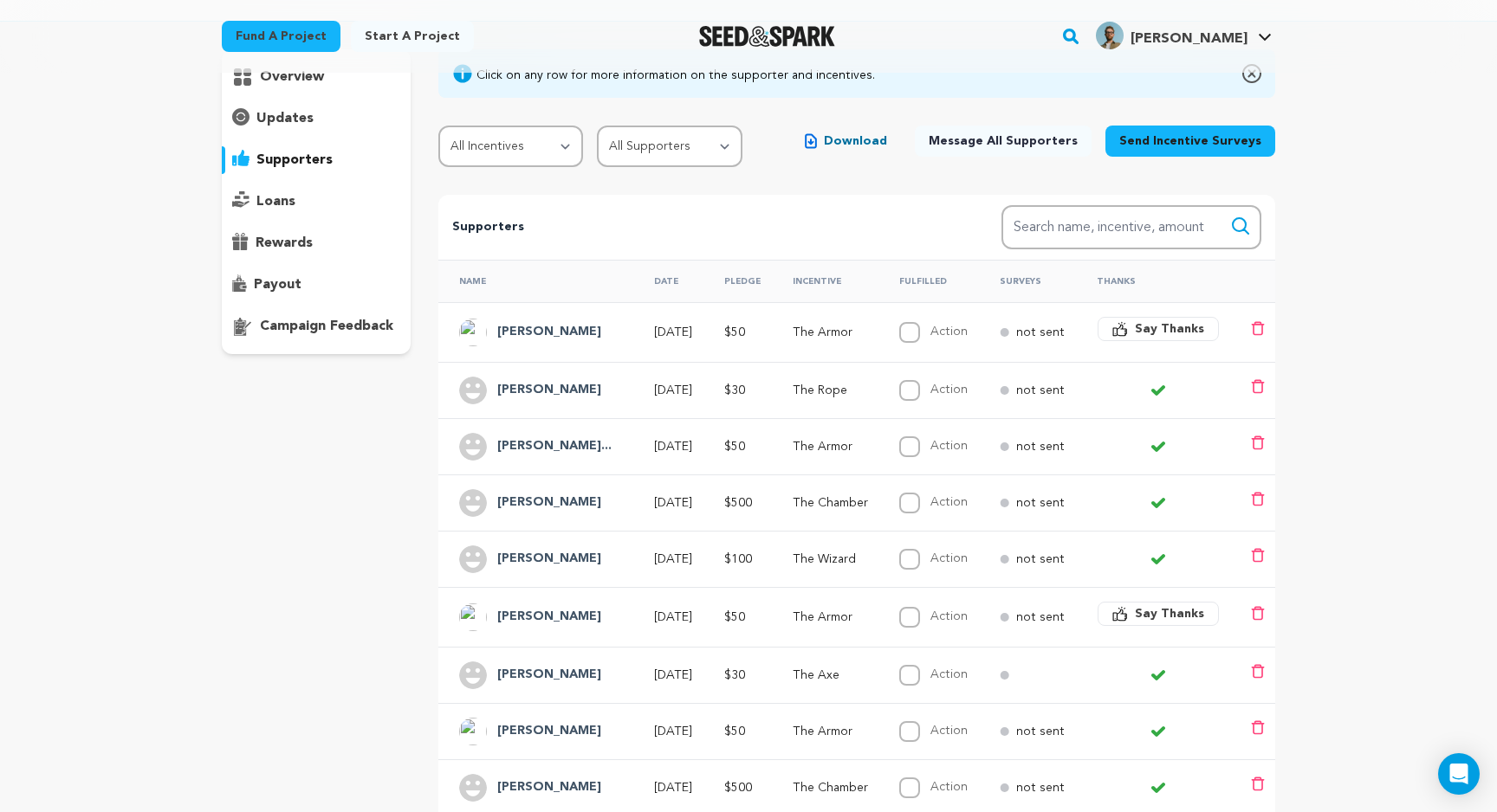
click at [828, 437] on td "The Armor" at bounding box center [825, 446] width 107 height 56
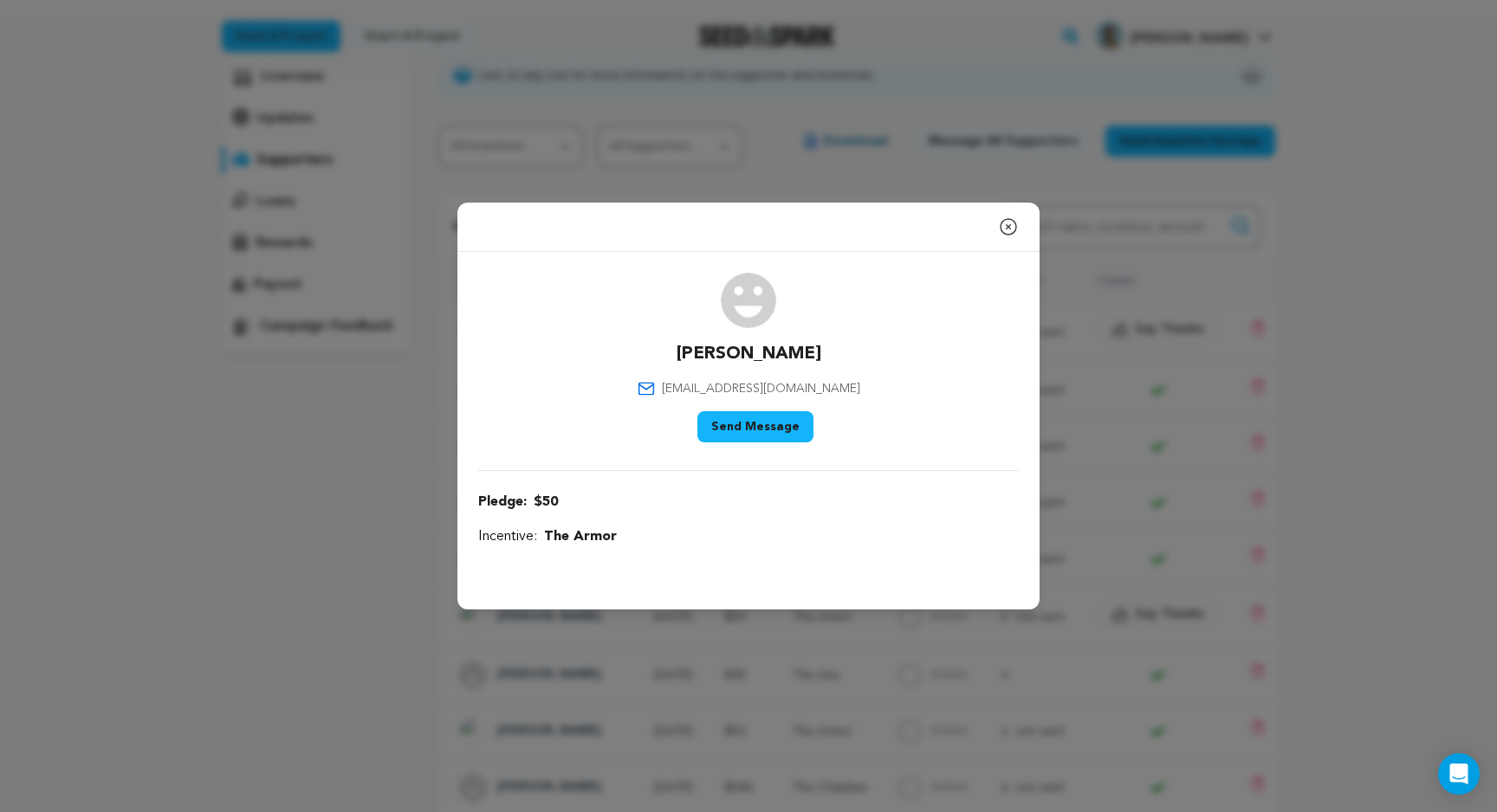
click at [1006, 223] on icon "button" at bounding box center [1008, 227] width 21 height 21
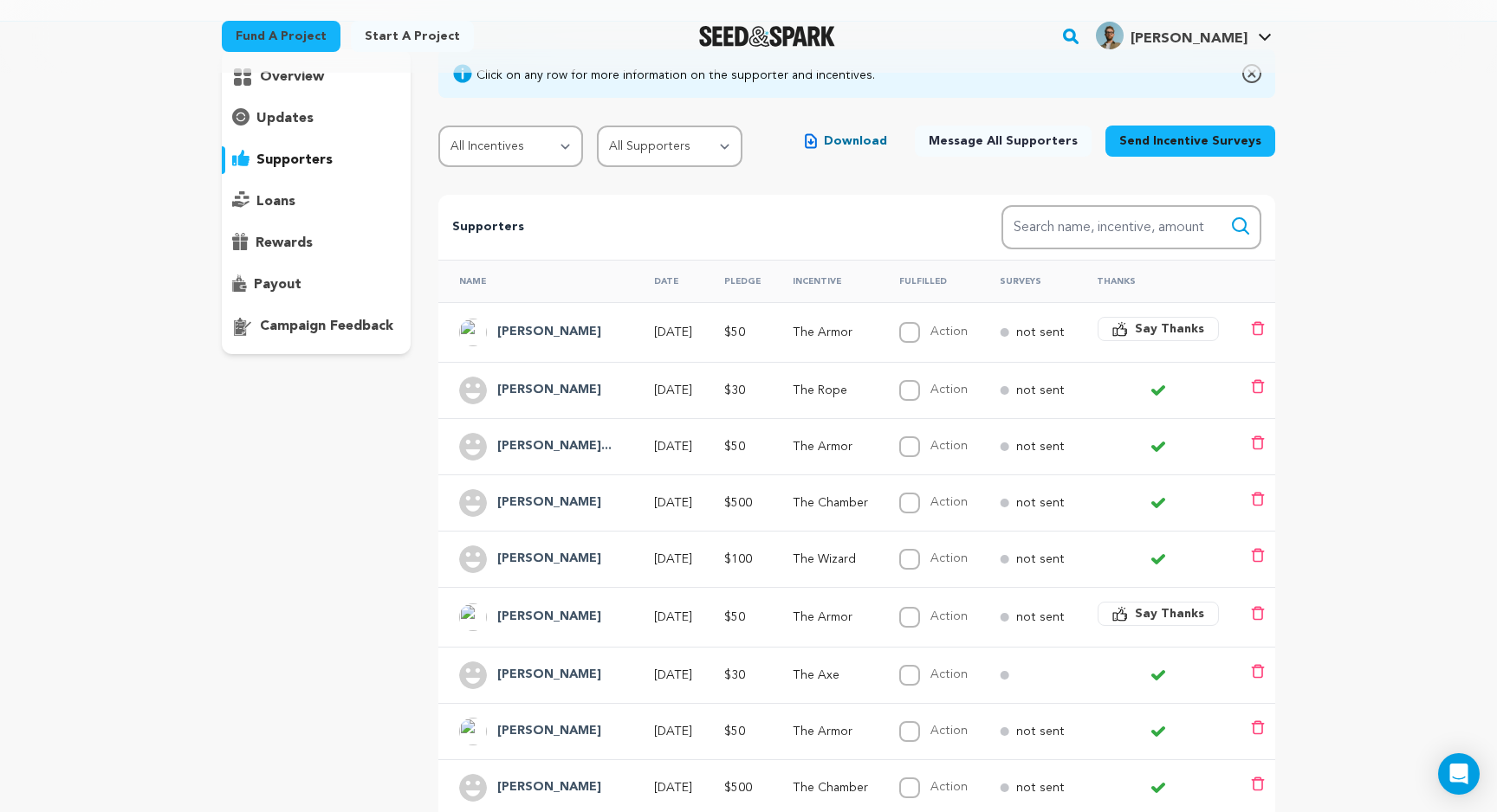
click at [1186, 335] on span "Say Thanks" at bounding box center [1169, 329] width 70 height 17
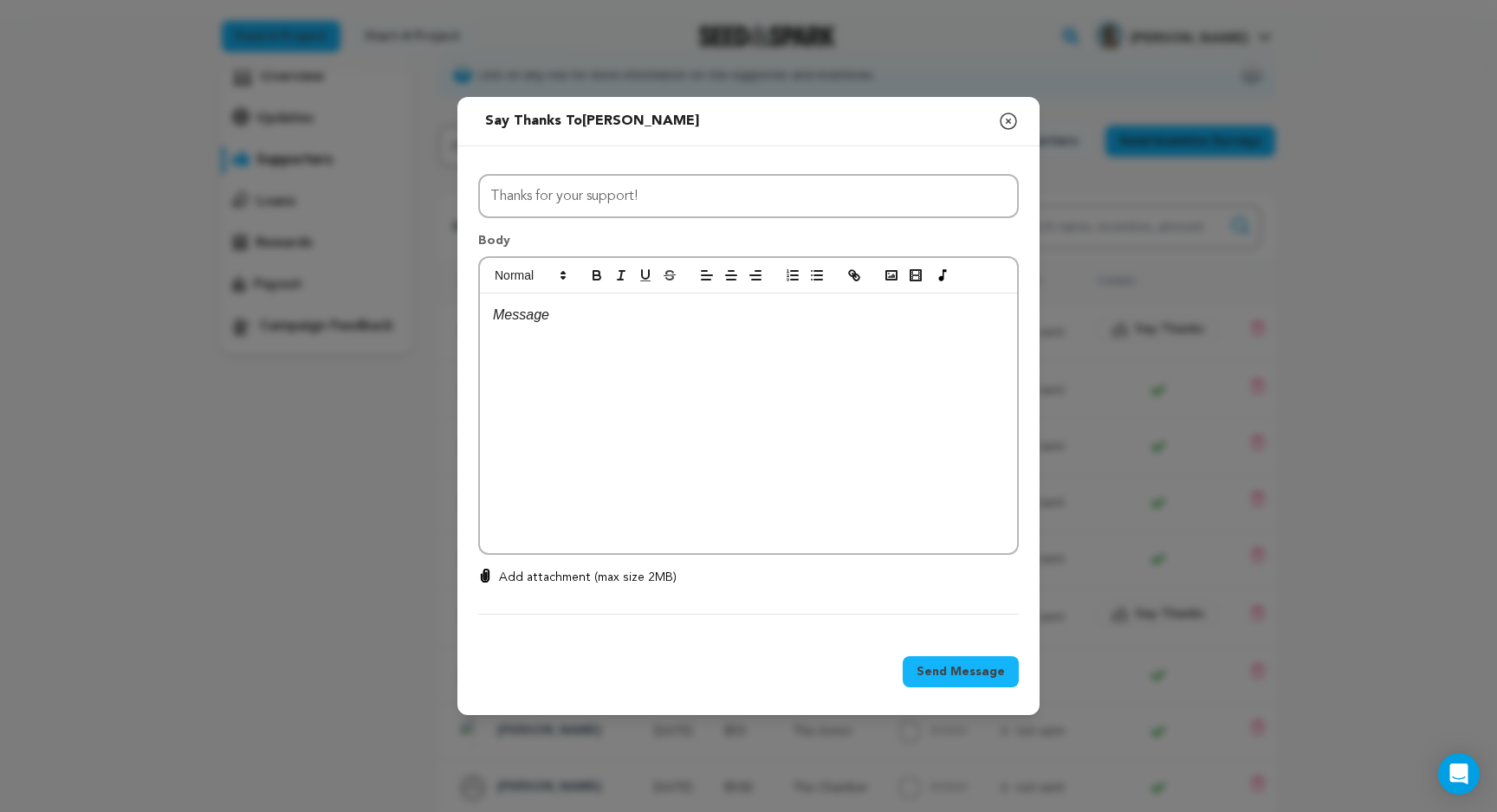
click at [805, 321] on p at bounding box center [748, 315] width 511 height 23
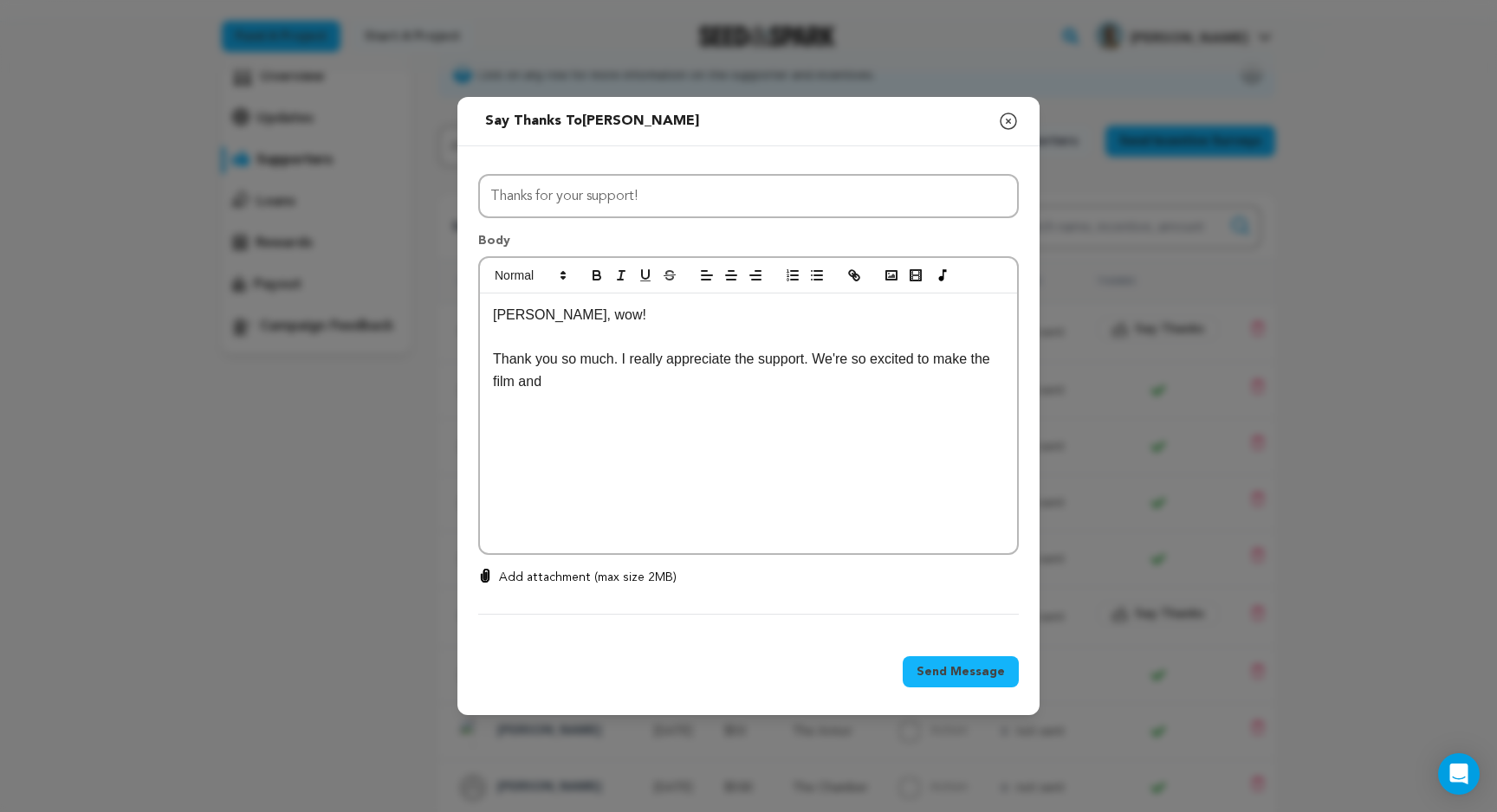
click at [756, 357] on p "Thank you so much. I really appreciate the support. We're so excited to make th…" at bounding box center [748, 370] width 511 height 44
click at [825, 364] on p "Thank you so much. I really appreciate your support. We're so excited to make t…" at bounding box center [748, 370] width 511 height 44
click at [771, 384] on p "We're so excited to make the film and" at bounding box center [748, 382] width 511 height 23
drag, startPoint x: 564, startPoint y: 425, endPoint x: 545, endPoint y: 425, distance: 19.0
click at [545, 425] on p "You are the ARMOR" at bounding box center [748, 426] width 511 height 23
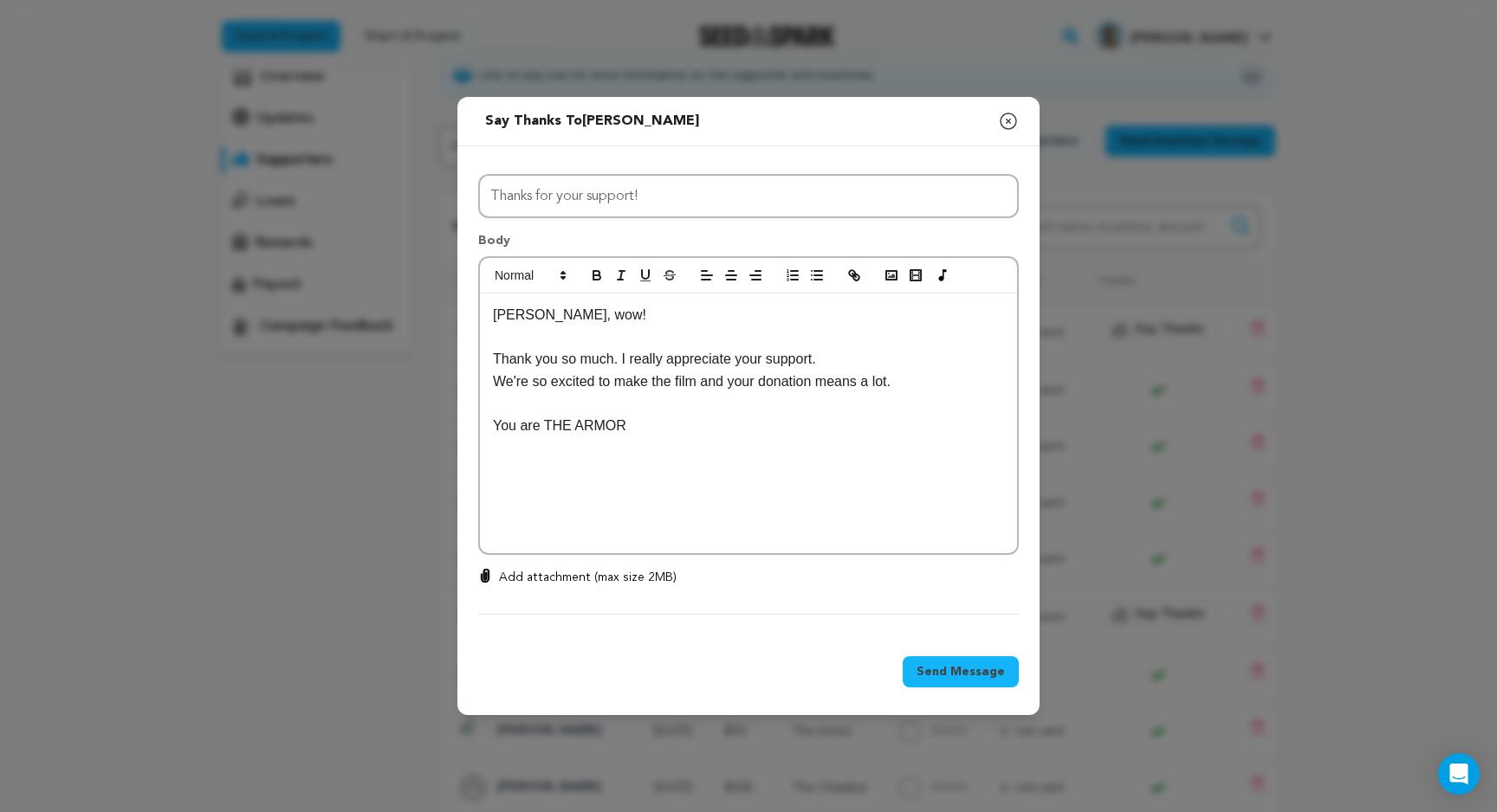
click at [661, 427] on p "You are THE ARMOR" at bounding box center [748, 426] width 511 height 23
click at [647, 453] on p "You are THE ARMOR that will help protect us through the difficult times during …" at bounding box center [748, 437] width 511 height 44
click at [985, 668] on span "Send Message" at bounding box center [960, 672] width 89 height 17
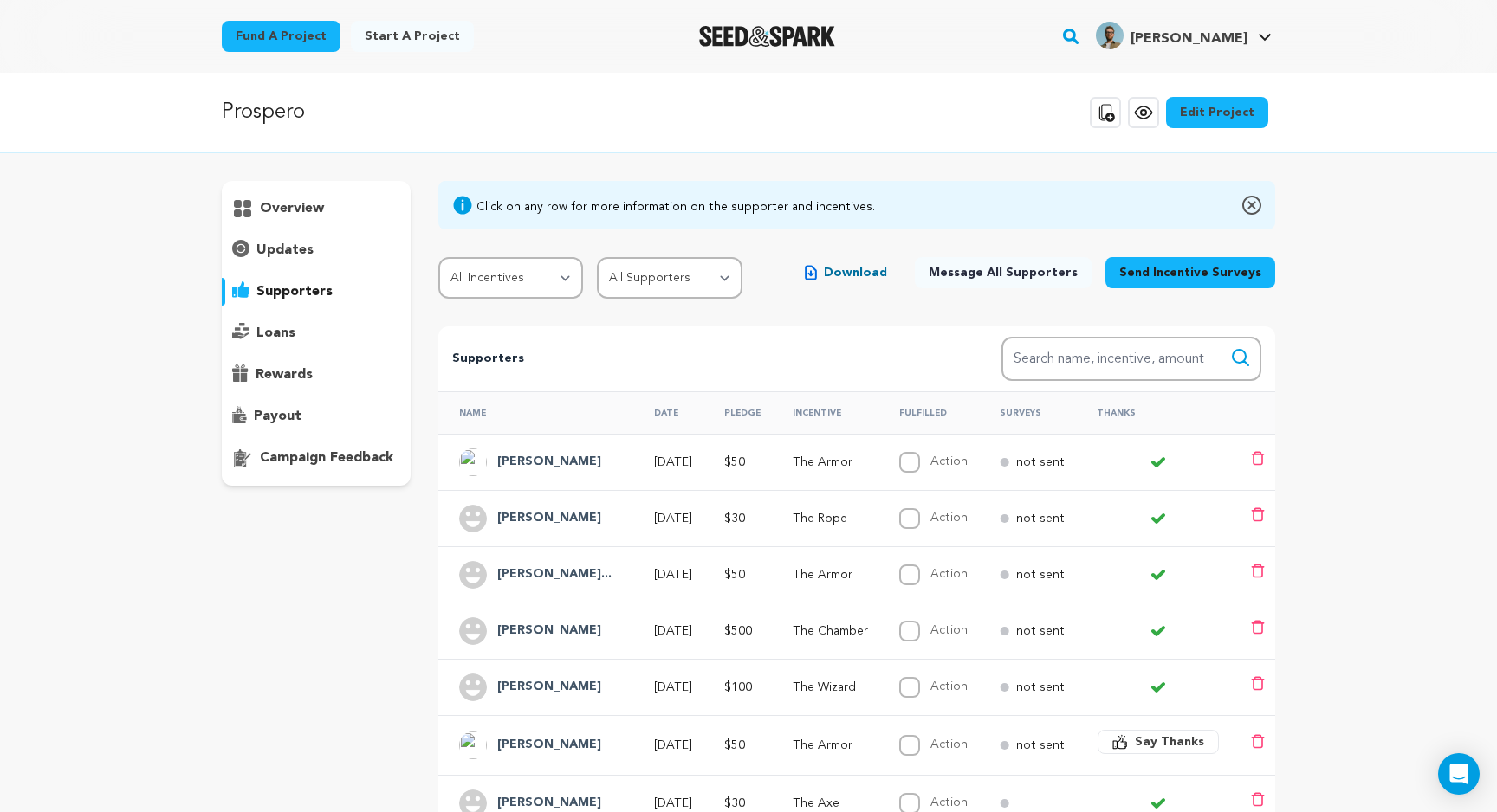
click at [346, 203] on div "overview" at bounding box center [316, 209] width 189 height 27
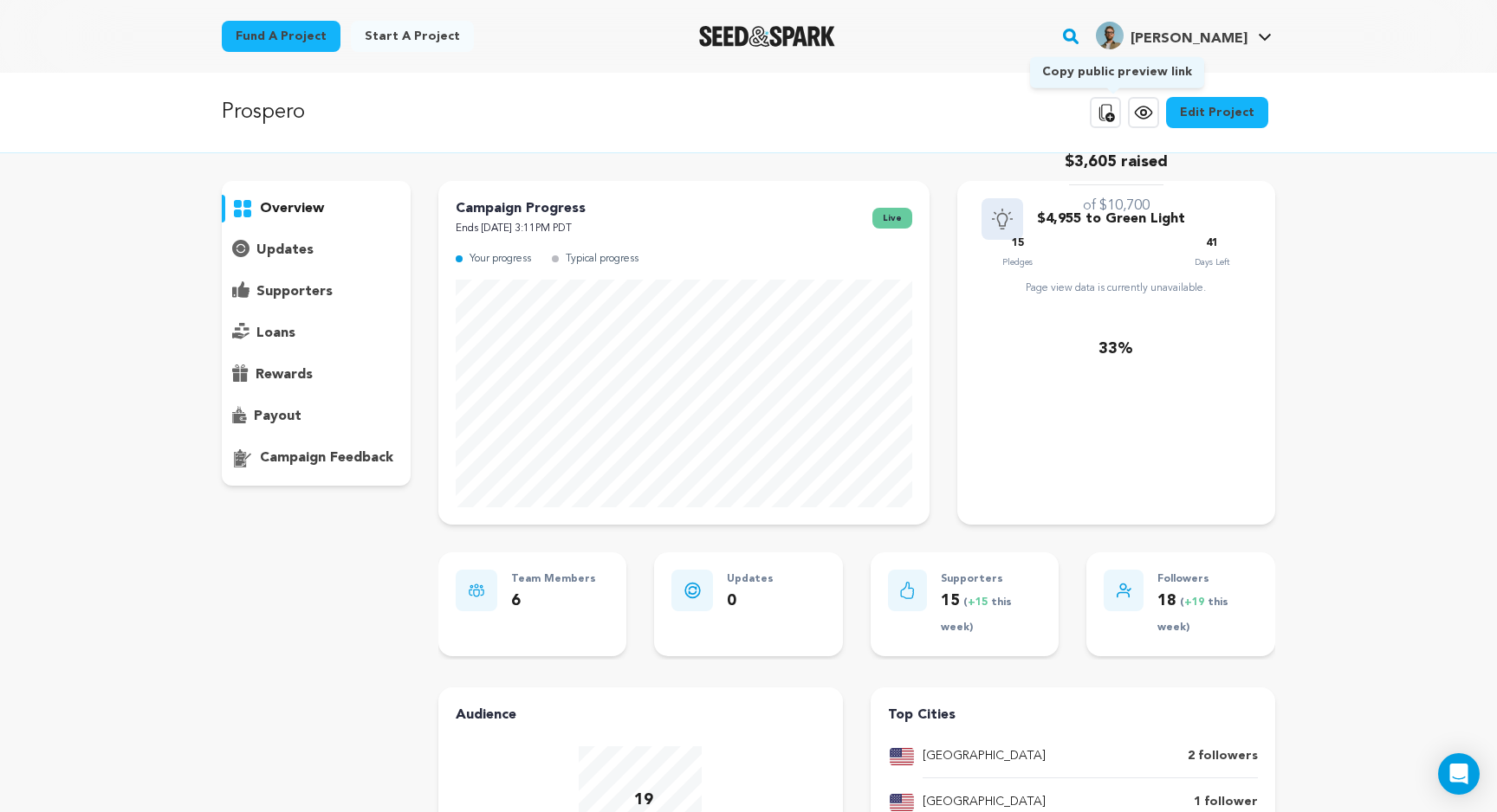
click at [1115, 117] on icon at bounding box center [1105, 113] width 21 height 21
click at [149, 509] on div "Prospero Copy public preview link View project Edit Project View more option Vi…" at bounding box center [748, 669] width 1497 height 1195
click at [292, 287] on p "supporters" at bounding box center [294, 291] width 76 height 21
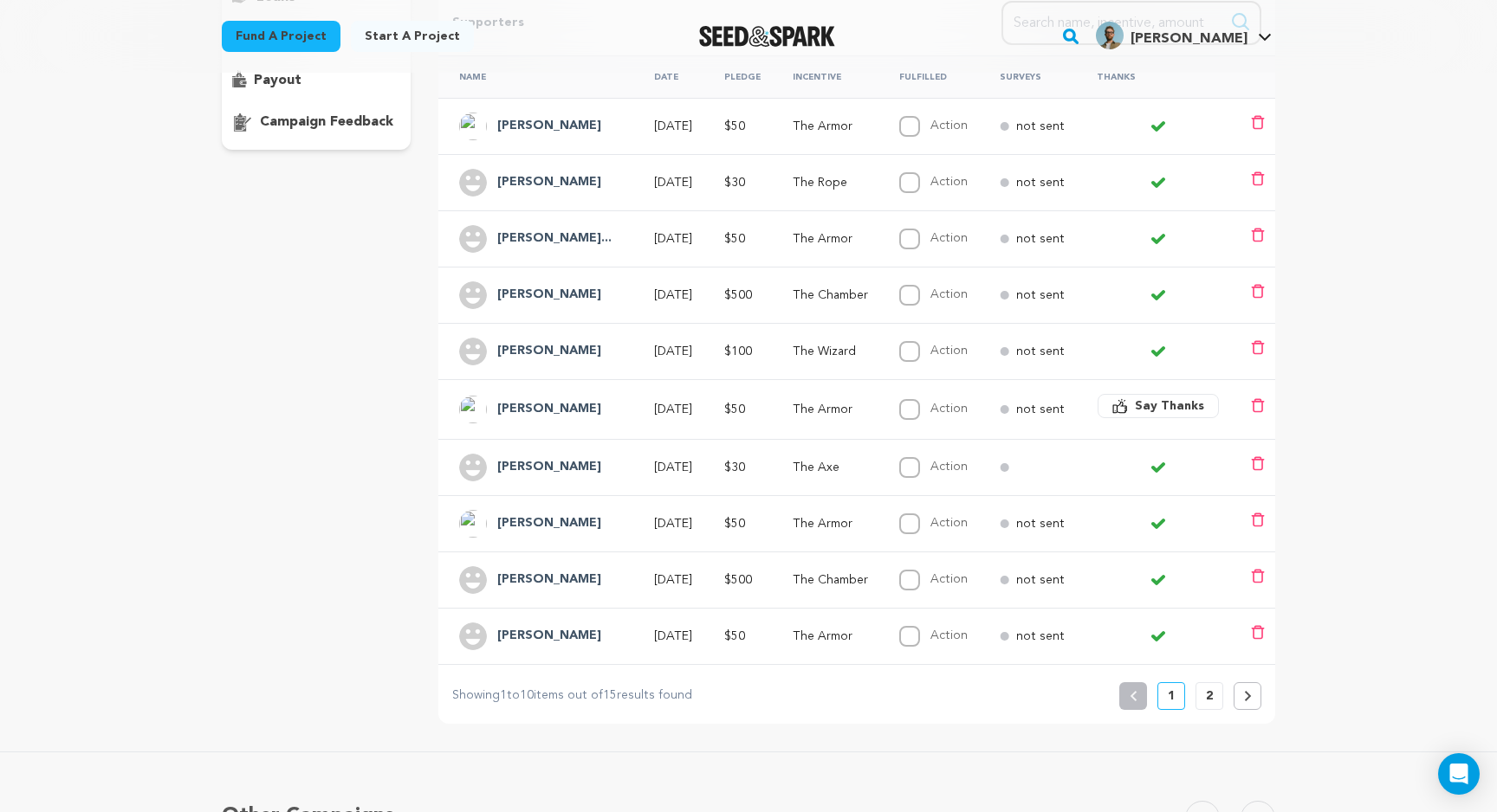
scroll to position [311, 0]
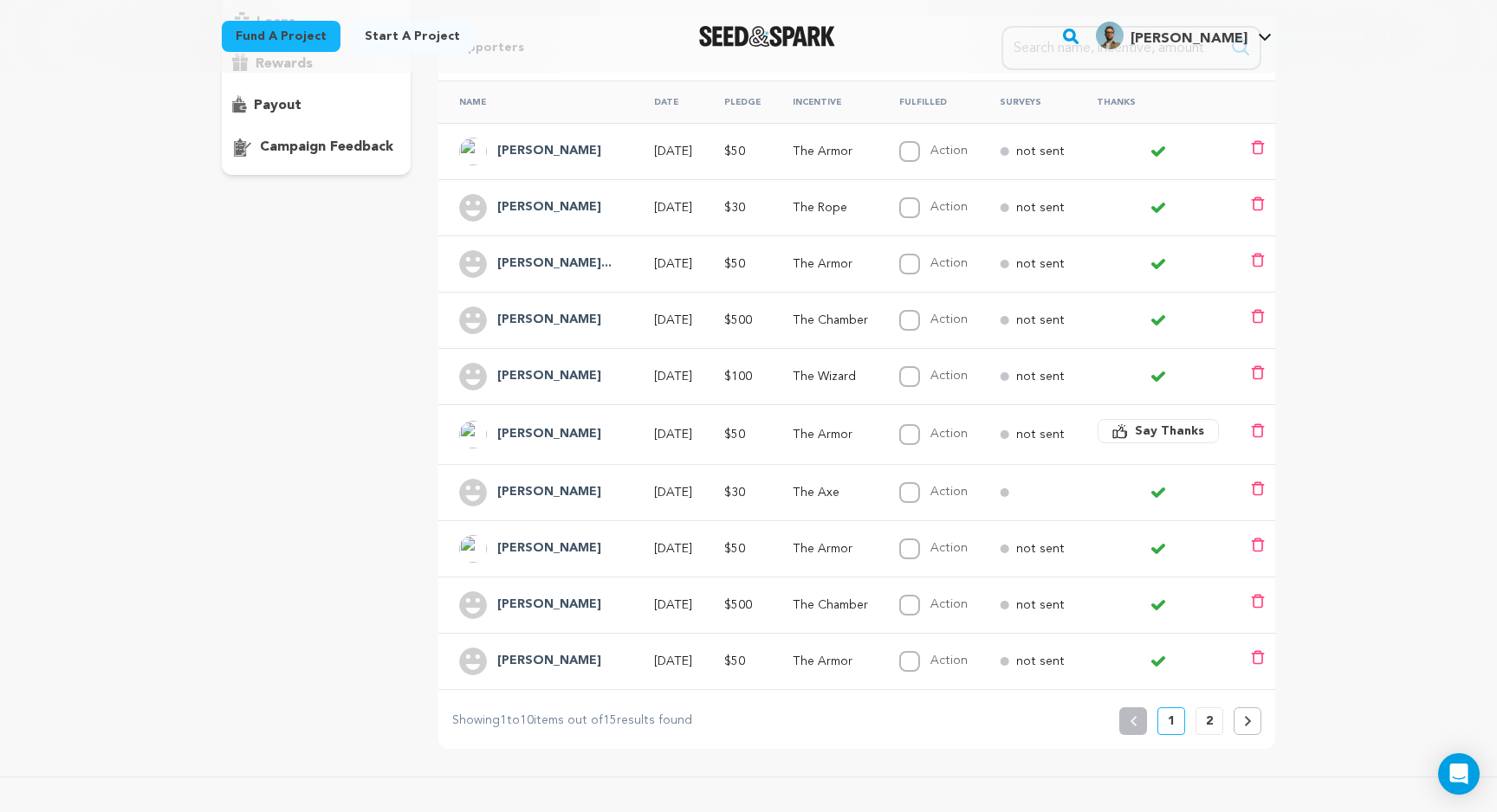
click at [254, 567] on div "overview updates" at bounding box center [316, 309] width 189 height 879
click at [1210, 720] on p "2" at bounding box center [1210, 721] width 7 height 17
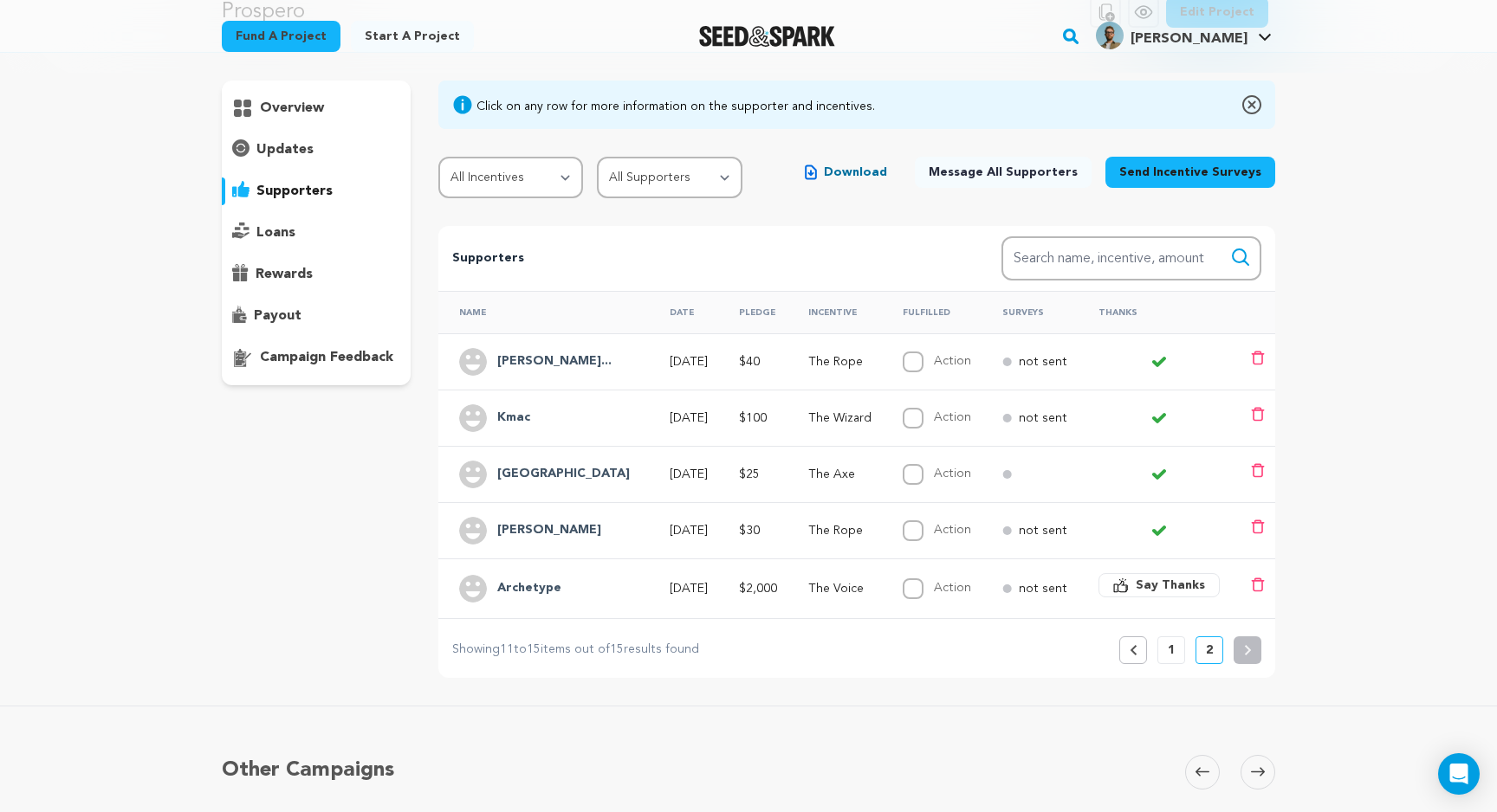
scroll to position [103, 0]
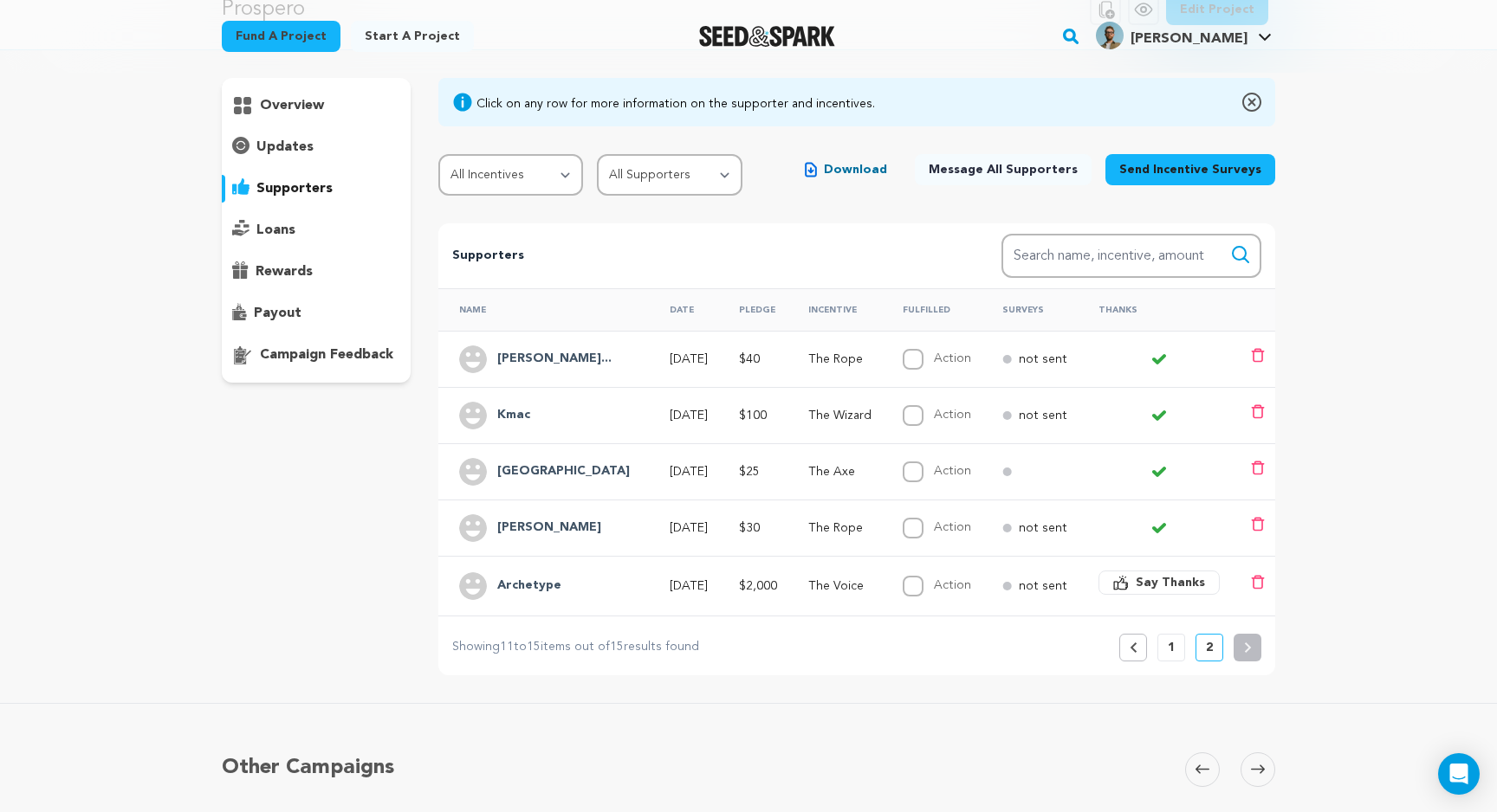
click at [1169, 647] on p "1" at bounding box center [1171, 647] width 7 height 17
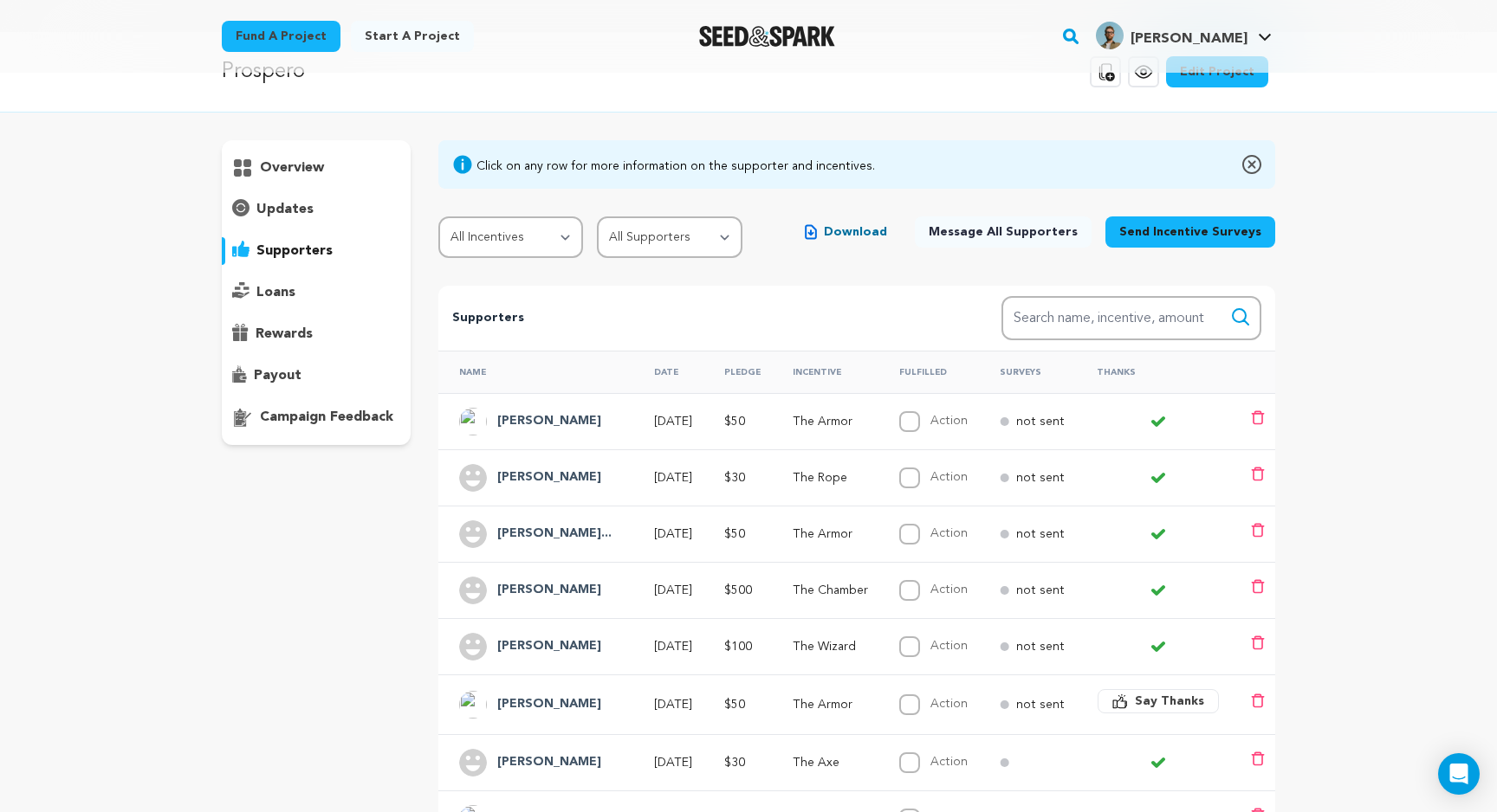
scroll to position [44, 0]
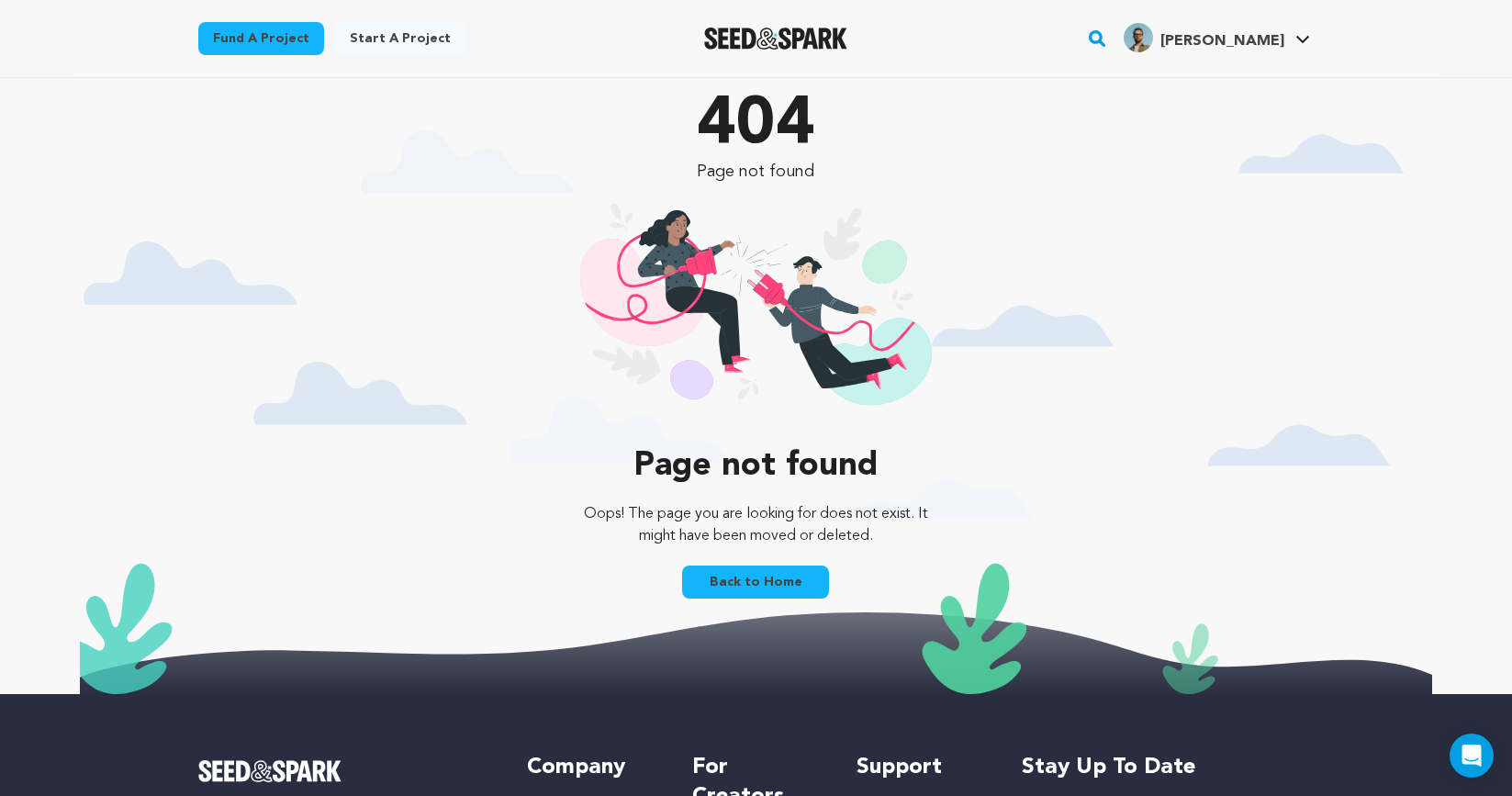
click at [1264, 34] on span "[PERSON_NAME]" at bounding box center [1223, 41] width 124 height 15
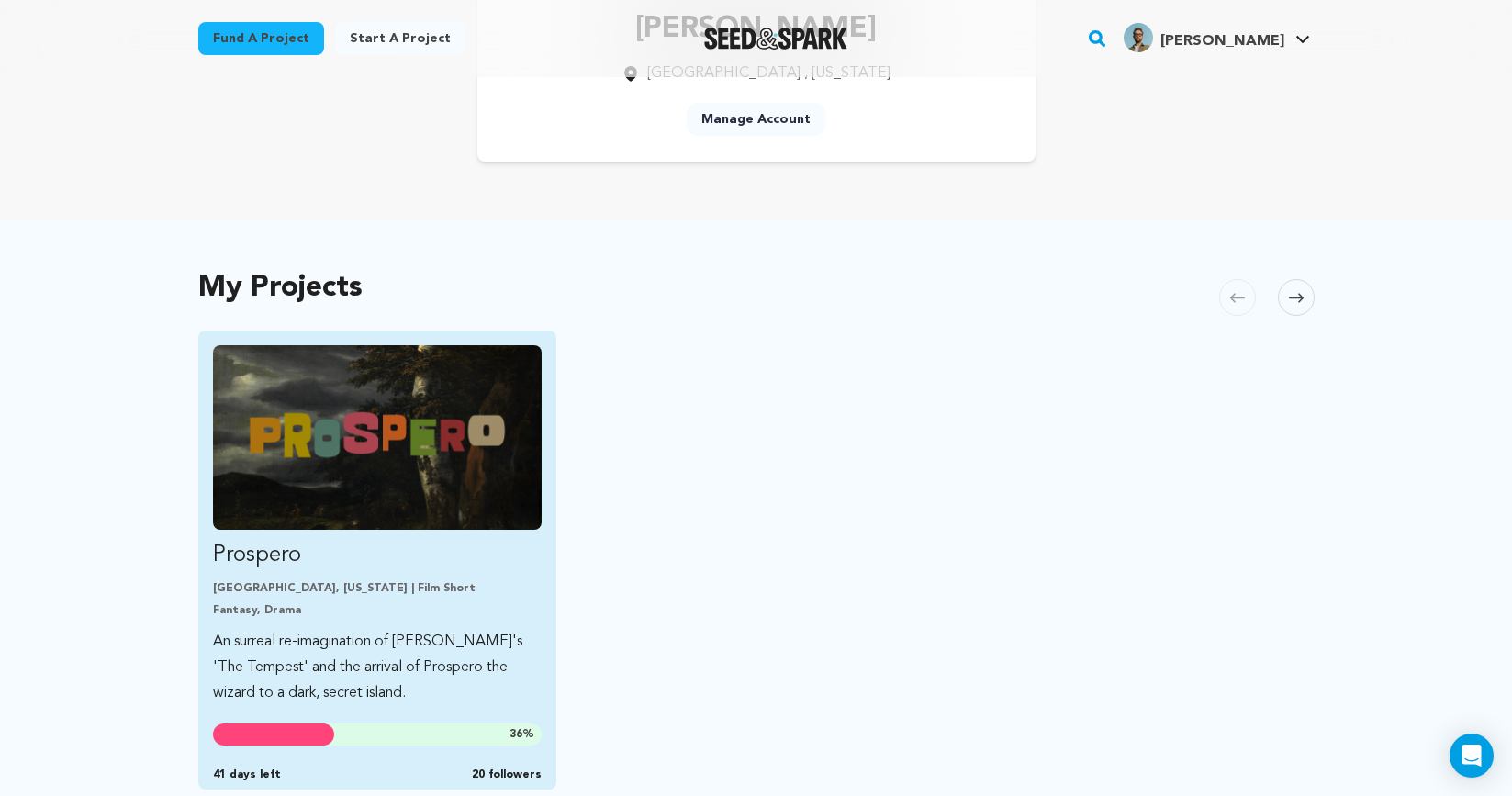
scroll to position [258, 0]
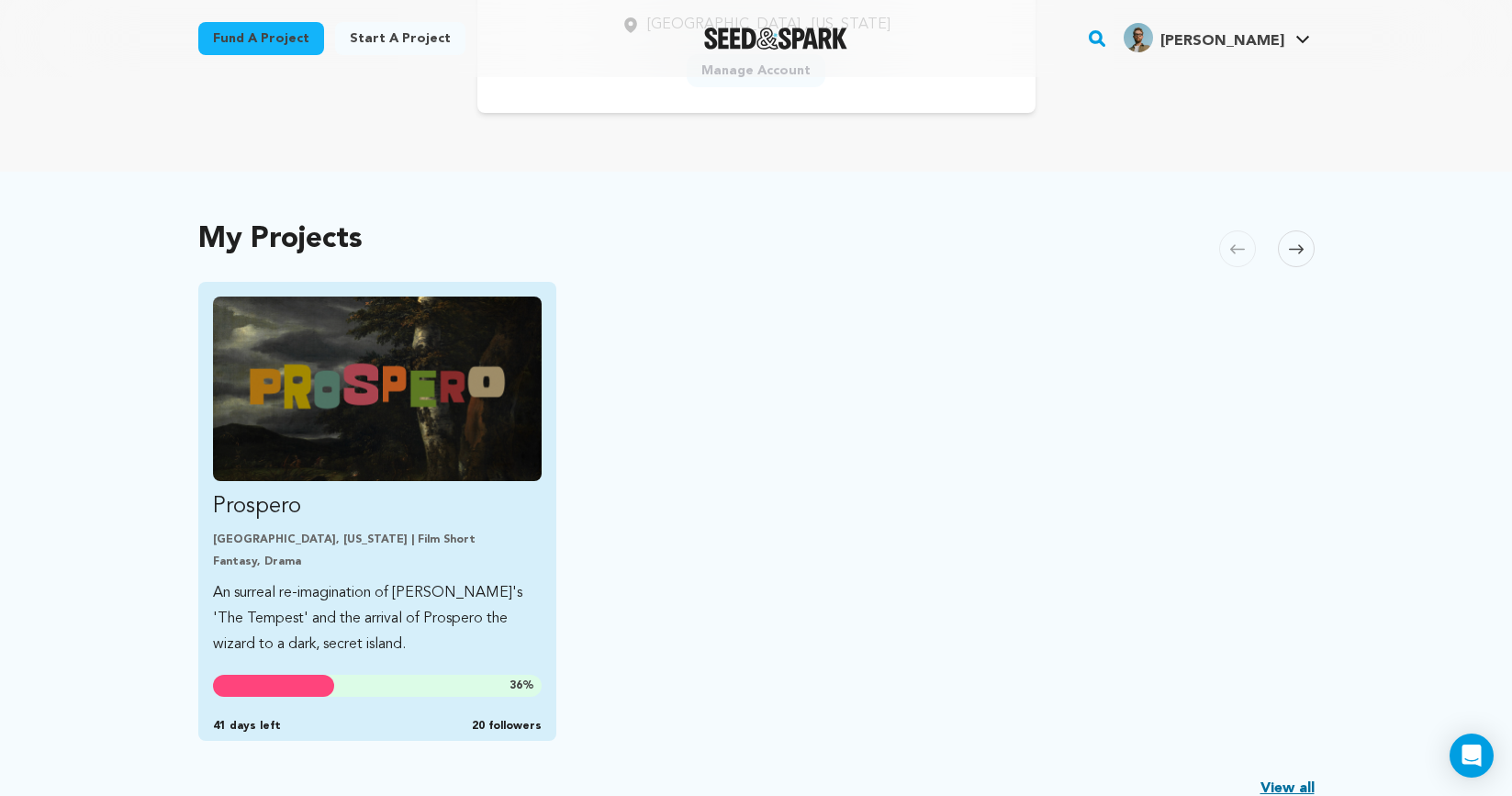
click at [436, 588] on p "An surreal re-imagination of Shakespeare's 'The Tempest' and the arrival of Pro…" at bounding box center [378, 618] width 330 height 77
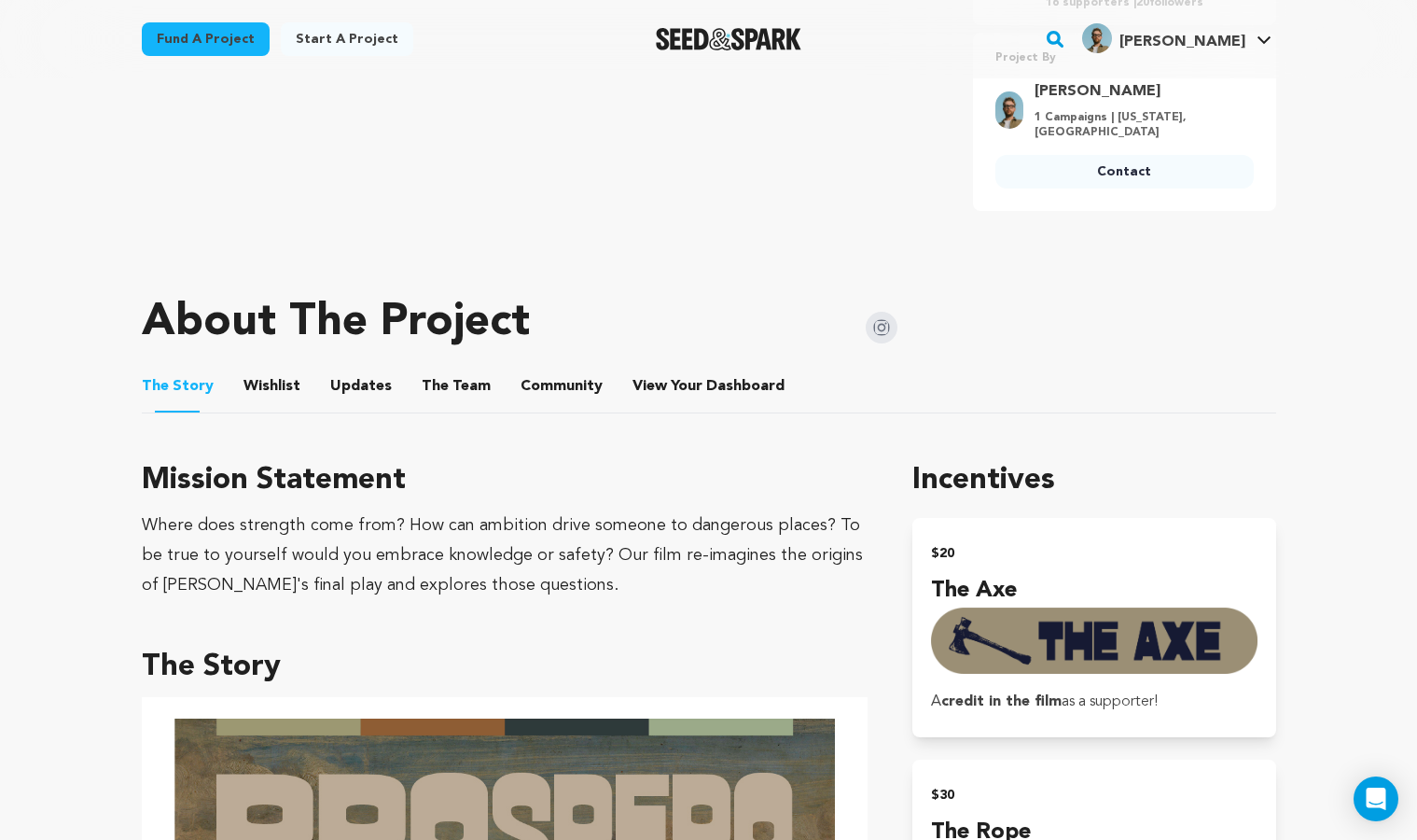
scroll to position [755, 0]
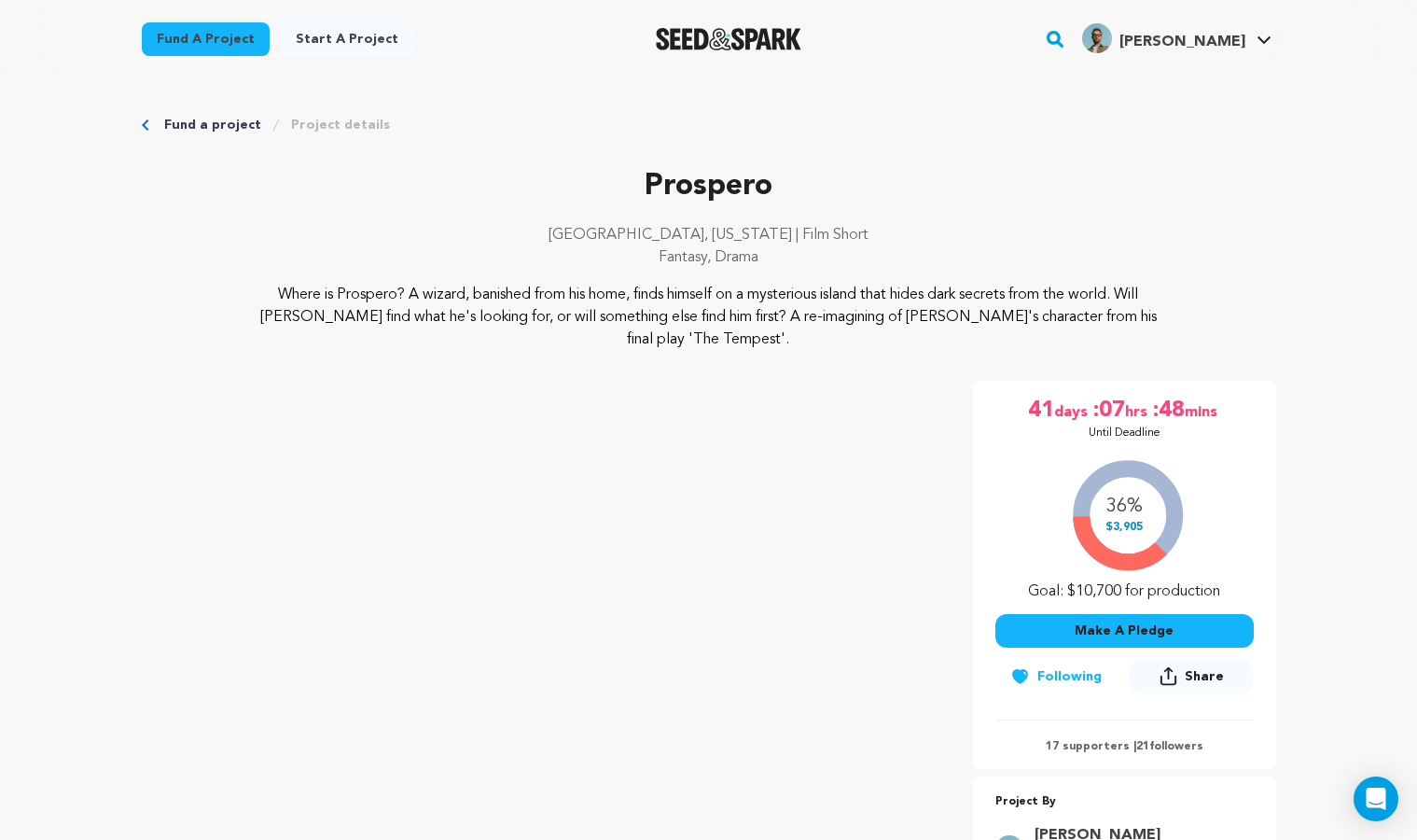
scroll to position [34, 0]
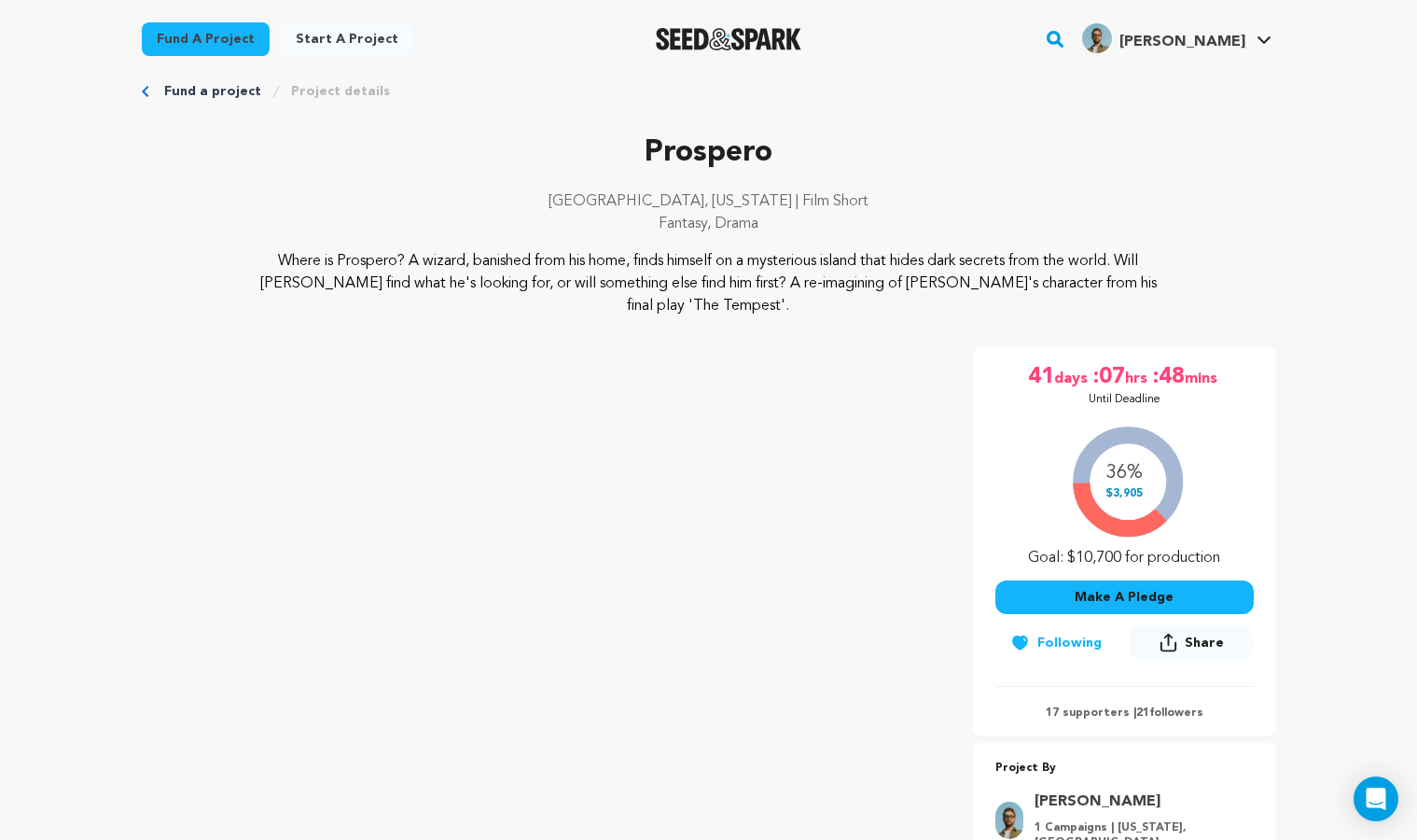
click at [0, 0] on div at bounding box center [0, 0] width 0 height 0
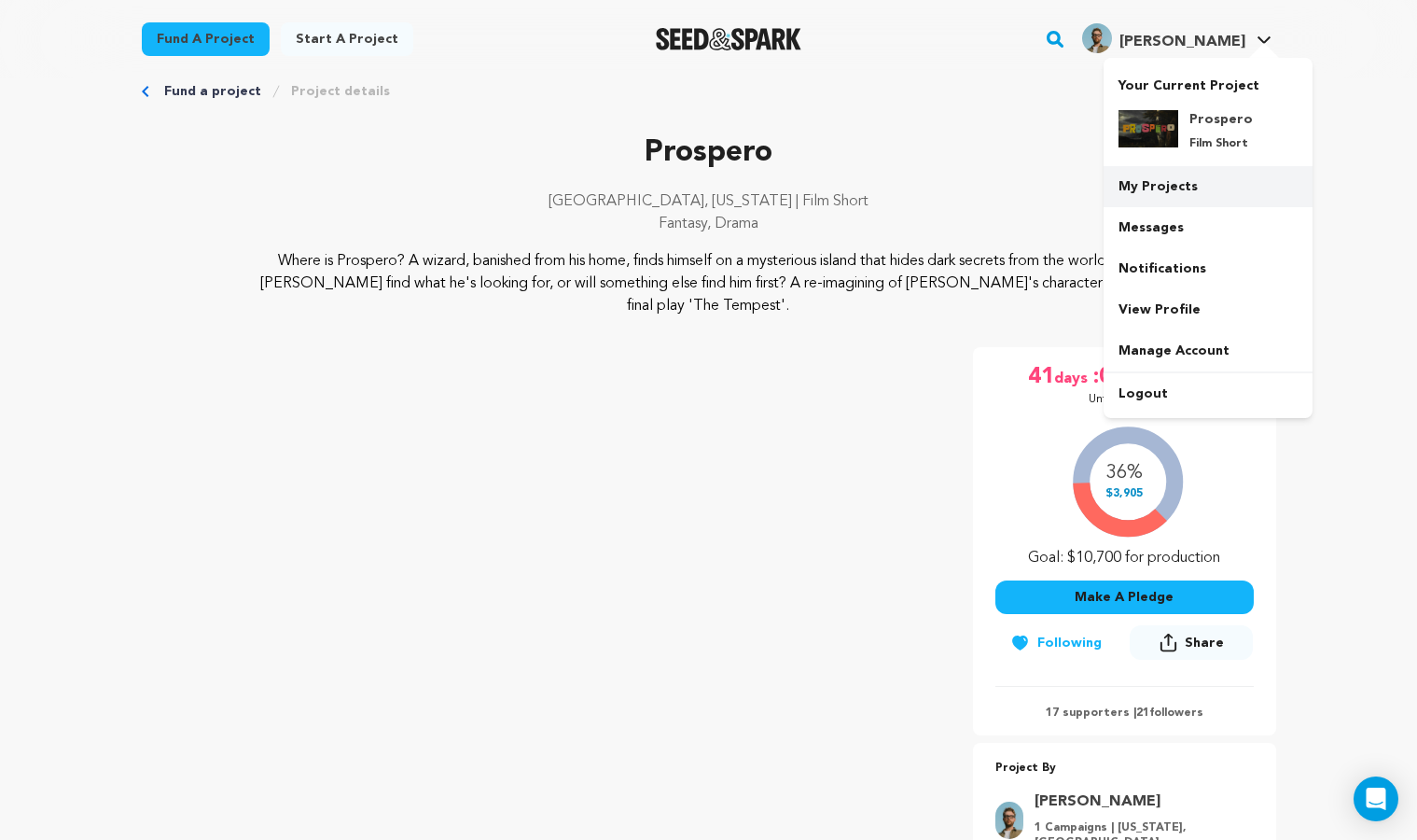
click at [1169, 186] on link "My Projects" at bounding box center [1208, 186] width 209 height 41
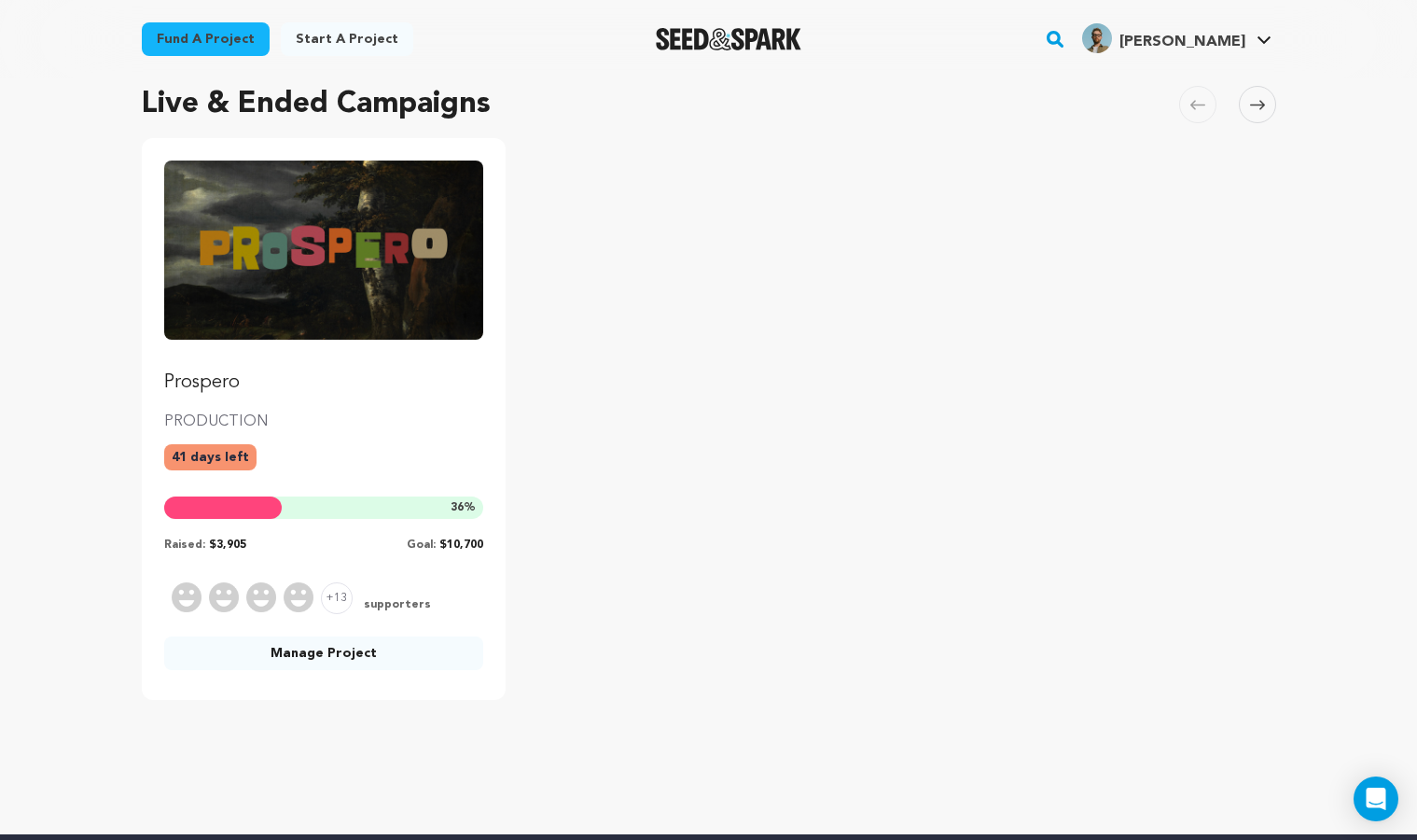
scroll to position [182, 0]
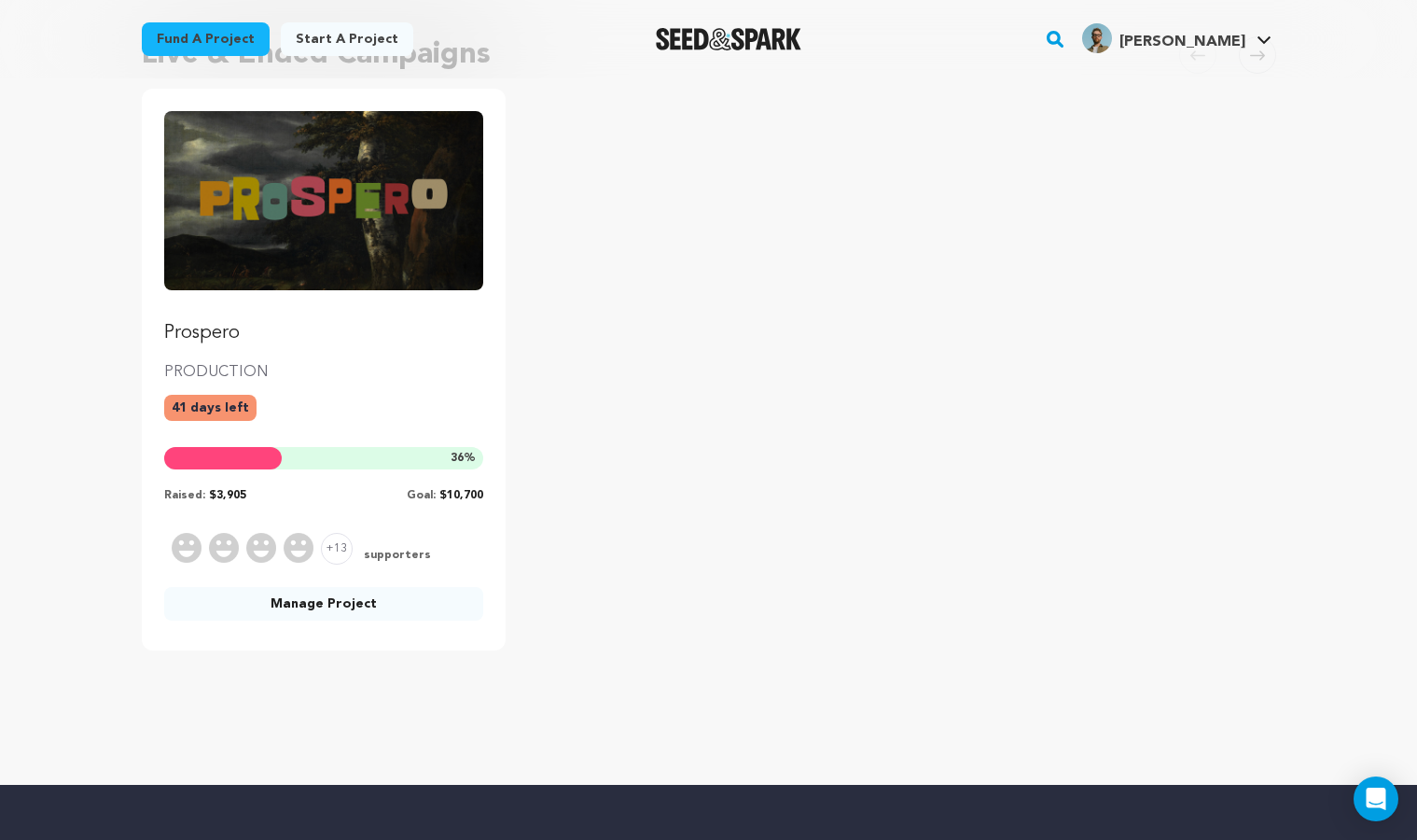
click at [378, 605] on link "Manage Project" at bounding box center [324, 603] width 320 height 34
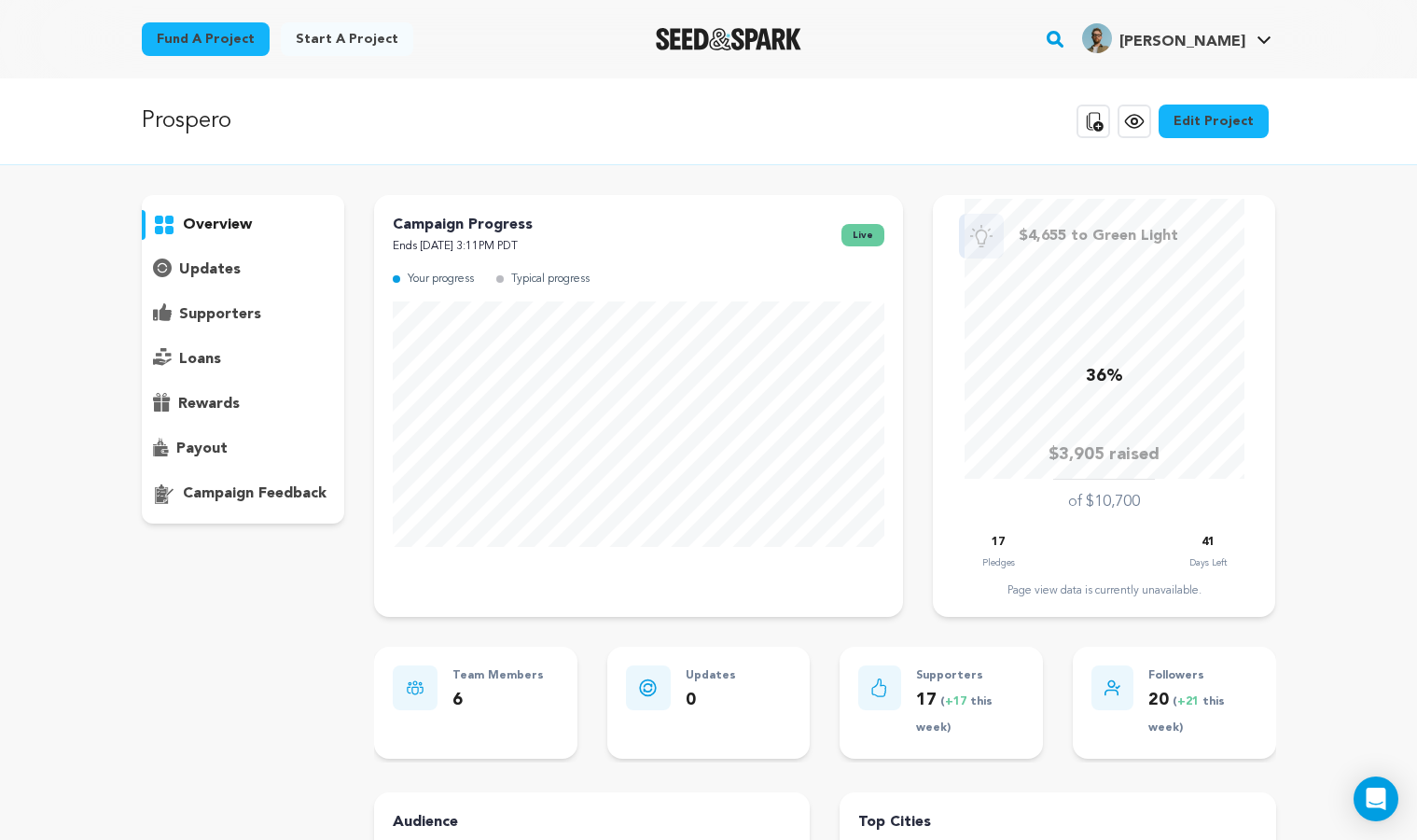
click at [227, 305] on p "supporters" at bounding box center [220, 314] width 82 height 23
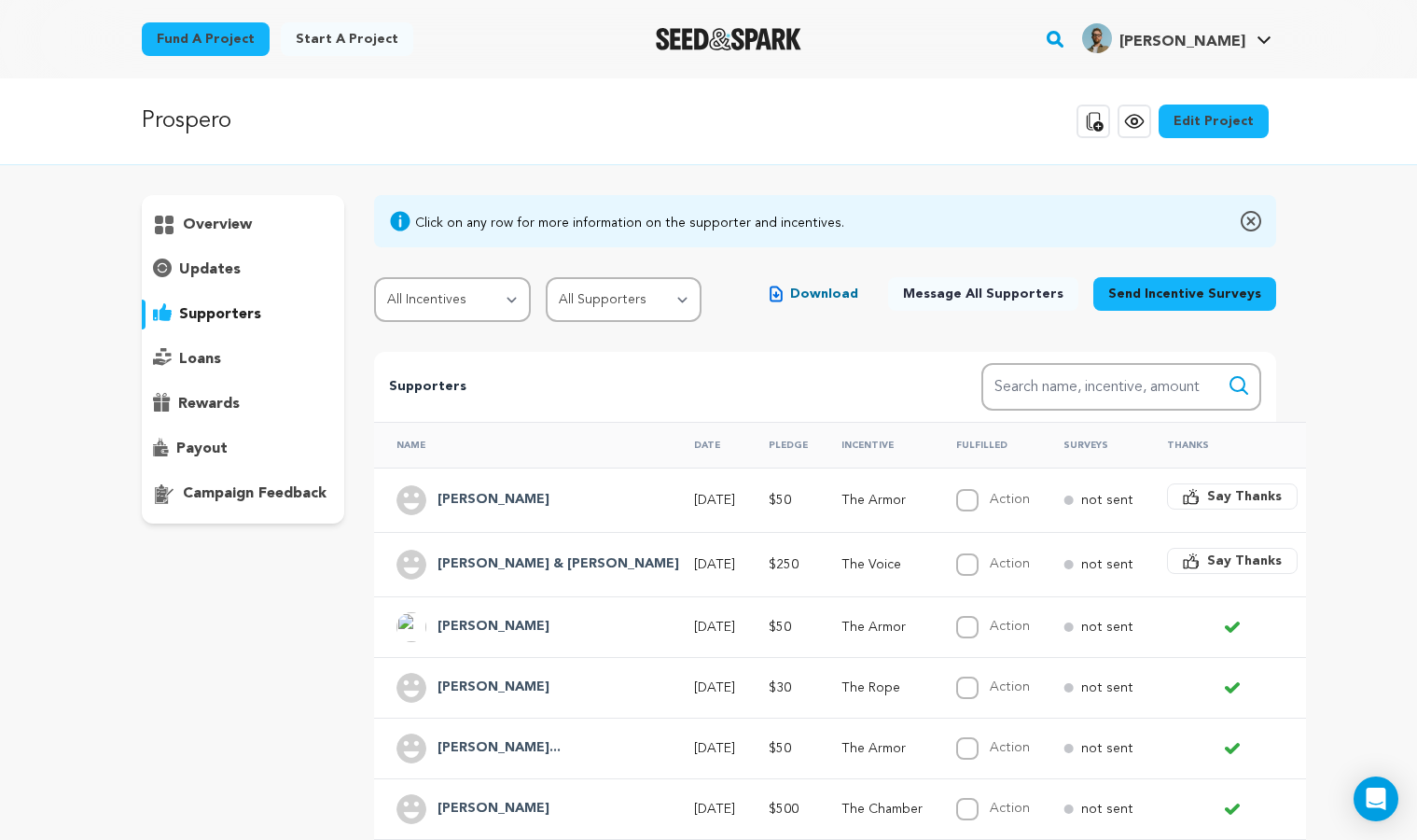
click at [1207, 494] on span "Say Thanks" at bounding box center [1244, 496] width 75 height 19
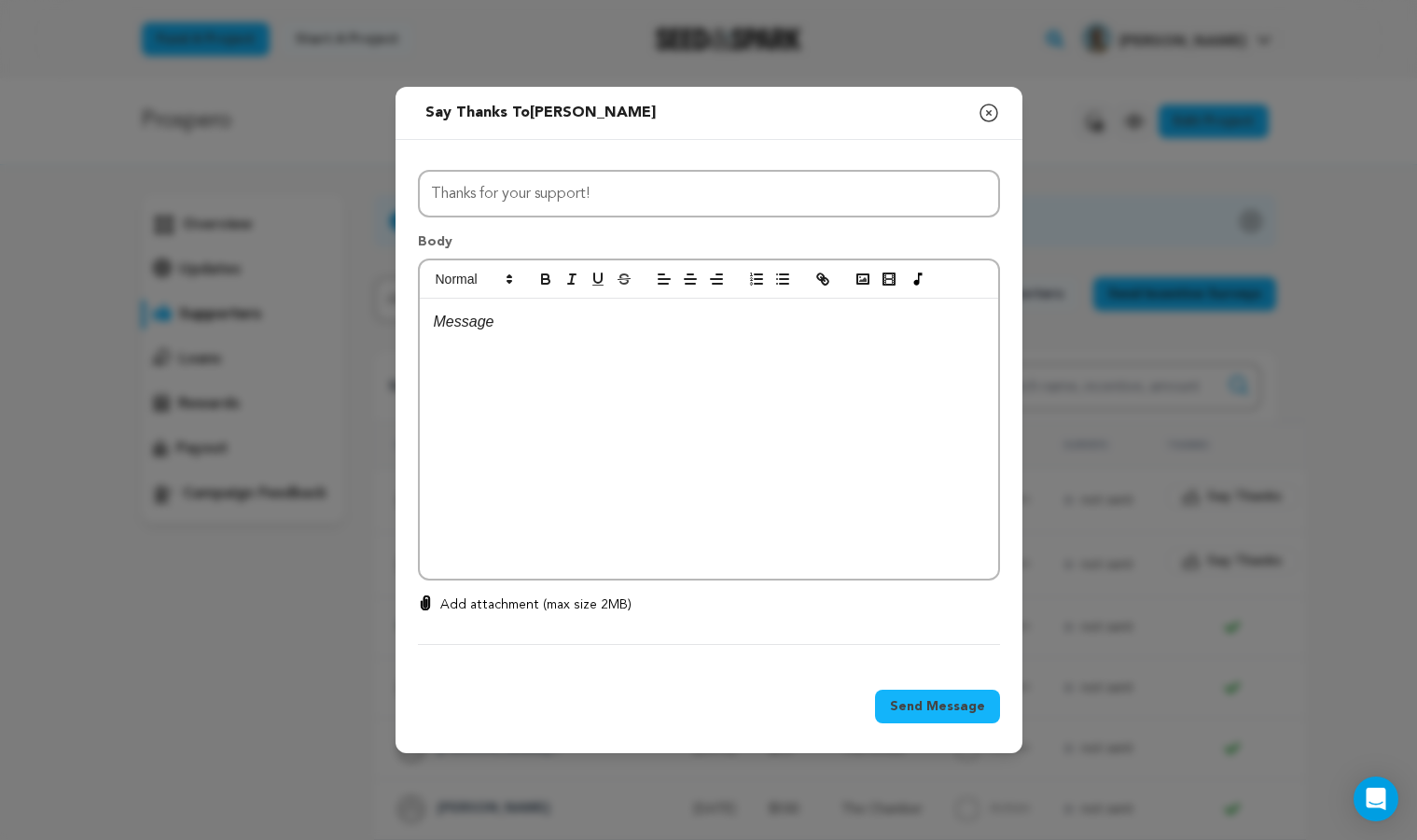
click at [581, 361] on div at bounding box center [709, 439] width 579 height 280
drag, startPoint x: 753, startPoint y: 108, endPoint x: 980, endPoint y: 148, distance: 230.5
click at [980, 148] on div "Send message to [PERSON_NAME] Say thanks to [PERSON_NAME] Compose New Message C…" at bounding box center [709, 420] width 627 height 666
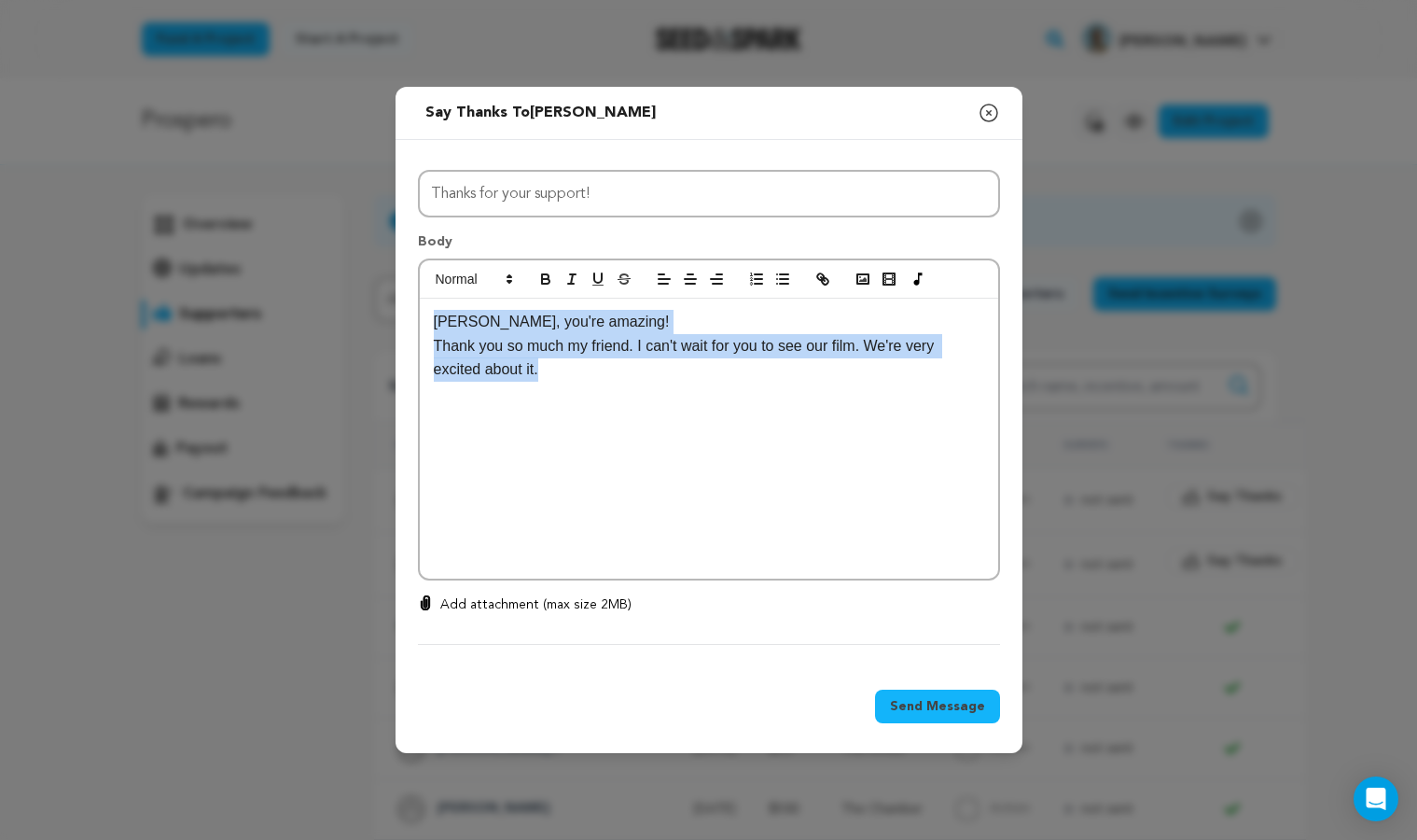
drag, startPoint x: 560, startPoint y: 375, endPoint x: 421, endPoint y: 310, distance: 153.4
click at [421, 310] on div "[PERSON_NAME], you're amazing! Thank you so much my friend. I can't wait for yo…" at bounding box center [709, 439] width 579 height 280
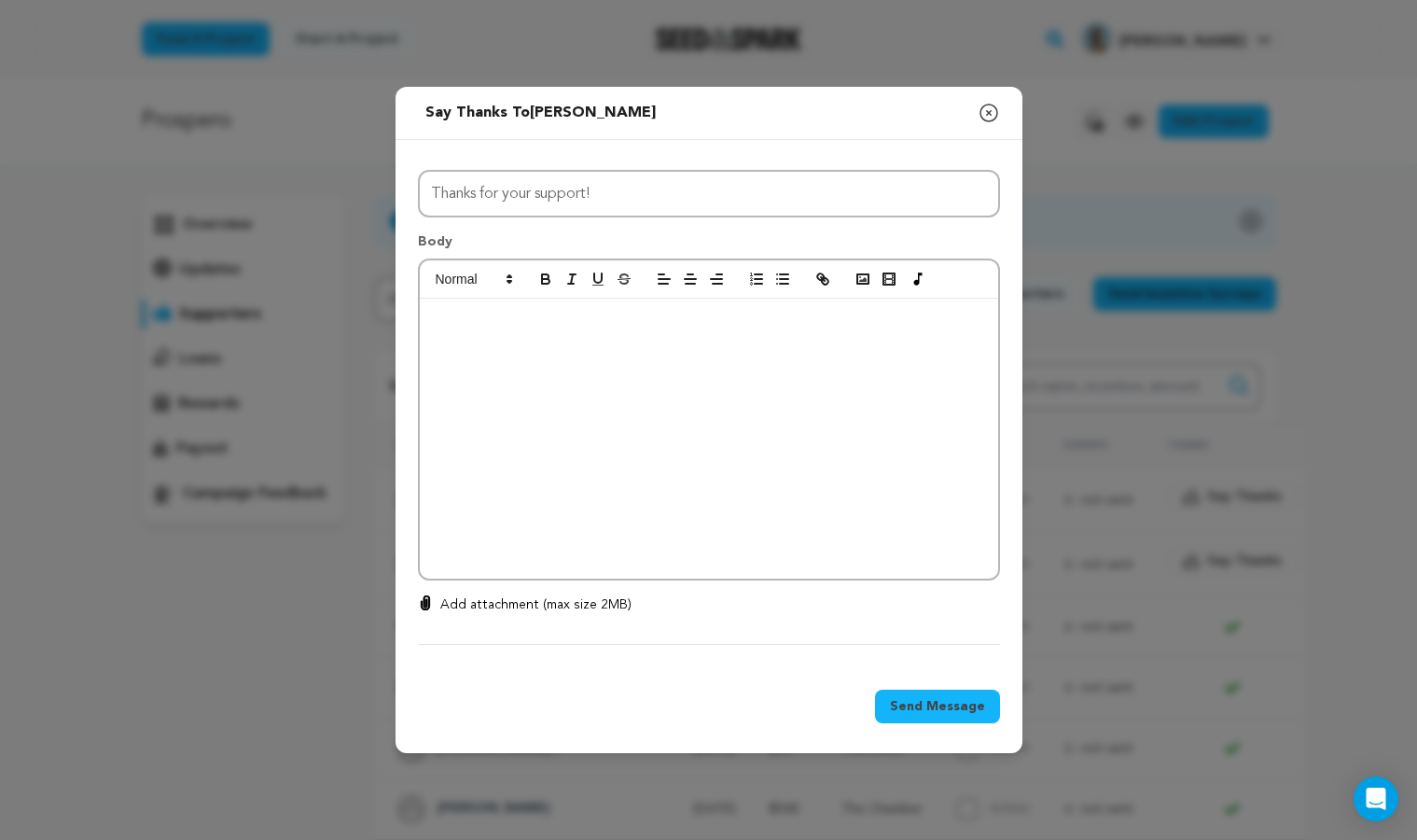
click at [987, 107] on icon "button" at bounding box center [989, 112] width 23 height 23
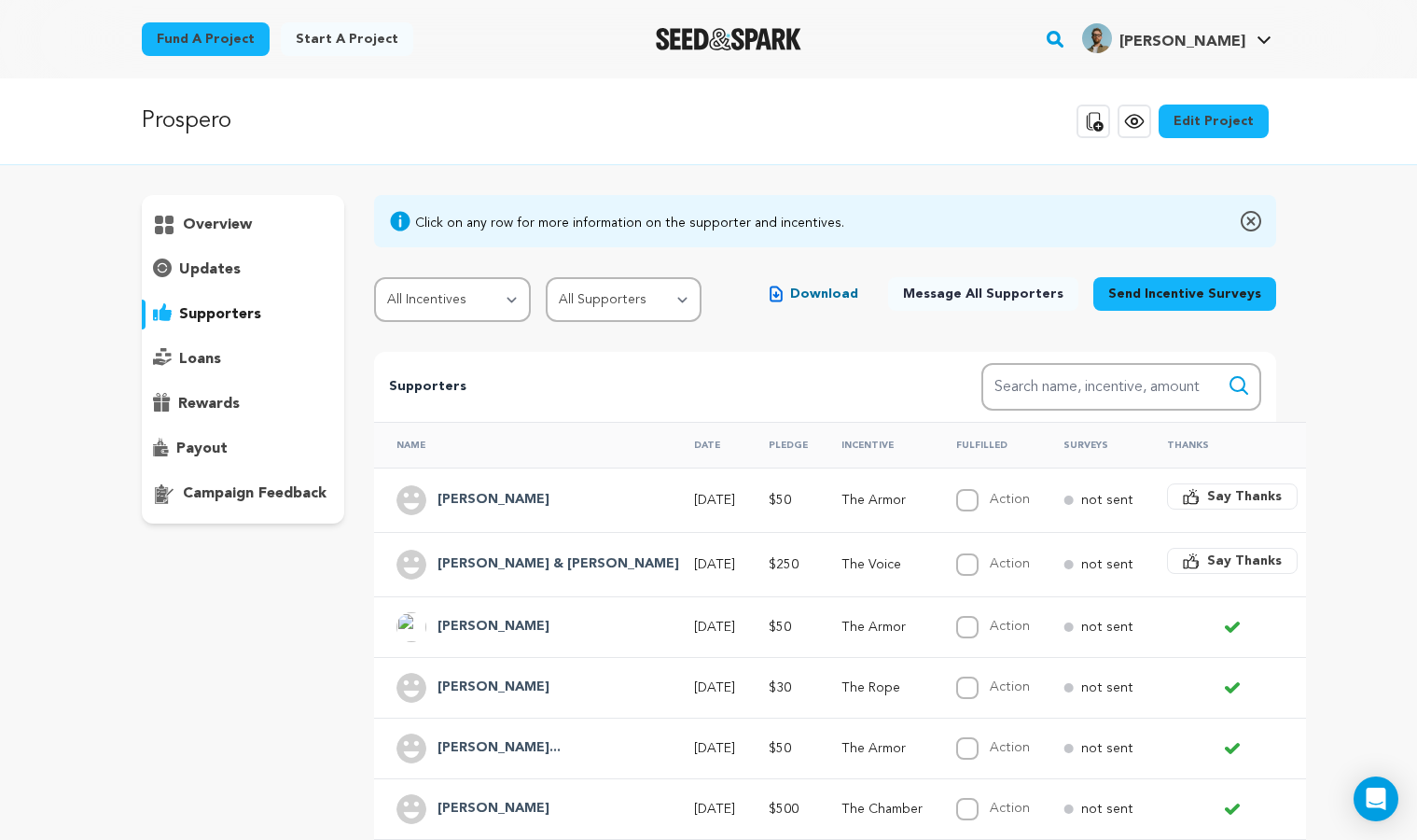
click at [1207, 494] on span "Say Thanks" at bounding box center [1244, 496] width 75 height 19
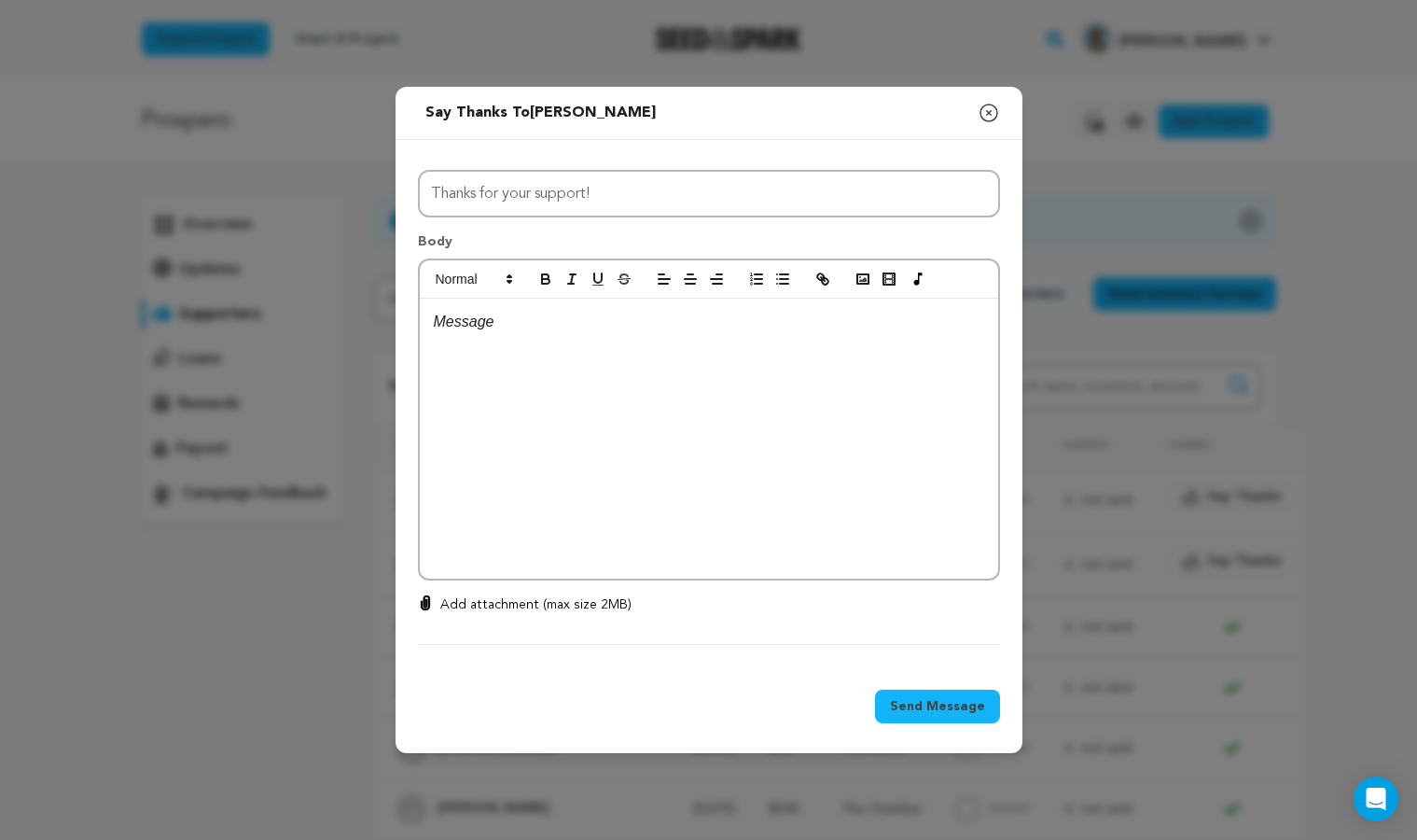
click at [644, 357] on div at bounding box center [709, 439] width 579 height 280
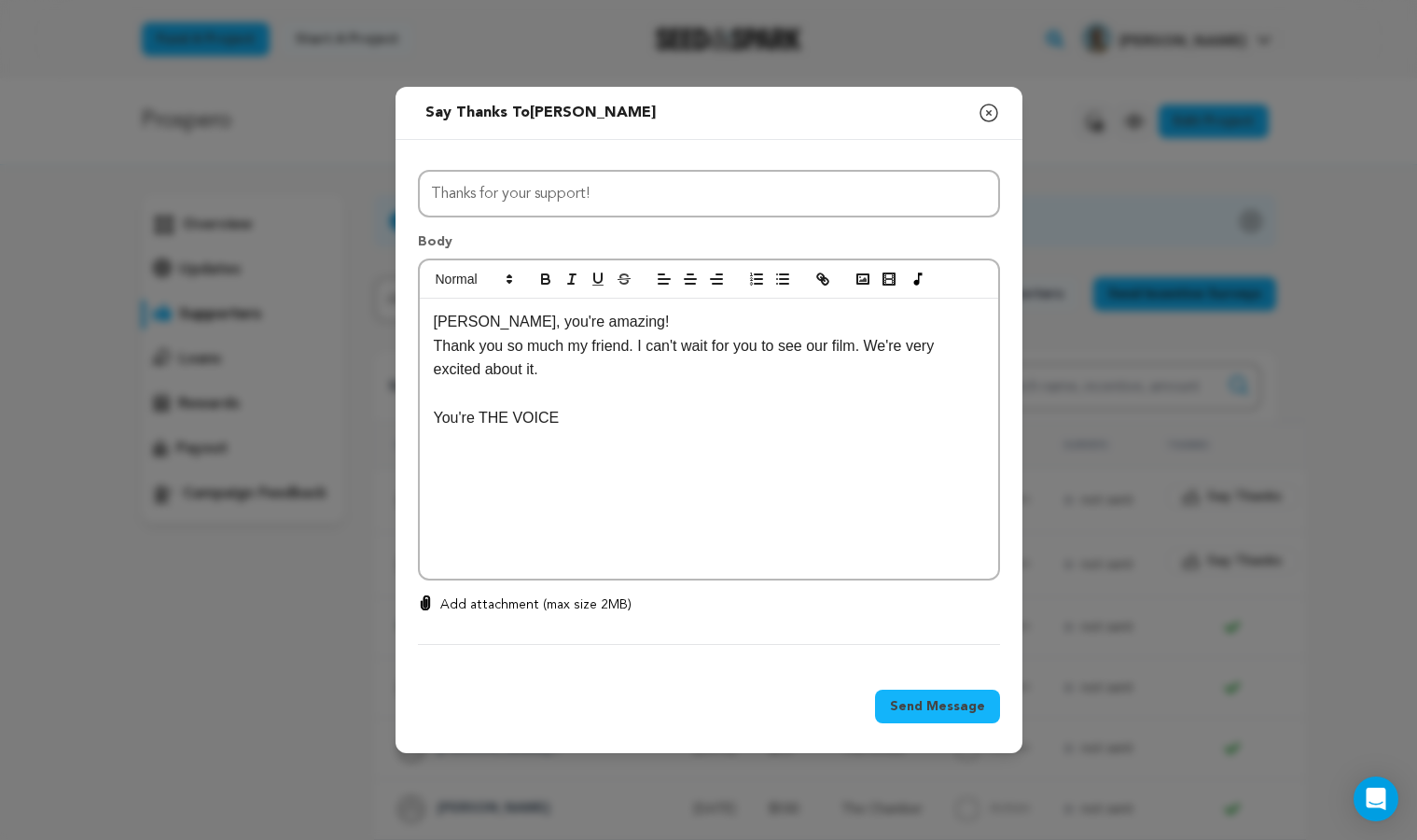
drag, startPoint x: 579, startPoint y: 417, endPoint x: 516, endPoint y: 415, distance: 63.0
click at [516, 415] on p "You're THE VOICE" at bounding box center [709, 418] width 550 height 25
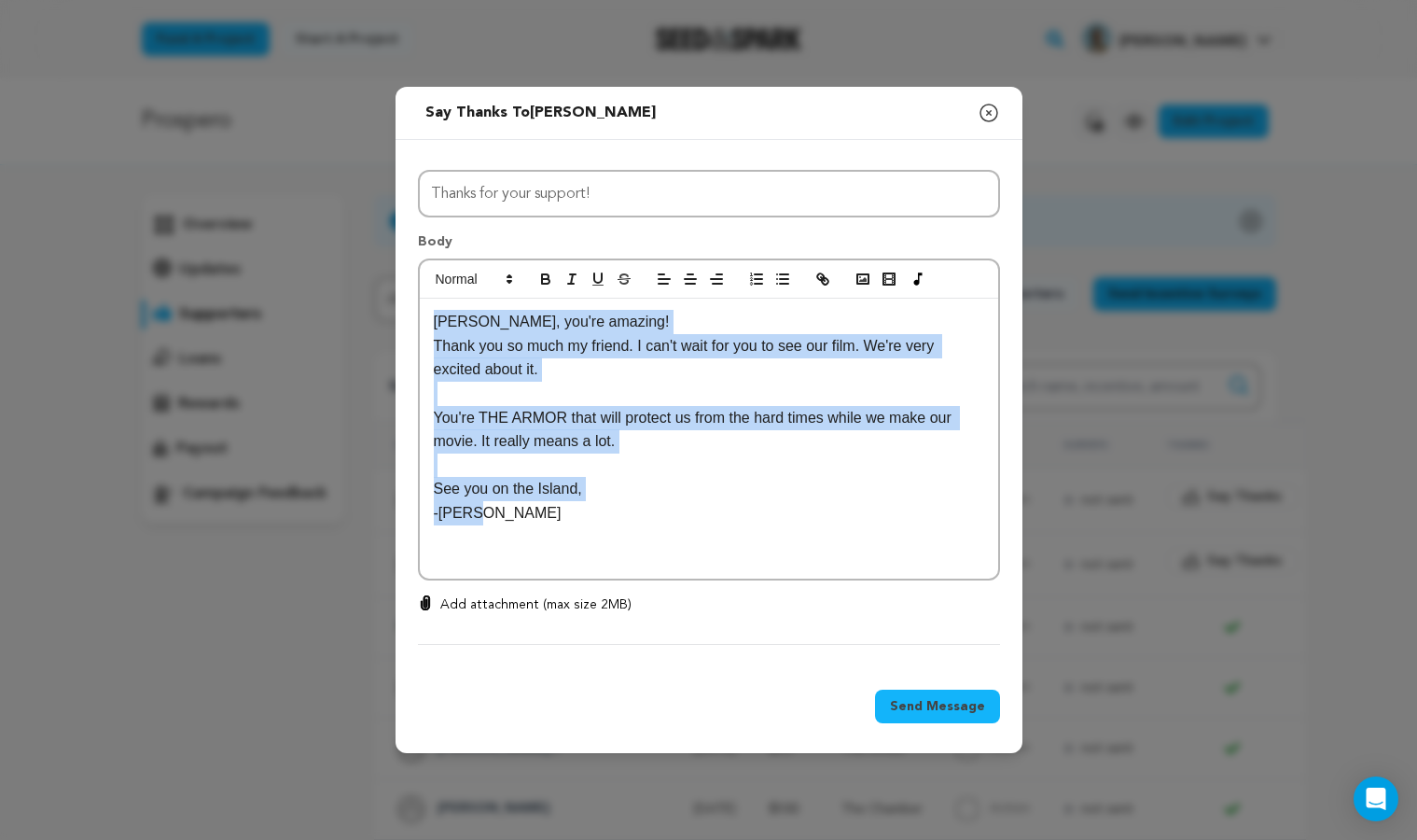
drag, startPoint x: 484, startPoint y: 517, endPoint x: 367, endPoint y: 324, distance: 225.7
click at [367, 324] on div "Send message to [PERSON_NAME] Say thanks to [PERSON_NAME] Compose New Message C…" at bounding box center [708, 420] width 1417 height 840
copy div "[PERSON_NAME], you're amazing! Thank you so much my friend. I can't wait for yo…"
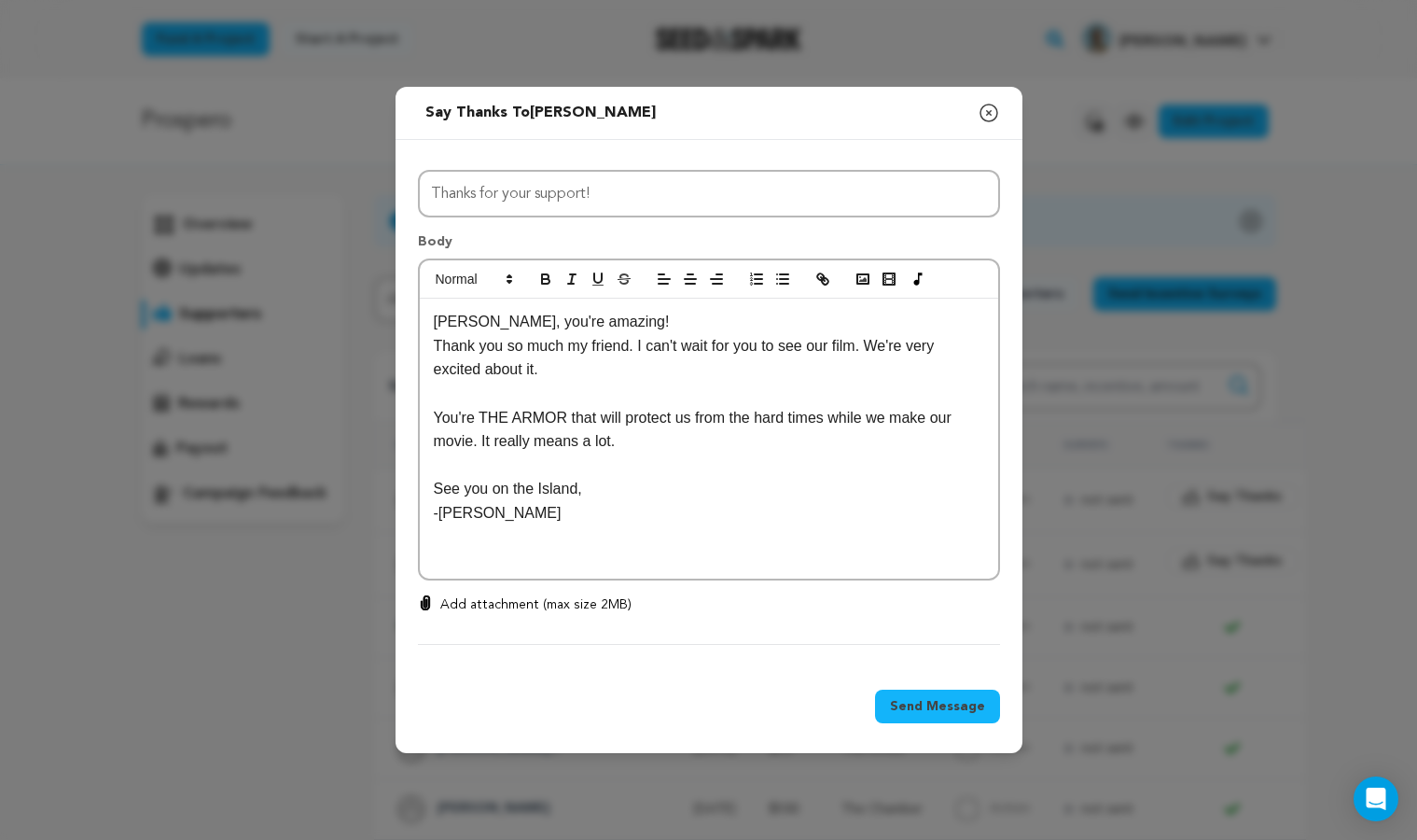
click at [729, 525] on div "[PERSON_NAME], you're amazing! Thank you so much my friend. I can't wait for yo…" at bounding box center [709, 439] width 579 height 280
click at [934, 704] on span "Send Message" at bounding box center [938, 706] width 96 height 19
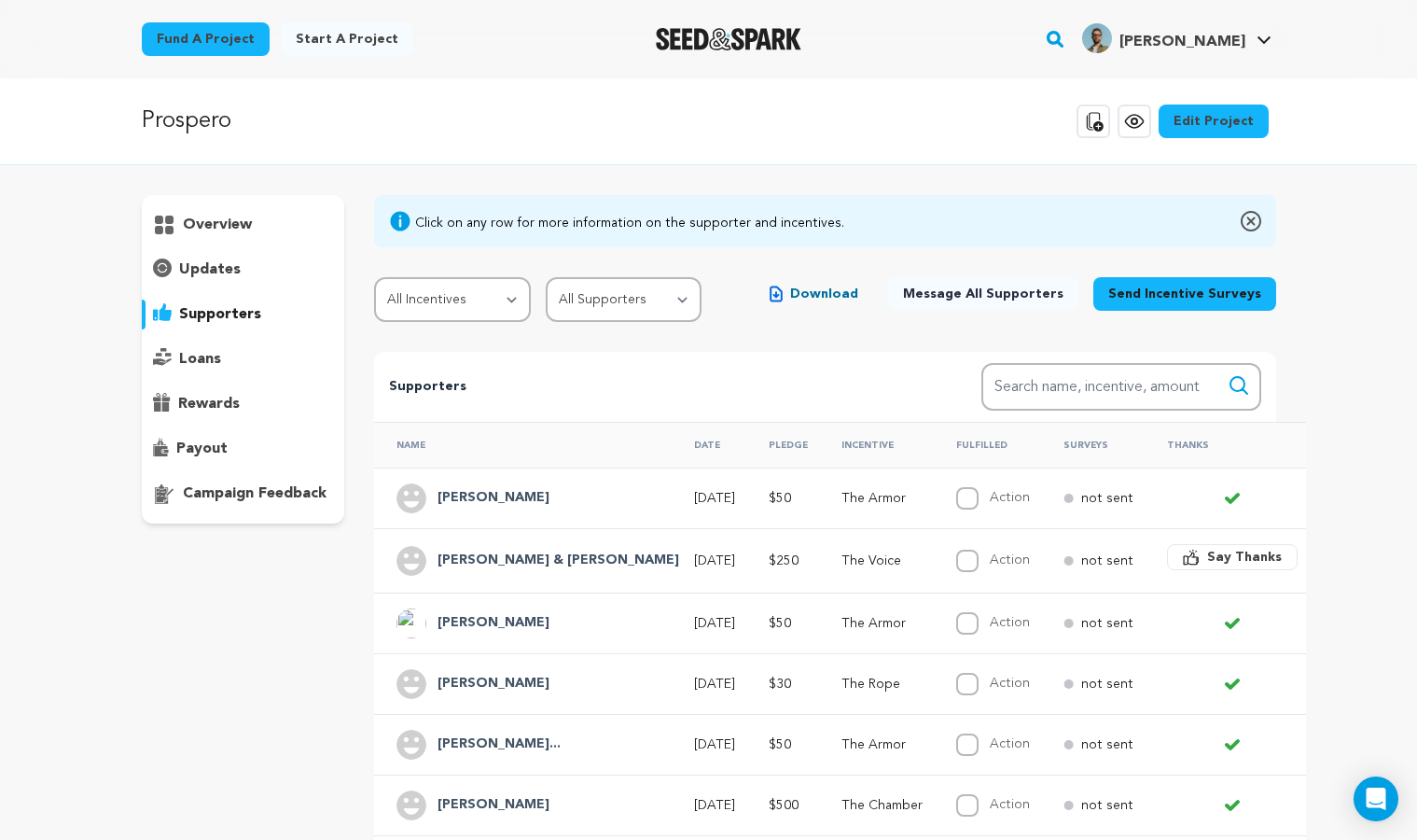
click at [1207, 558] on span "Say Thanks" at bounding box center [1244, 556] width 75 height 19
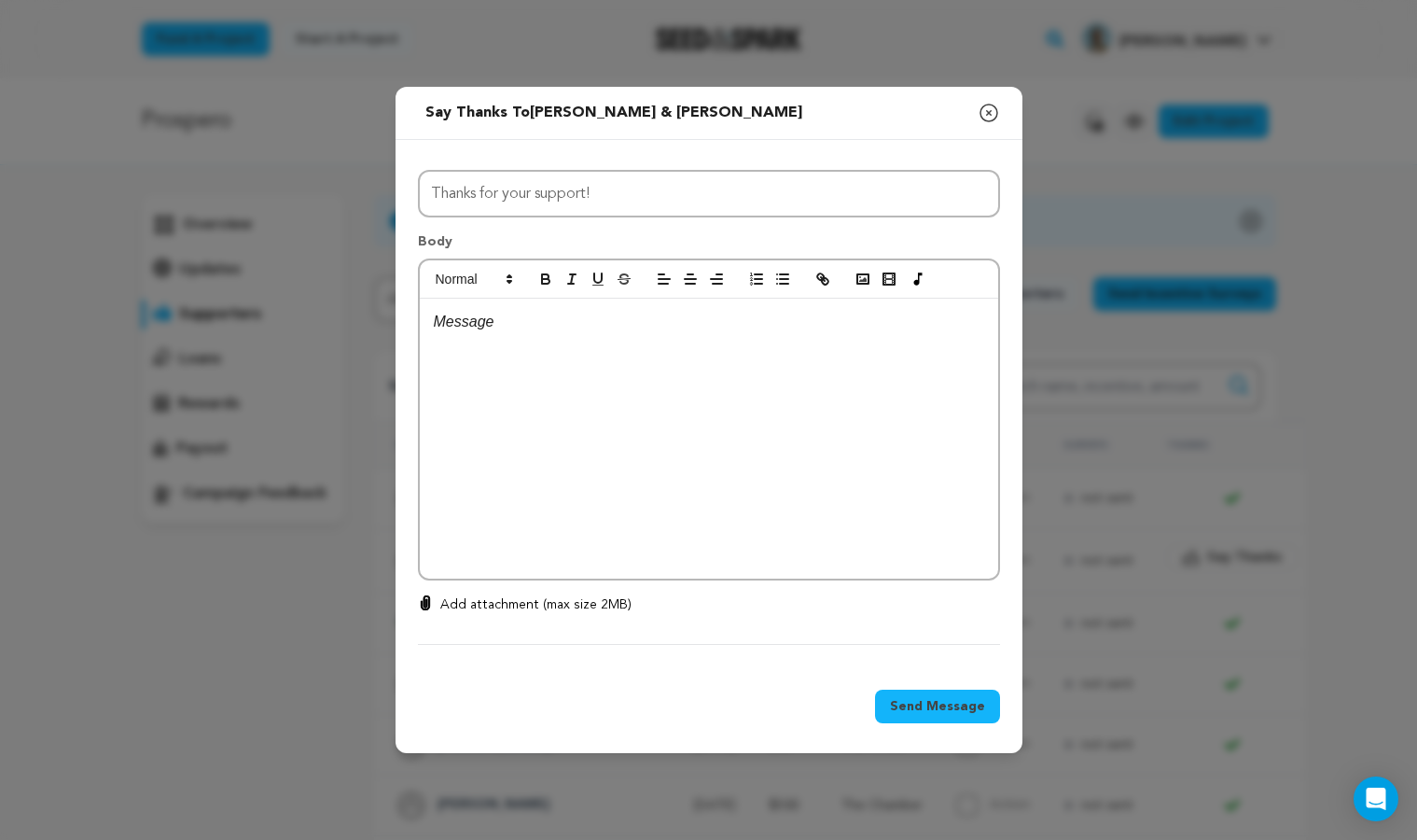
click at [544, 337] on div at bounding box center [709, 439] width 579 height 280
drag, startPoint x: 472, startPoint y: 371, endPoint x: 390, endPoint y: 308, distance: 103.4
click at [390, 308] on div "Send message to [PERSON_NAME] & [PERSON_NAME] Say thanks to [PERSON_NAME] & [PE…" at bounding box center [708, 420] width 1417 height 840
click at [600, 378] on p "Not" at bounding box center [709, 369] width 550 height 25
click at [554, 376] on p "Not" at bounding box center [709, 369] width 550 height 25
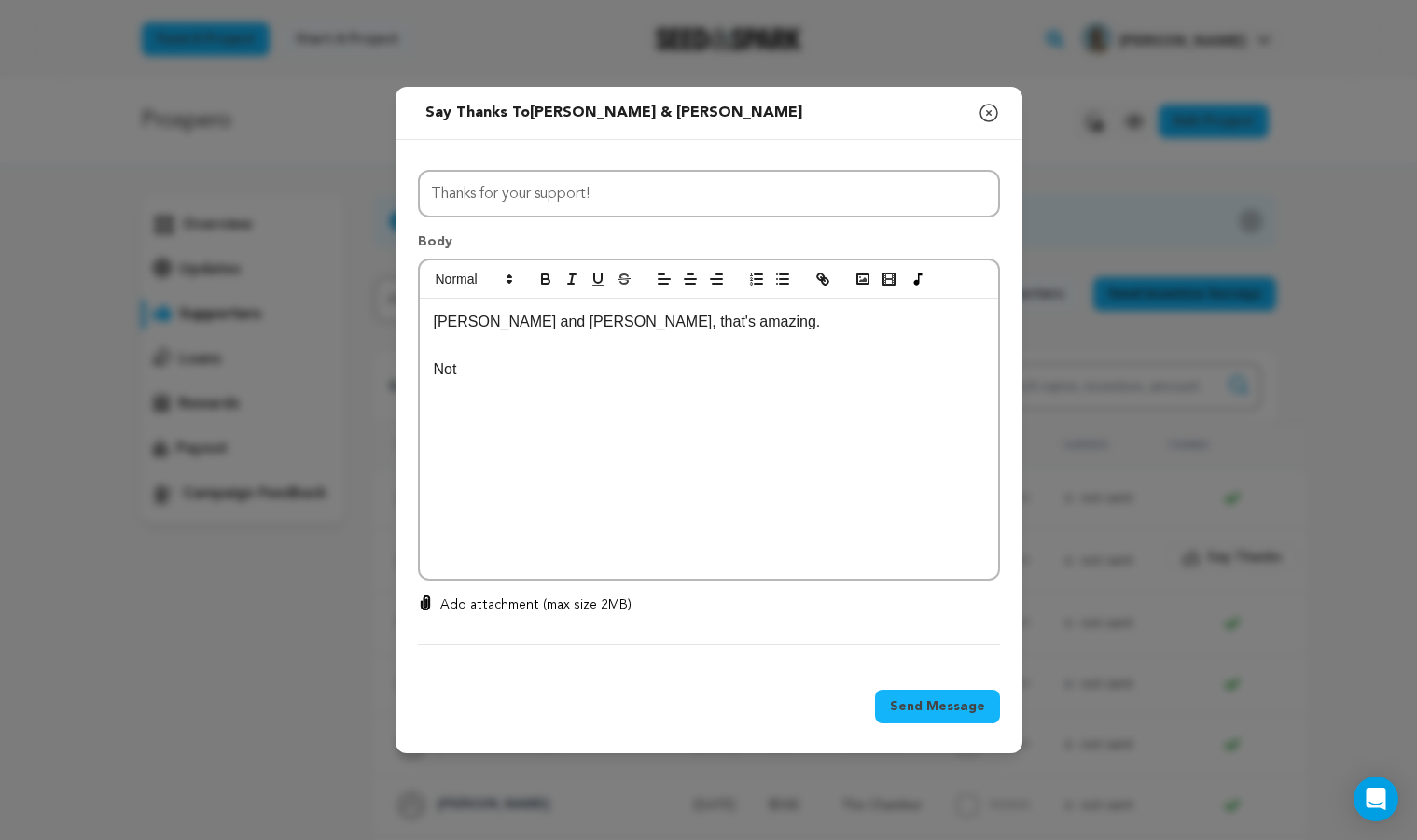
drag, startPoint x: 476, startPoint y: 367, endPoint x: 421, endPoint y: 329, distance: 66.9
click at [421, 329] on div "[PERSON_NAME] and [PERSON_NAME], that's amazing. Not" at bounding box center [709, 439] width 579 height 280
click at [502, 384] on div "[PERSON_NAME] and [PERSON_NAME], that's amazing. Not" at bounding box center [709, 439] width 579 height 280
drag, startPoint x: 492, startPoint y: 373, endPoint x: 384, endPoint y: 373, distance: 108.0
click at [384, 373] on div "Send message to [PERSON_NAME] & [PERSON_NAME] Say thanks to [PERSON_NAME] & [PE…" at bounding box center [708, 420] width 1417 height 840
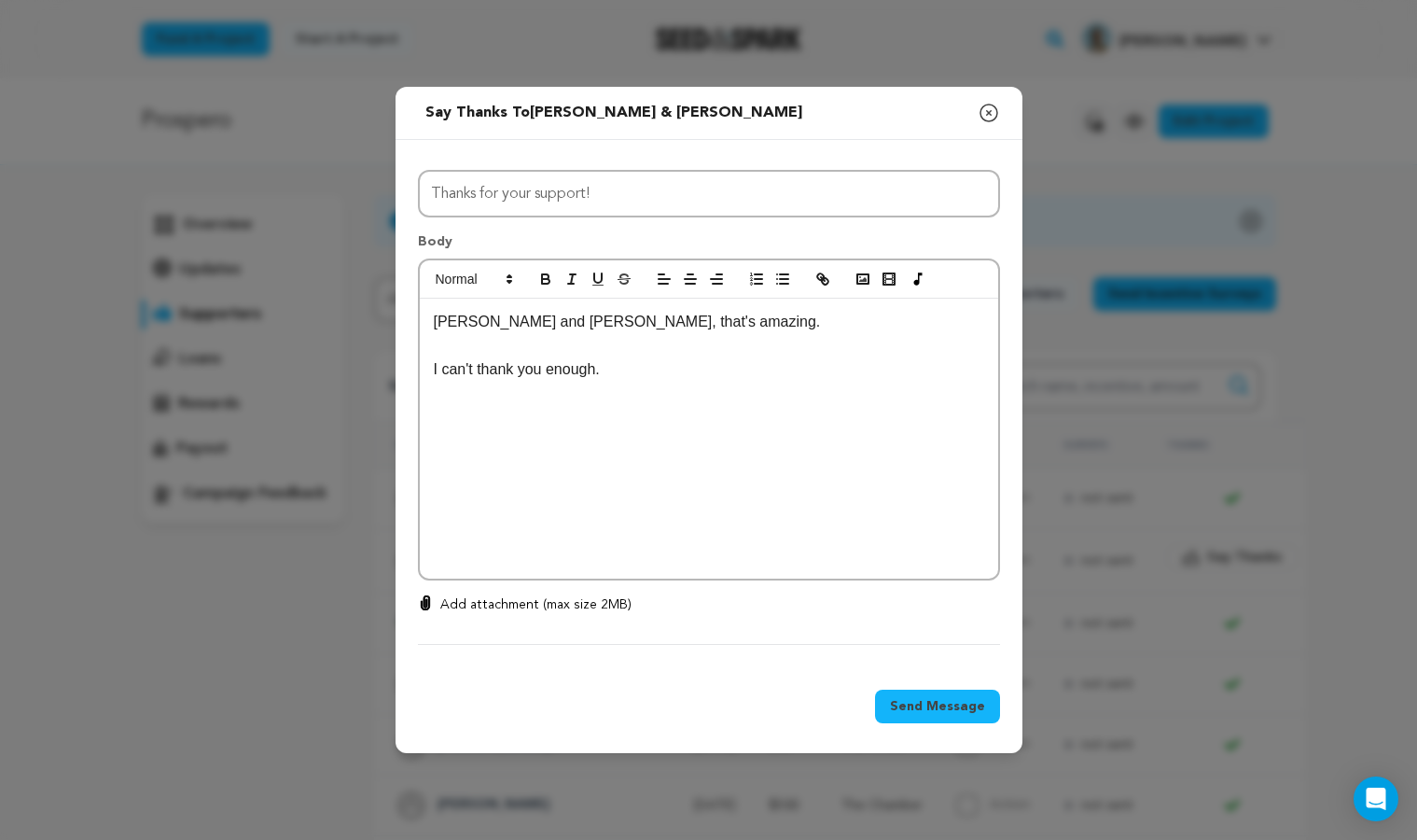
click at [681, 323] on p "[PERSON_NAME] and [PERSON_NAME], that's amazing." at bounding box center [709, 321] width 550 height 25
click at [614, 371] on p "I can't thank you enough." at bounding box center [709, 369] width 550 height 25
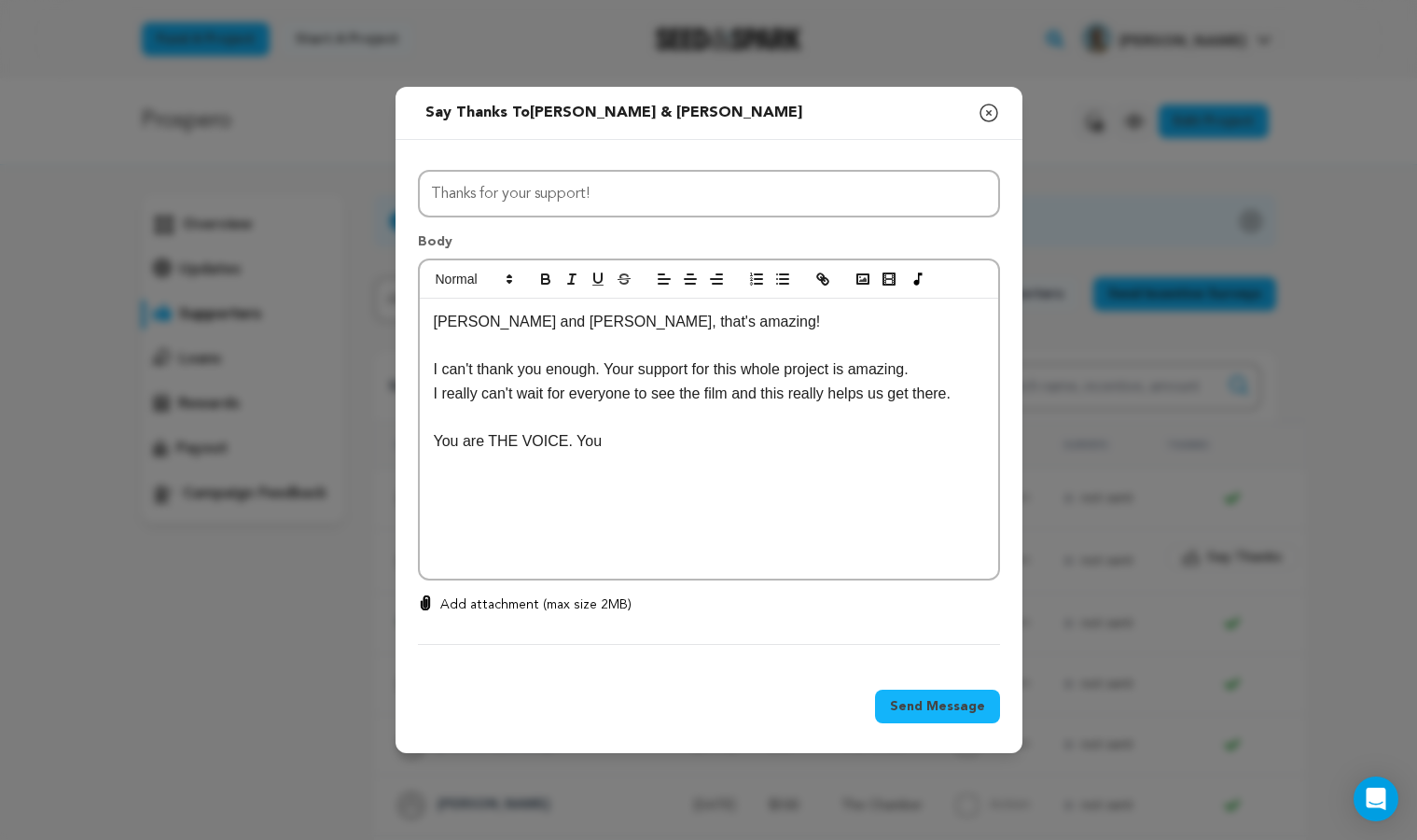
click at [620, 446] on p "You are THE VOICE. You" at bounding box center [709, 441] width 550 height 25
drag, startPoint x: 564, startPoint y: 513, endPoint x: 394, endPoint y: 511, distance: 170.0
click at [395, 512] on div "All Incentives The Axe The Rope The Armor The Wizard The Voice The Chamber The …" at bounding box center [709, 404] width 627 height 528
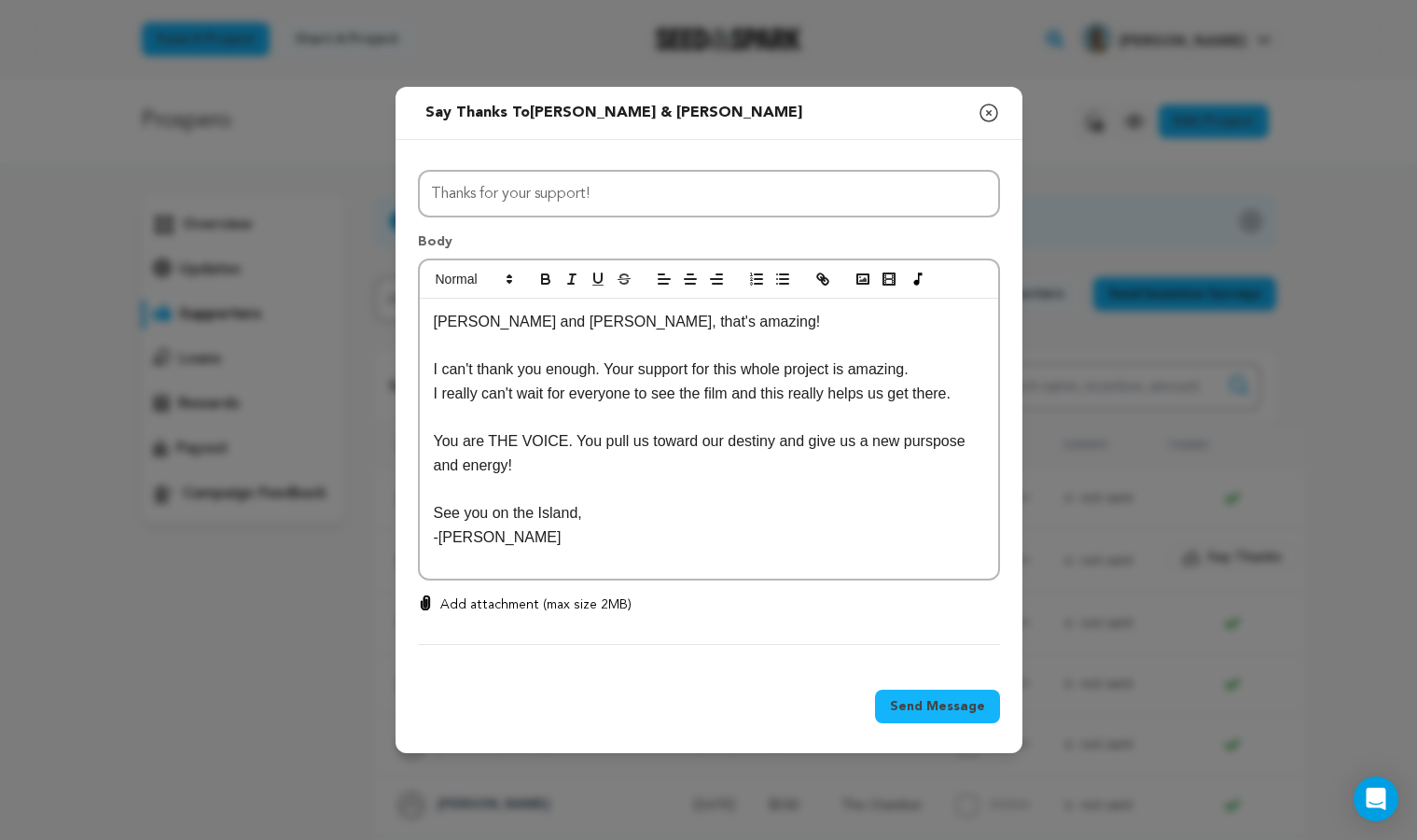
click at [930, 701] on span "Send Message" at bounding box center [938, 706] width 96 height 19
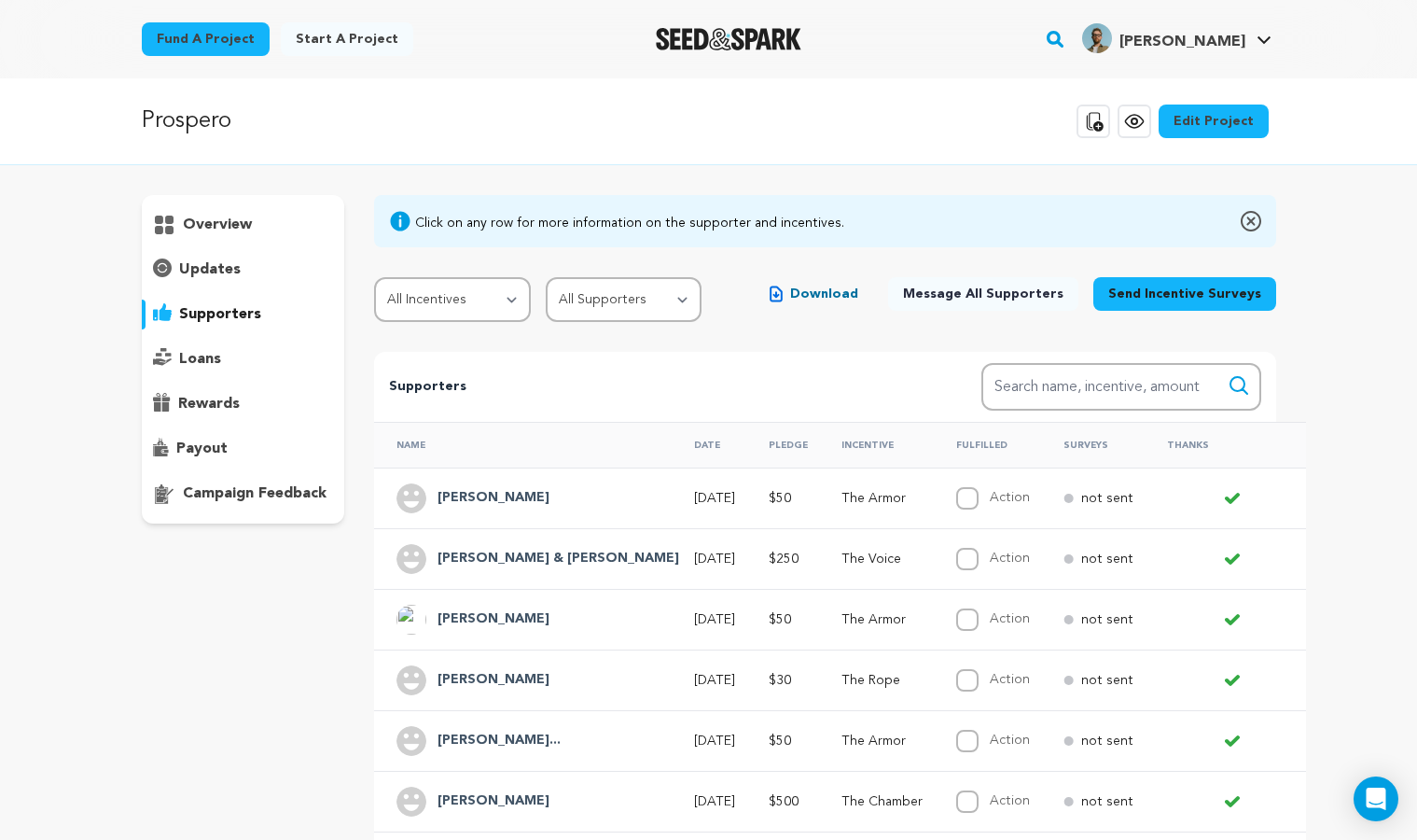
click at [1245, 216] on img at bounding box center [1250, 221] width 21 height 23
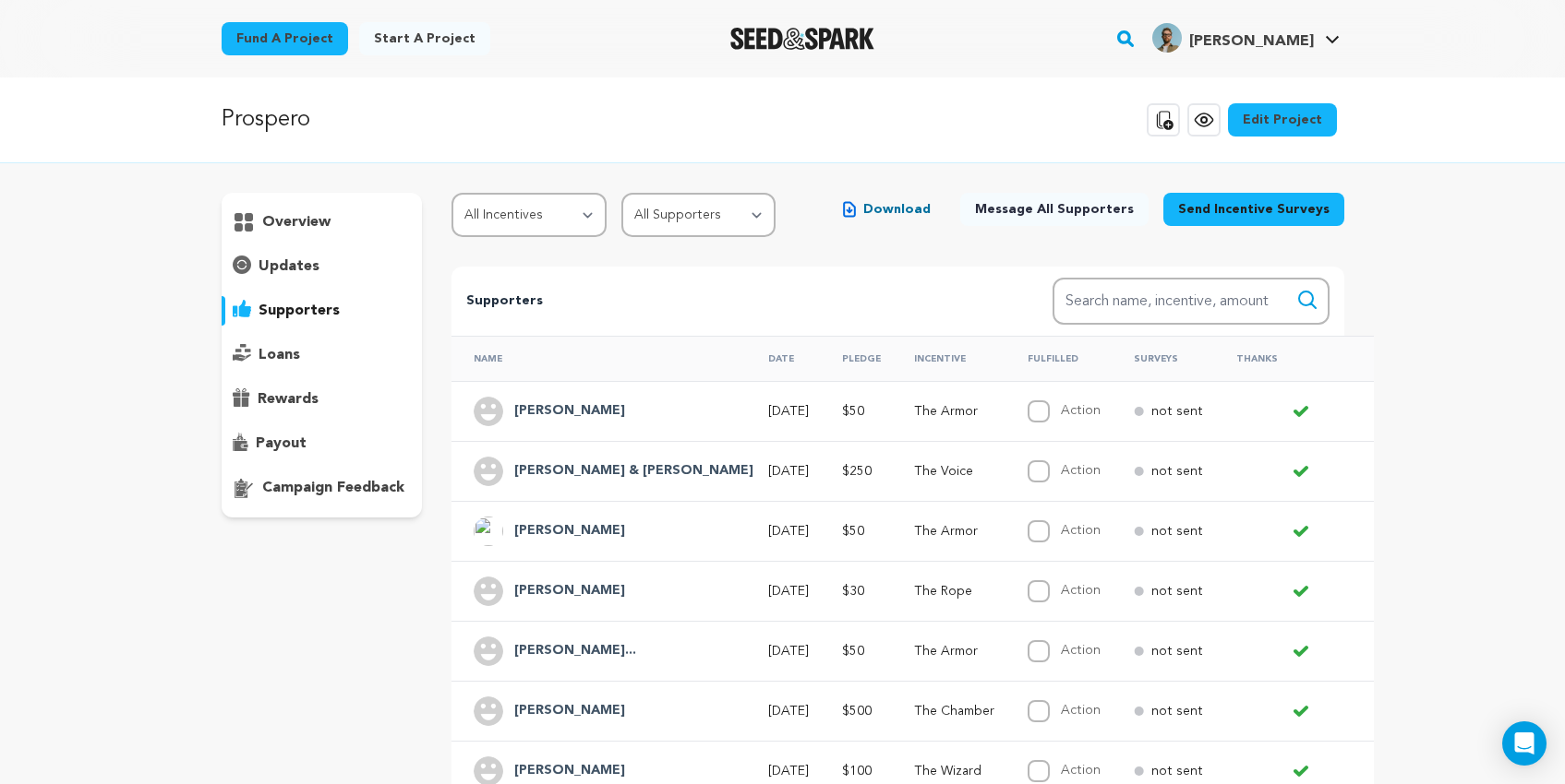
click at [380, 708] on div "overview updates" at bounding box center [322, 620] width 201 height 855
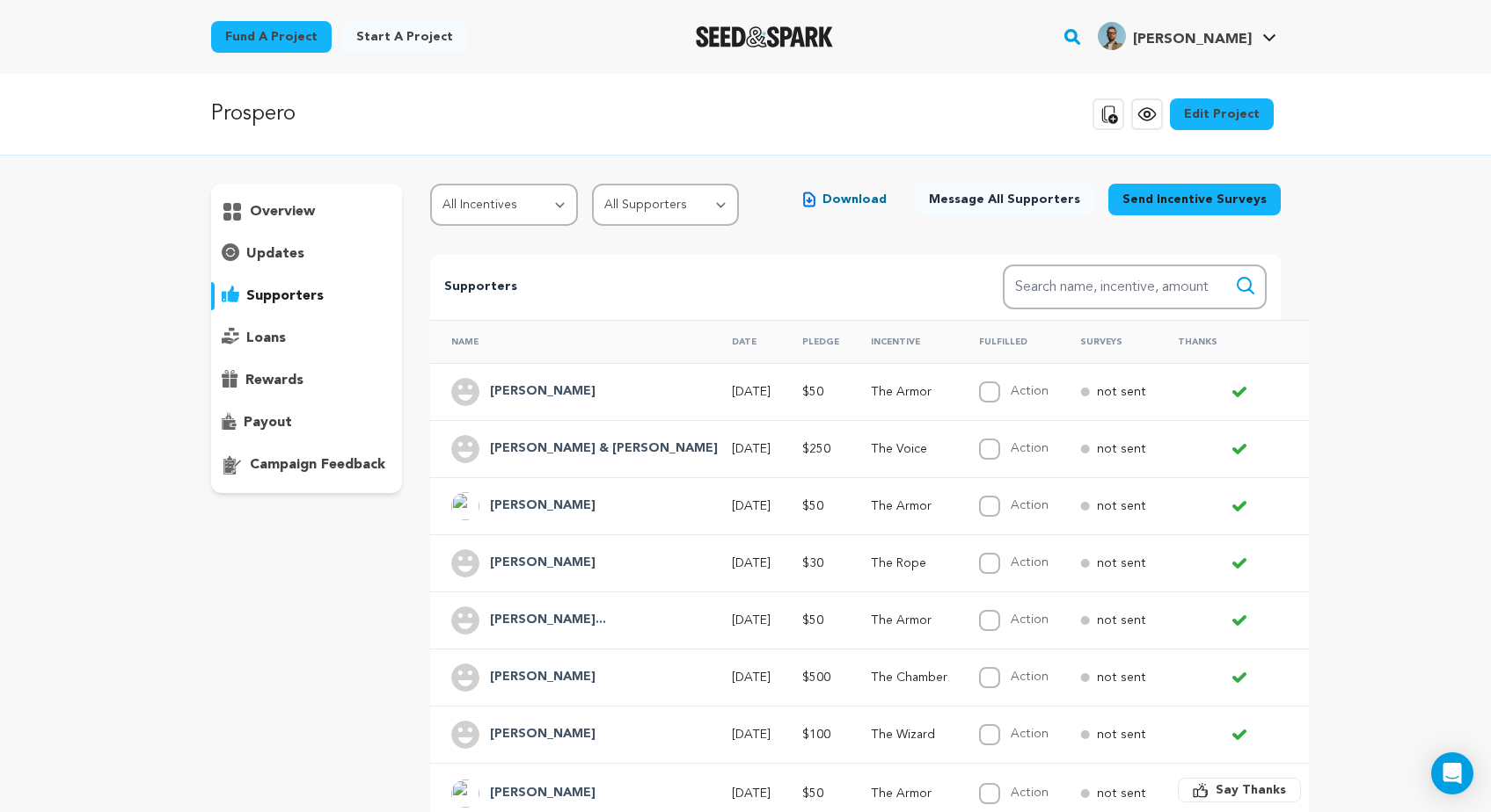
click at [302, 259] on div "updates" at bounding box center [307, 254] width 191 height 28
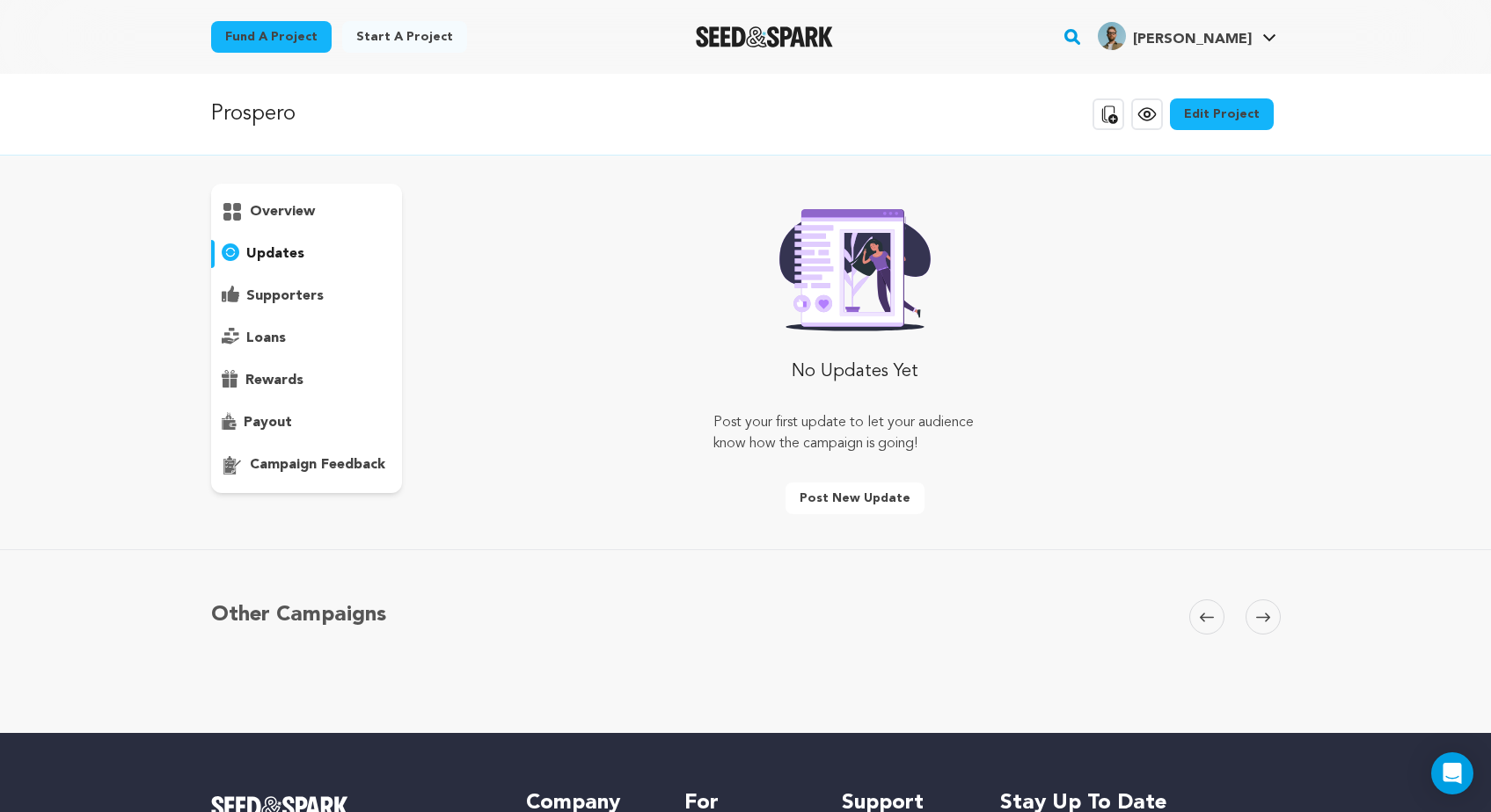
click at [305, 223] on div "overview" at bounding box center [307, 212] width 191 height 28
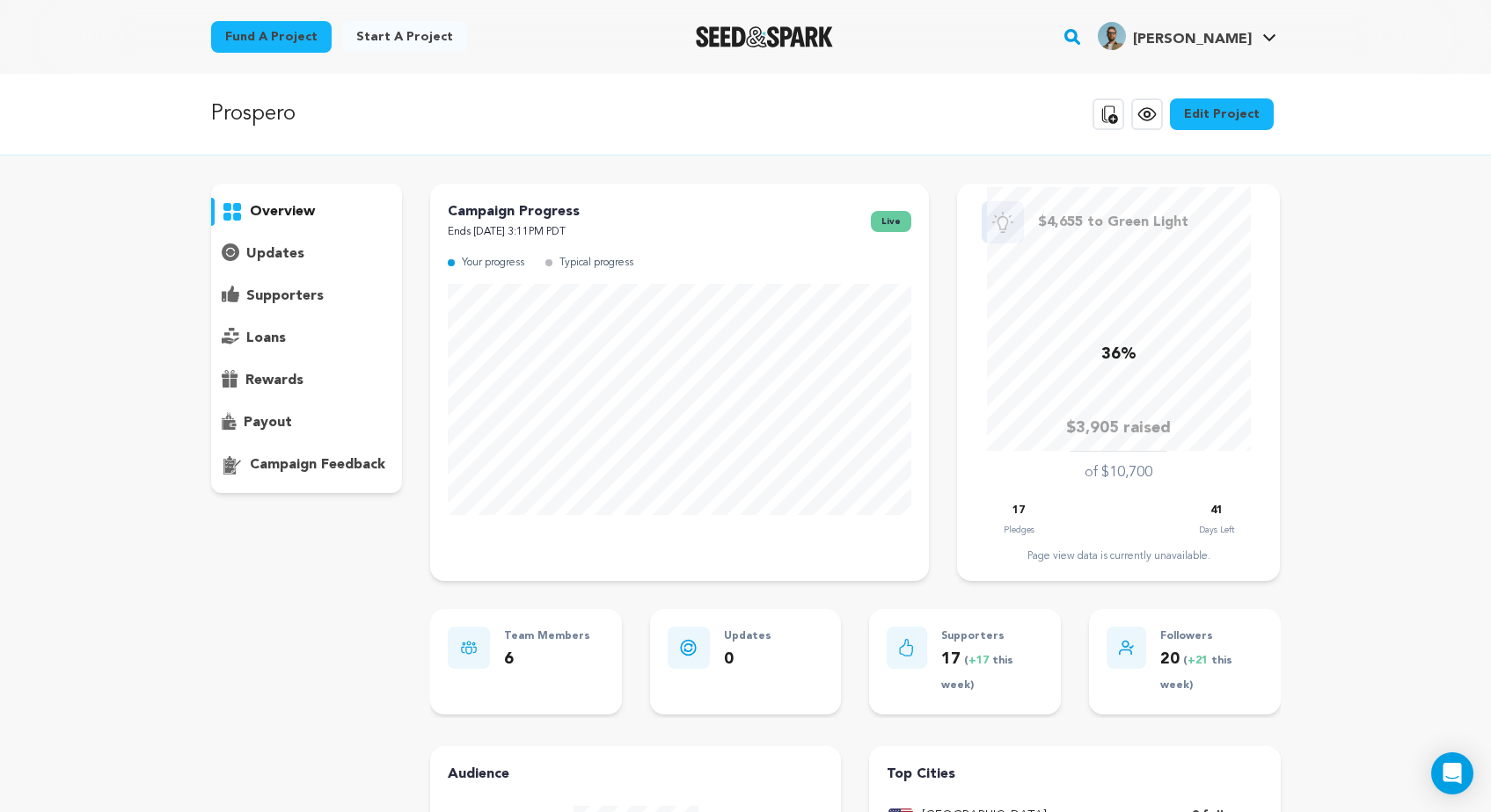
click at [361, 504] on div "overview updates" at bounding box center [307, 653] width 191 height 938
